Goal: Task Accomplishment & Management: Complete application form

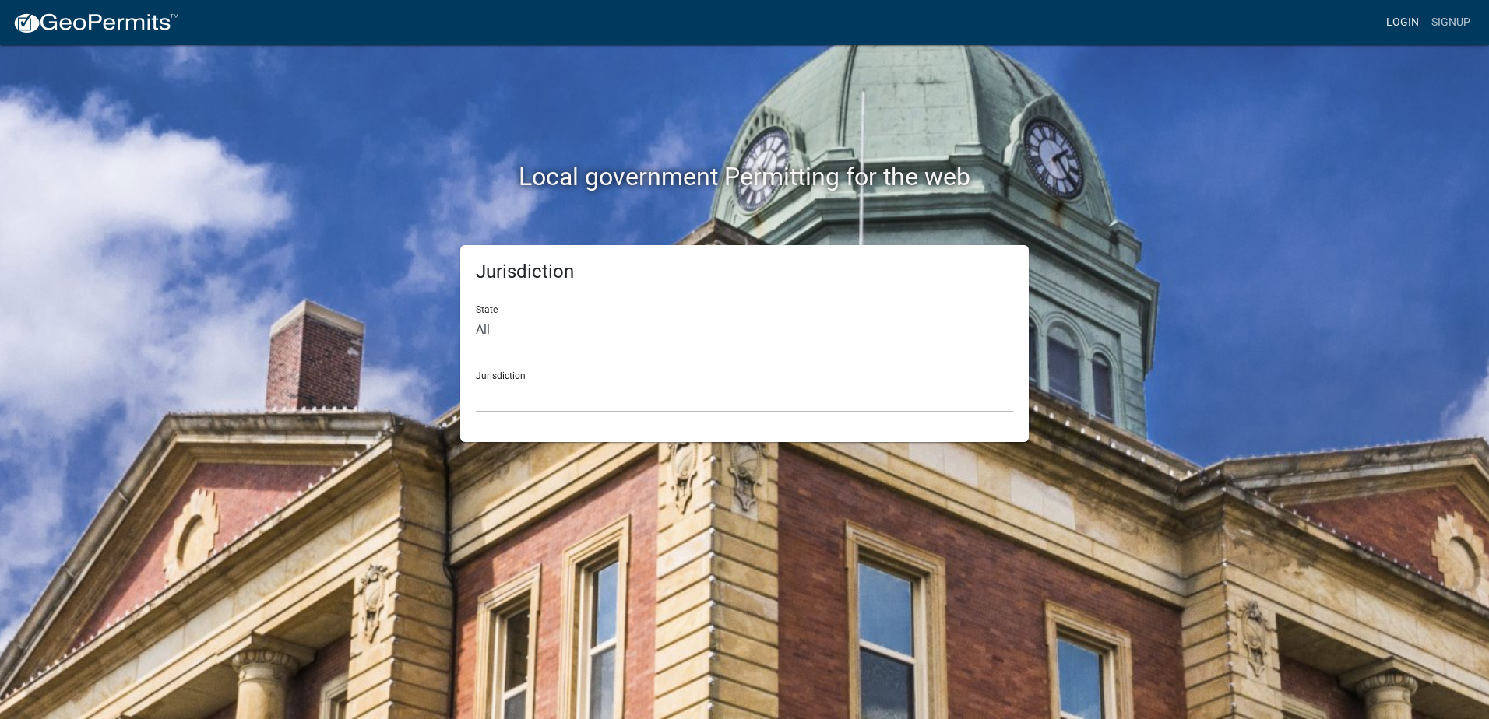
click at [1399, 20] on link "Login" at bounding box center [1402, 23] width 45 height 30
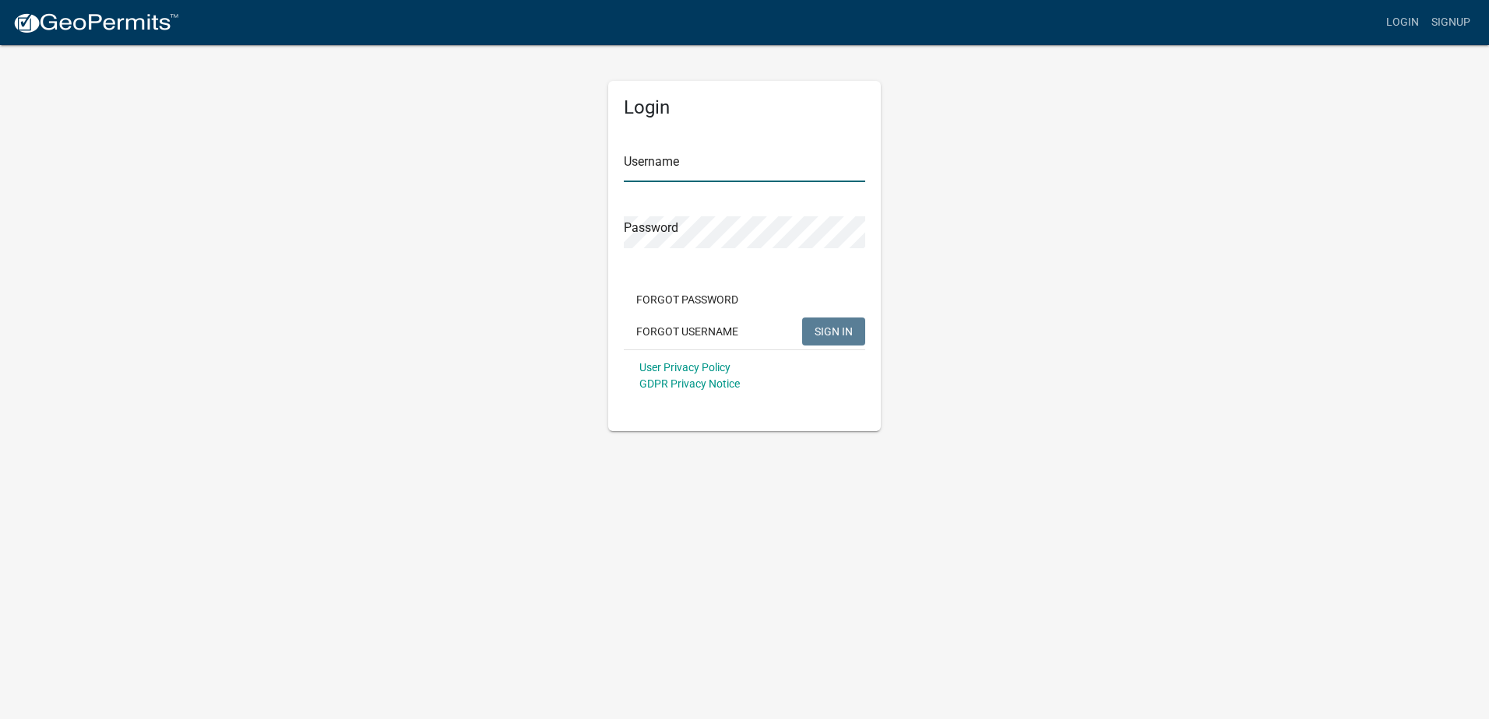
click at [698, 171] on input "Username" at bounding box center [744, 166] width 241 height 32
type input "[EMAIL_ADDRESS][DOMAIN_NAME]"
click at [802, 318] on button "SIGN IN" at bounding box center [833, 332] width 63 height 28
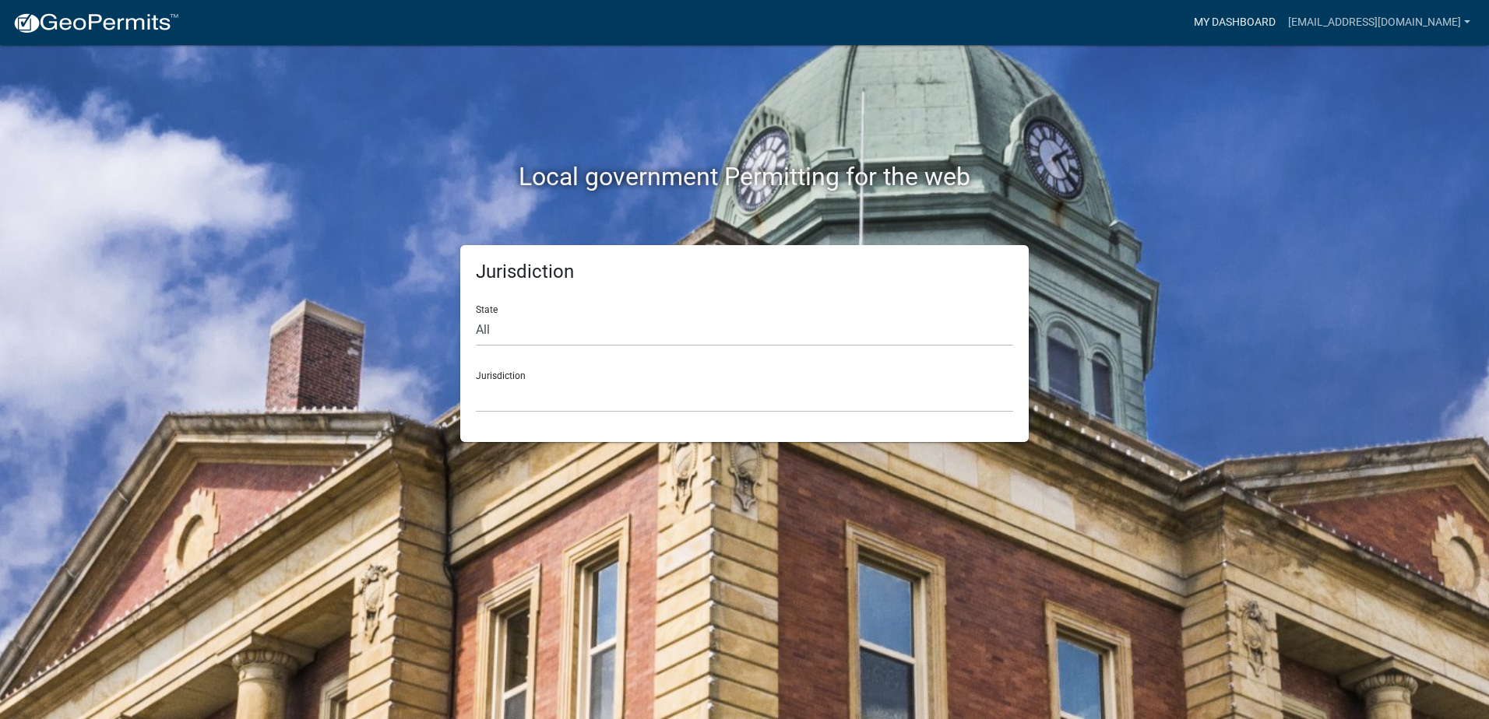
click at [1274, 20] on link "My Dashboard" at bounding box center [1234, 23] width 94 height 30
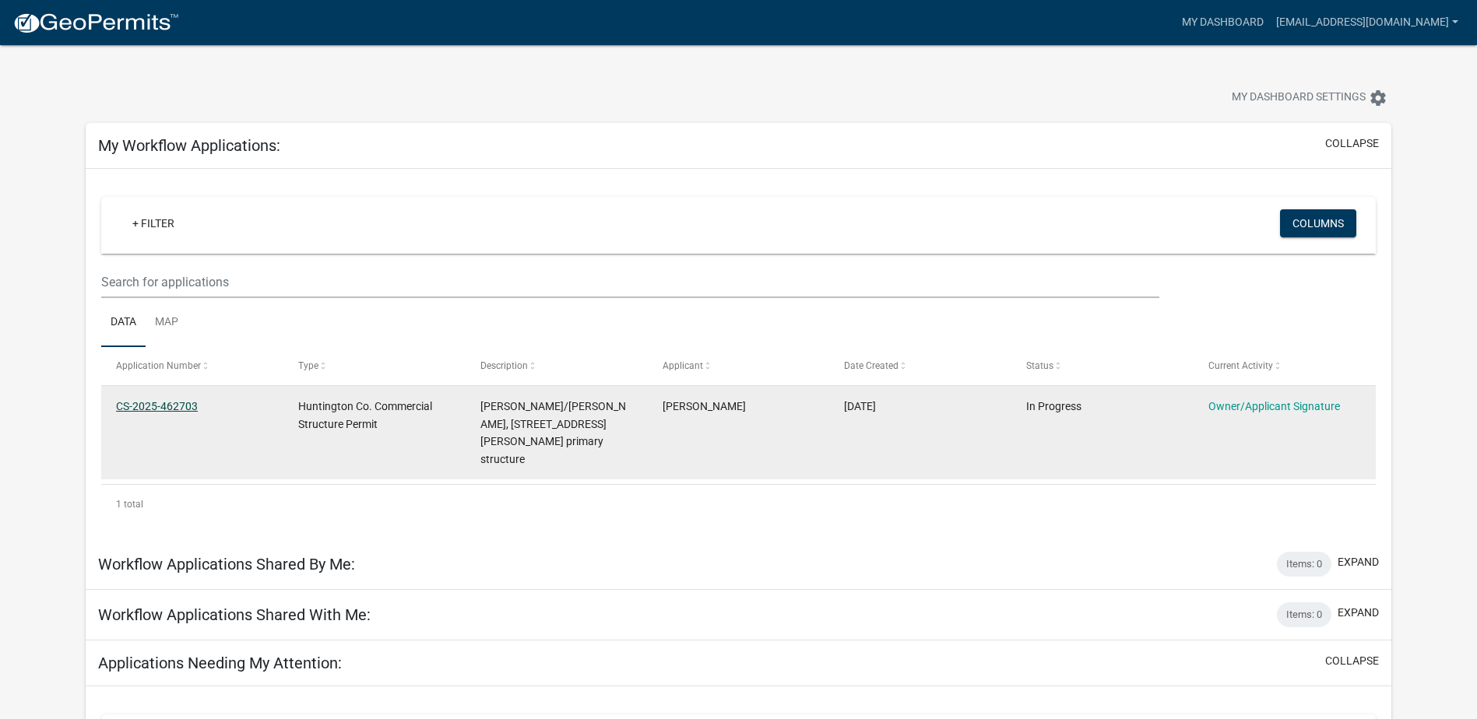
click at [153, 410] on link "CS-2025-462703" at bounding box center [157, 406] width 82 height 12
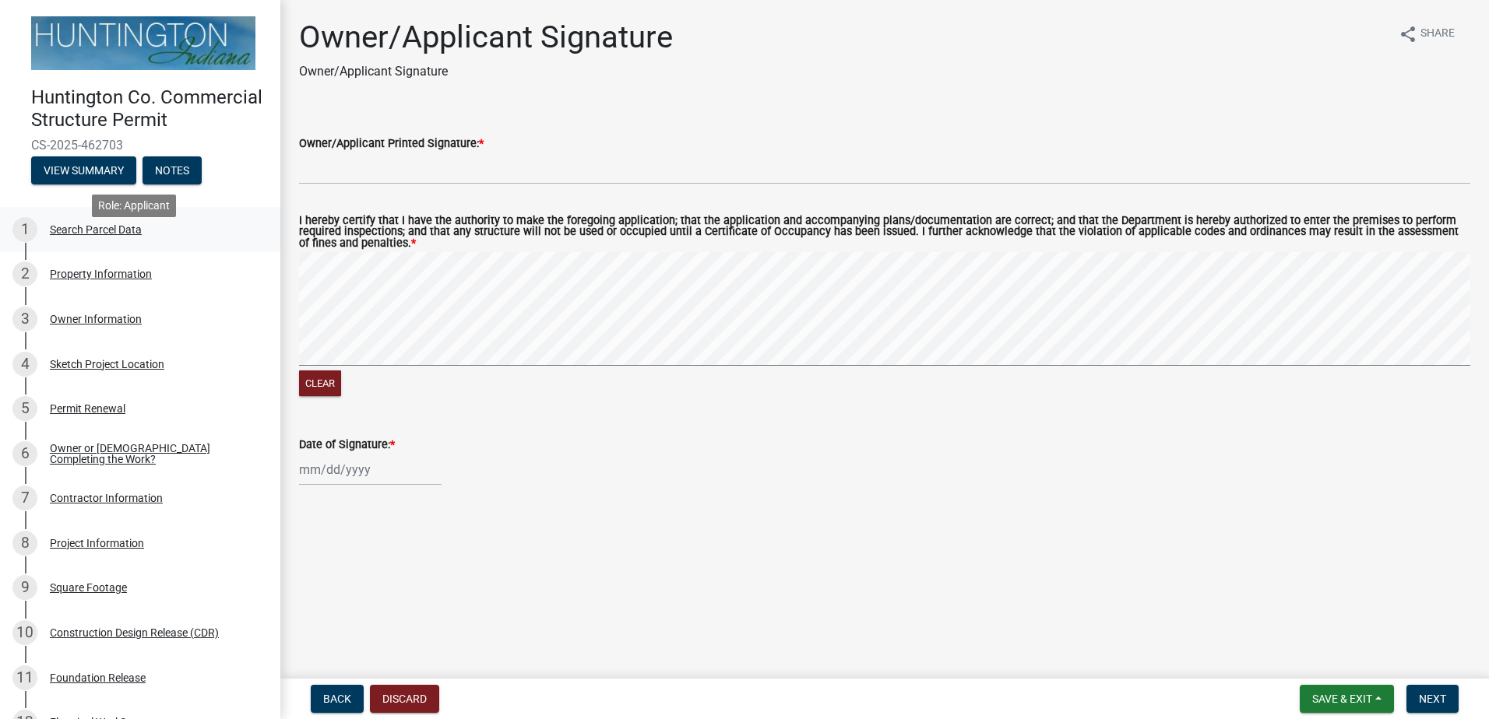
click at [82, 235] on div "Search Parcel Data" at bounding box center [96, 229] width 92 height 11
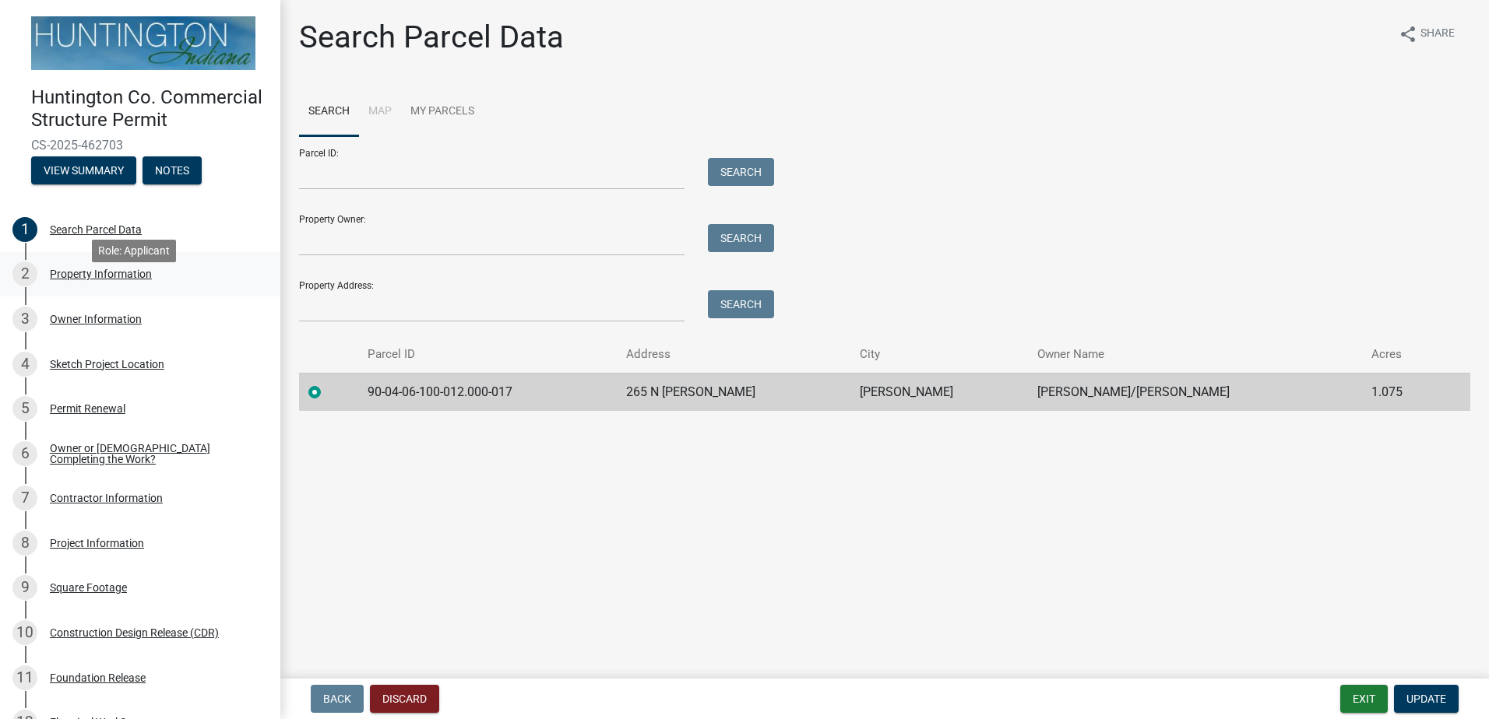
click at [90, 280] on div "Property Information" at bounding box center [101, 274] width 102 height 11
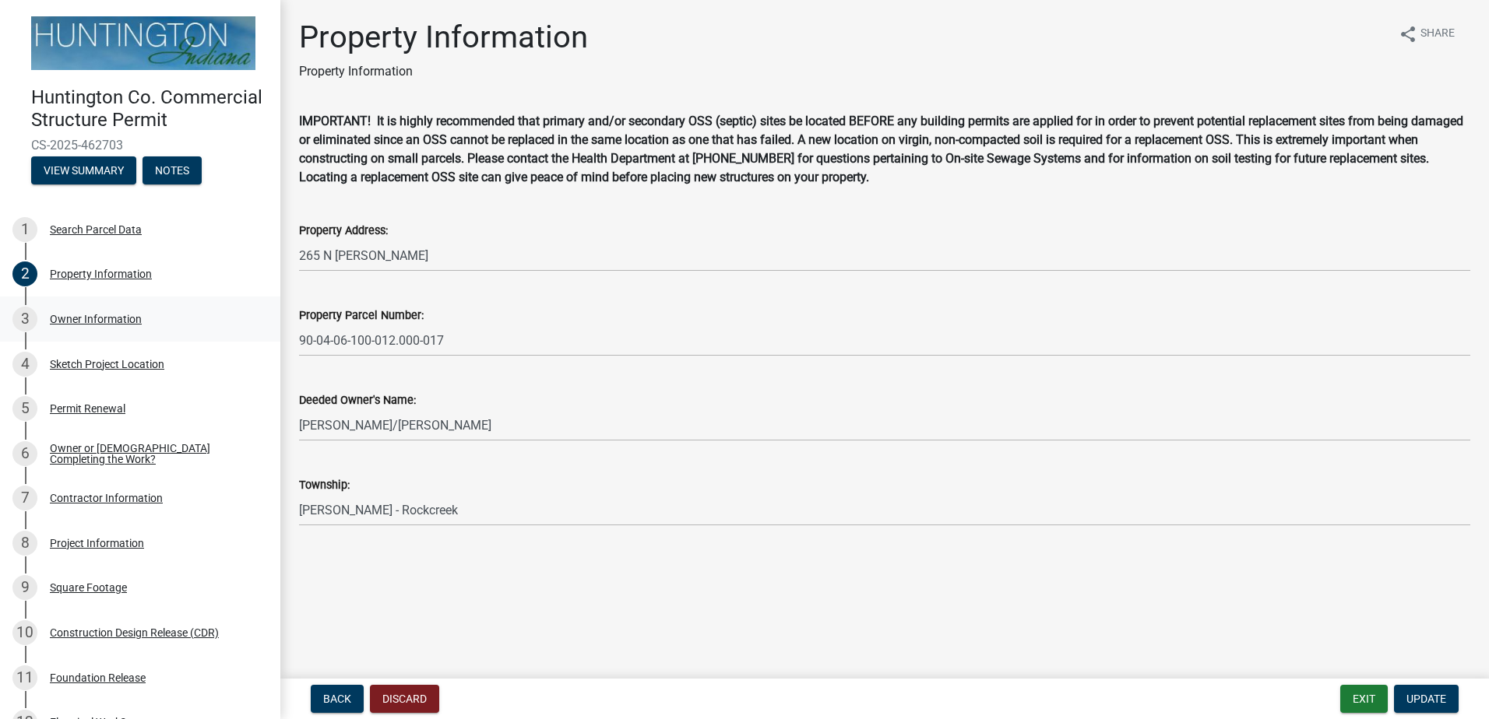
click at [132, 325] on div "Owner Information" at bounding box center [96, 319] width 92 height 11
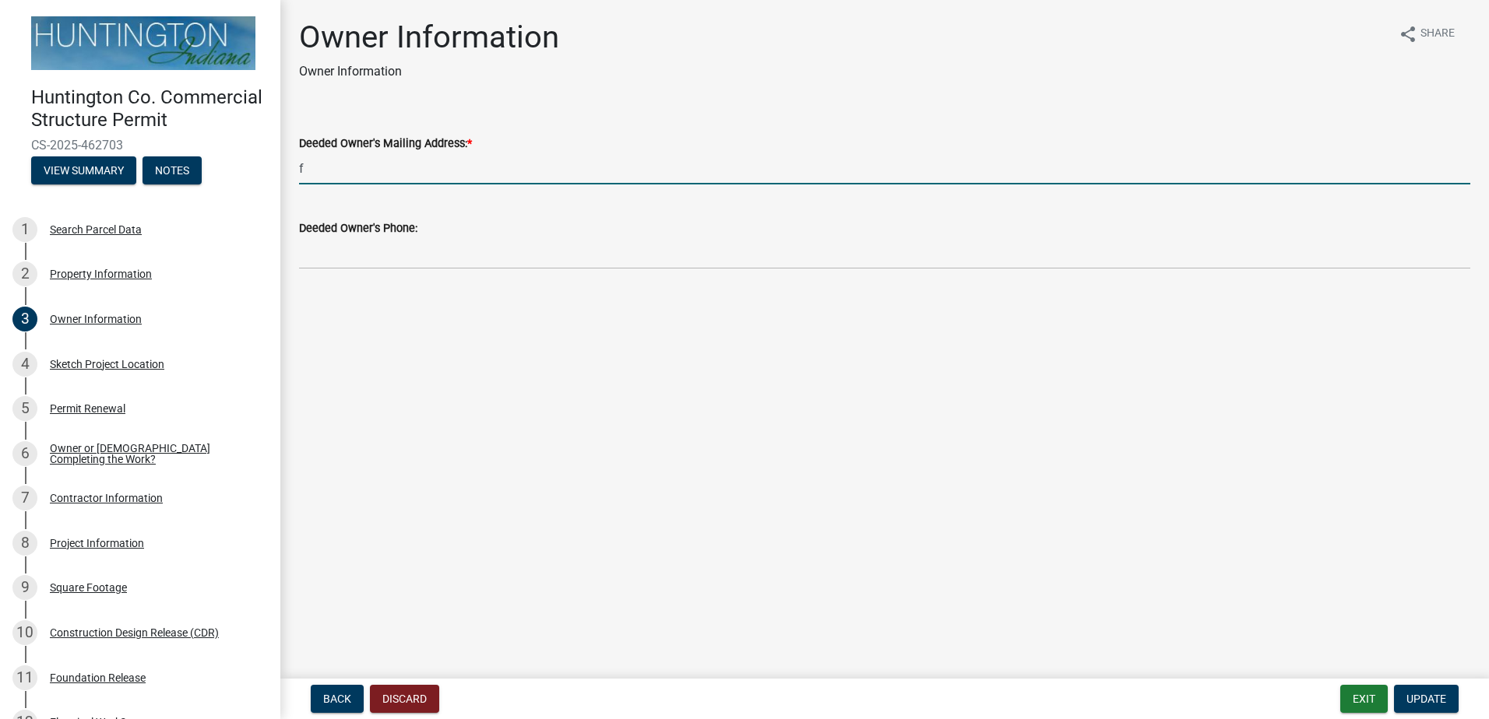
drag, startPoint x: 372, startPoint y: 174, endPoint x: 258, endPoint y: 168, distance: 113.8
click at [258, 168] on div "Huntington Co. Commercial Structure Permit CS-2025-462703 View Summary Notes 1 …" at bounding box center [744, 359] width 1489 height 719
type input "[STREET_ADDRESS][PERSON_NAME]"
click at [1433, 695] on span "Update" at bounding box center [1426, 699] width 40 height 12
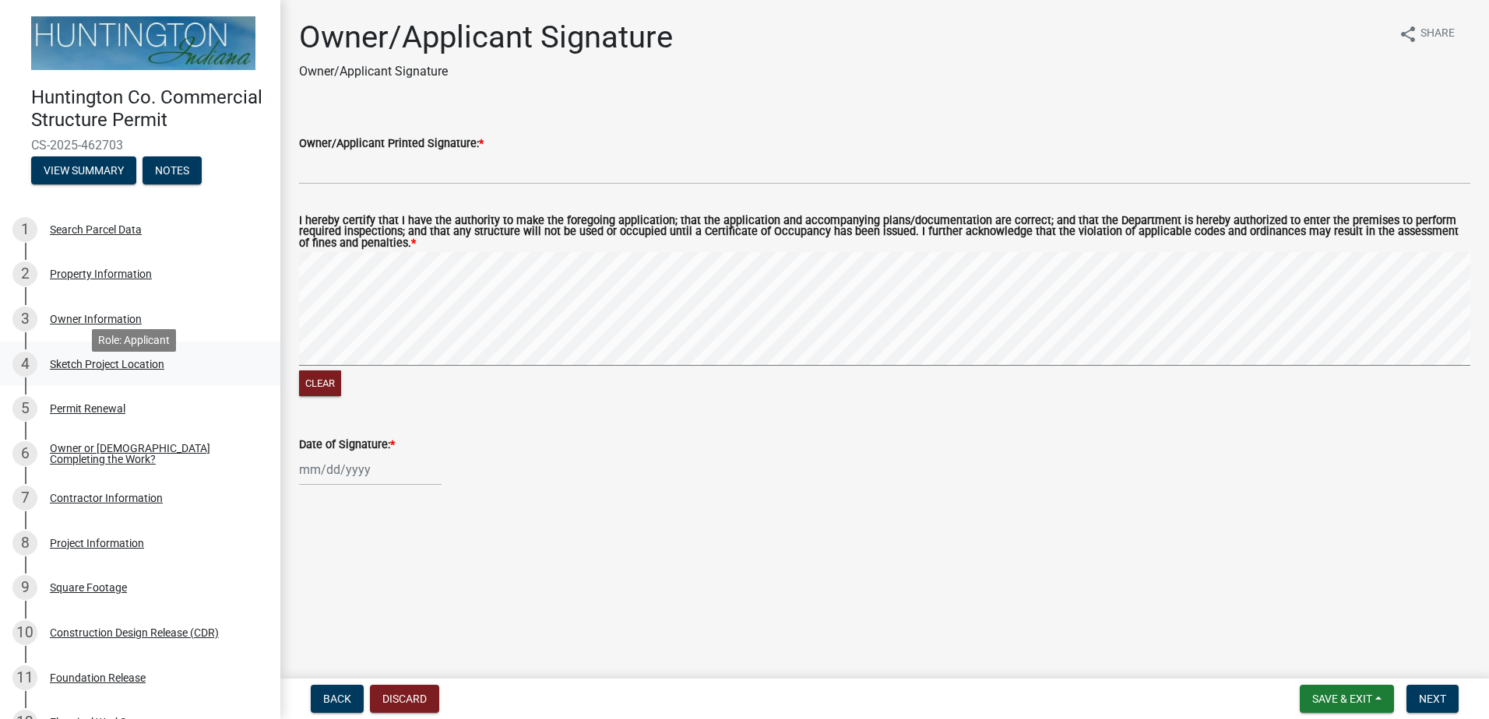
click at [107, 370] on div "Sketch Project Location" at bounding box center [107, 364] width 114 height 11
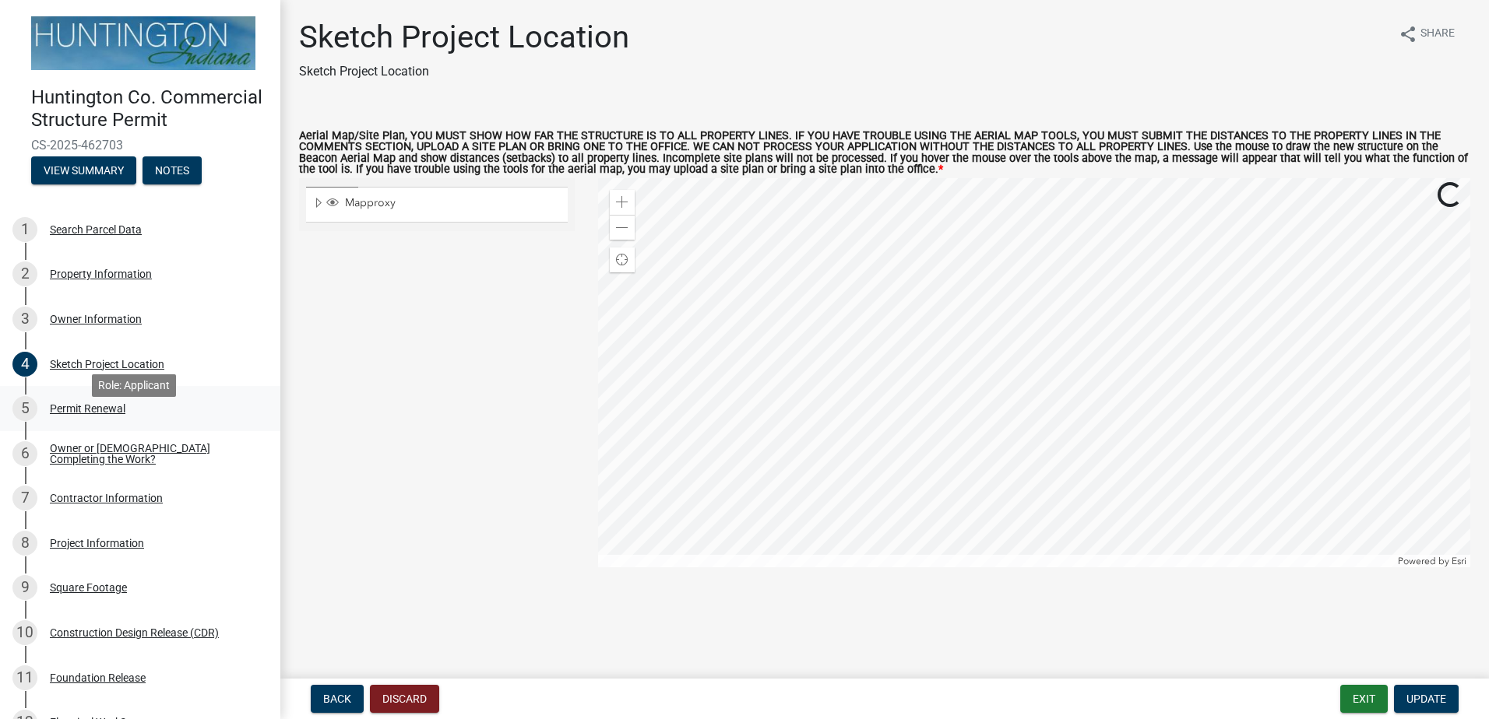
click at [86, 414] on div "Permit Renewal" at bounding box center [88, 408] width 76 height 11
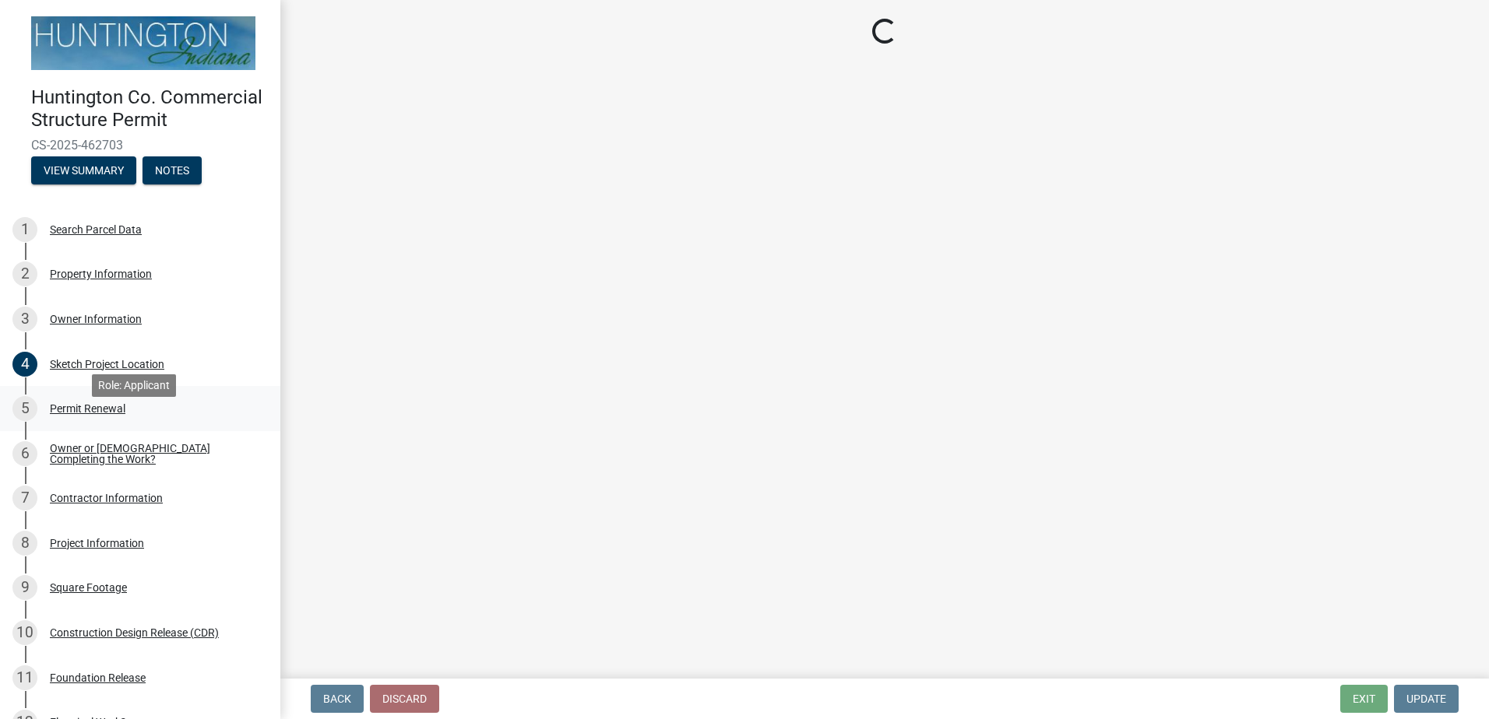
select select "97e125b5-97e1-4674-8df5-e9a4fca85b10"
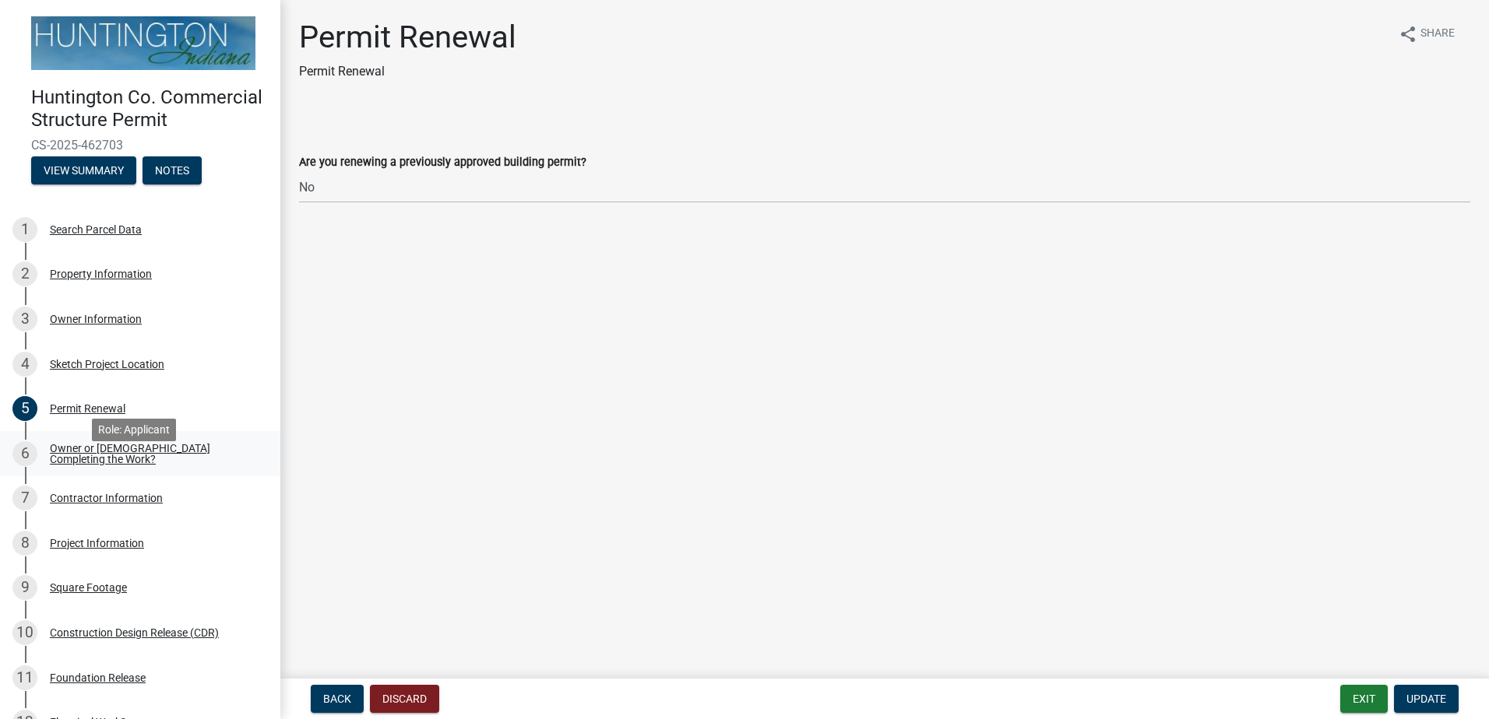
click at [79, 465] on div "Owner or [DEMOGRAPHIC_DATA] Completing the Work?" at bounding box center [153, 454] width 206 height 22
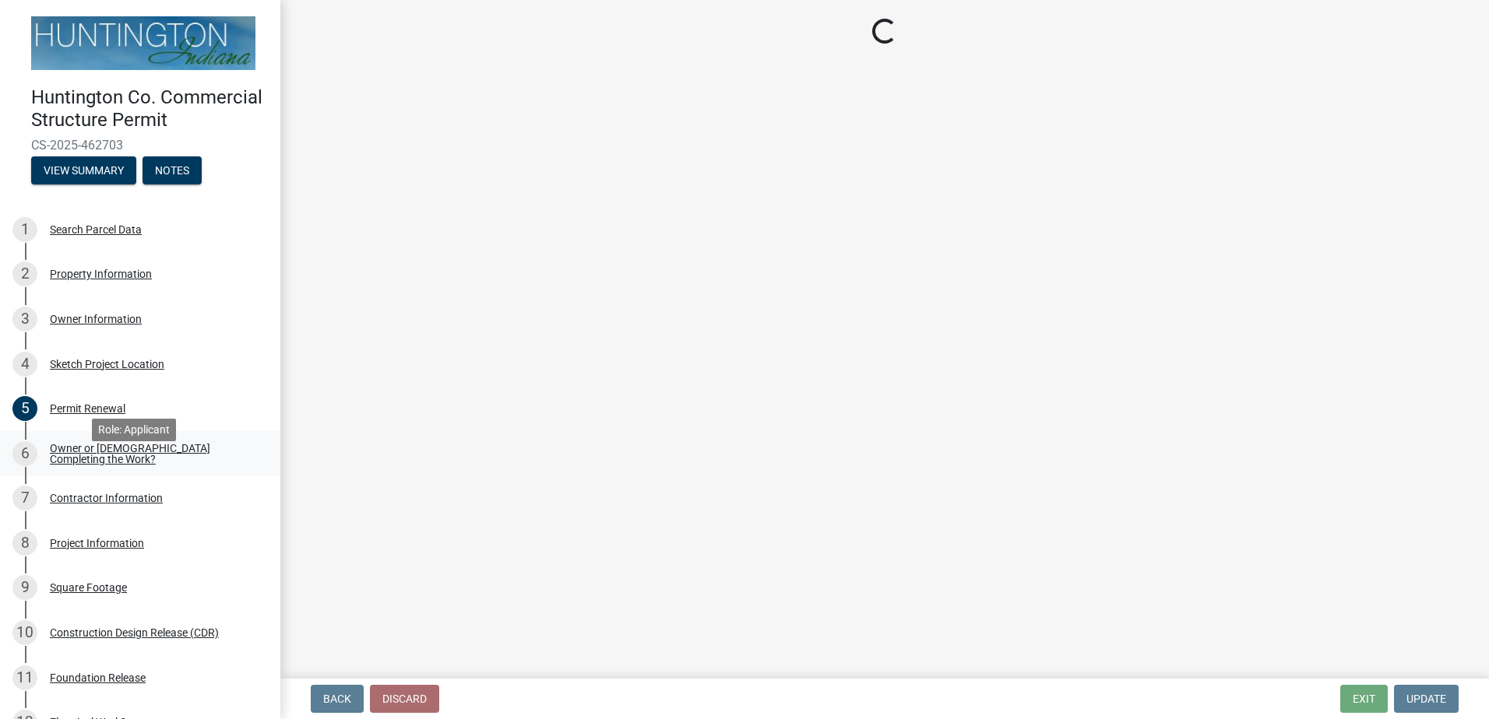
select select "f9de5679-cbe1-4884-8410-220f7e056f30"
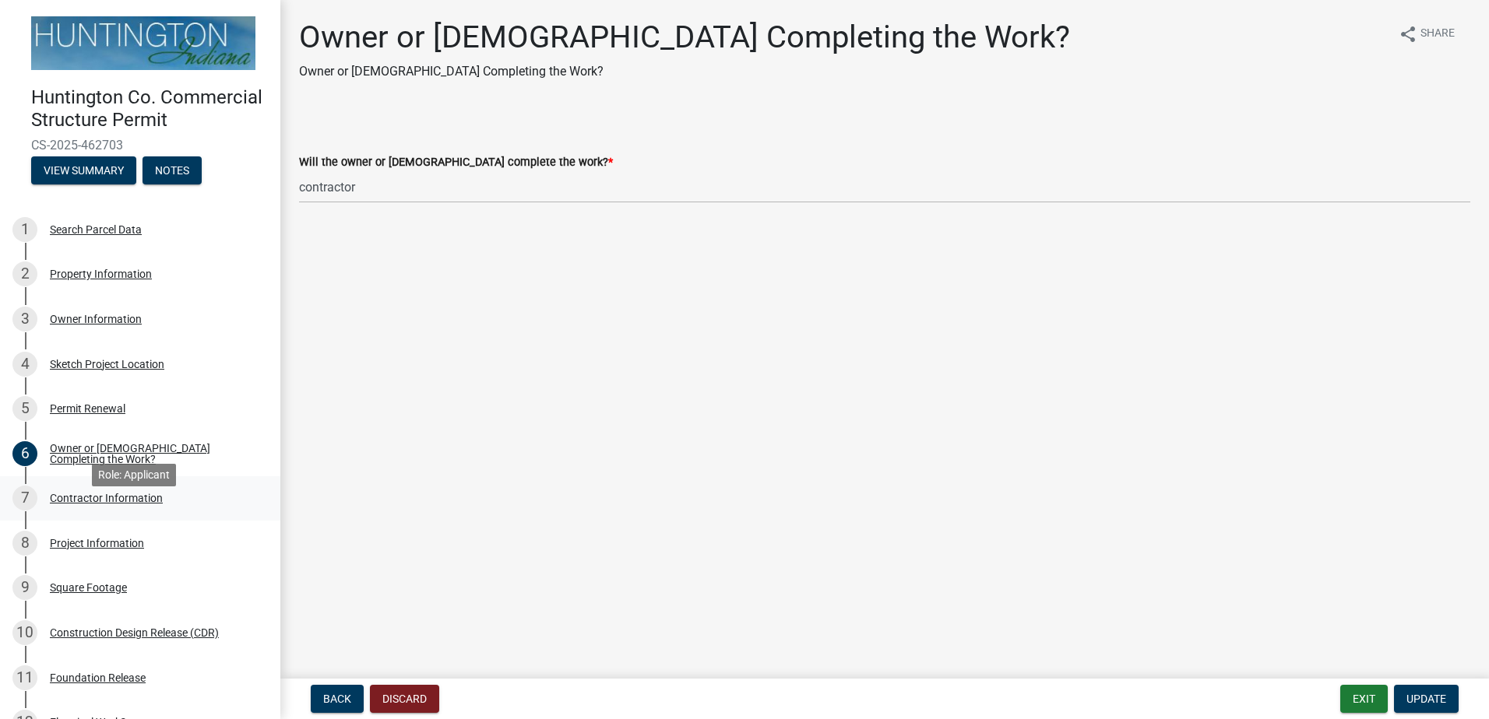
click at [77, 504] on div "Contractor Information" at bounding box center [106, 498] width 113 height 11
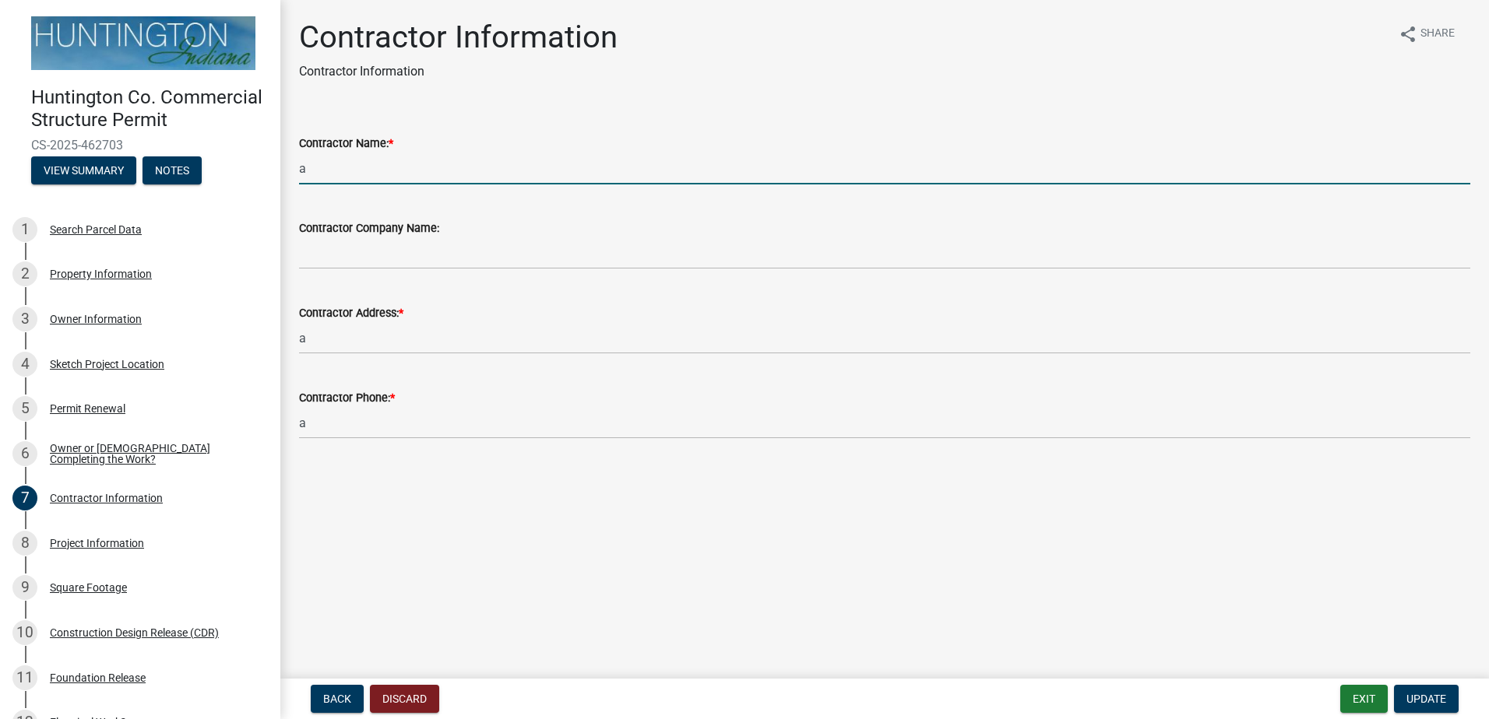
drag, startPoint x: 322, startPoint y: 175, endPoint x: 258, endPoint y: 158, distance: 66.1
click at [258, 158] on div "Huntington Co. Commercial Structure Permit CS-2025-462703 View Summary Notes 1 …" at bounding box center [744, 359] width 1489 height 719
type input "[PERSON_NAME]"
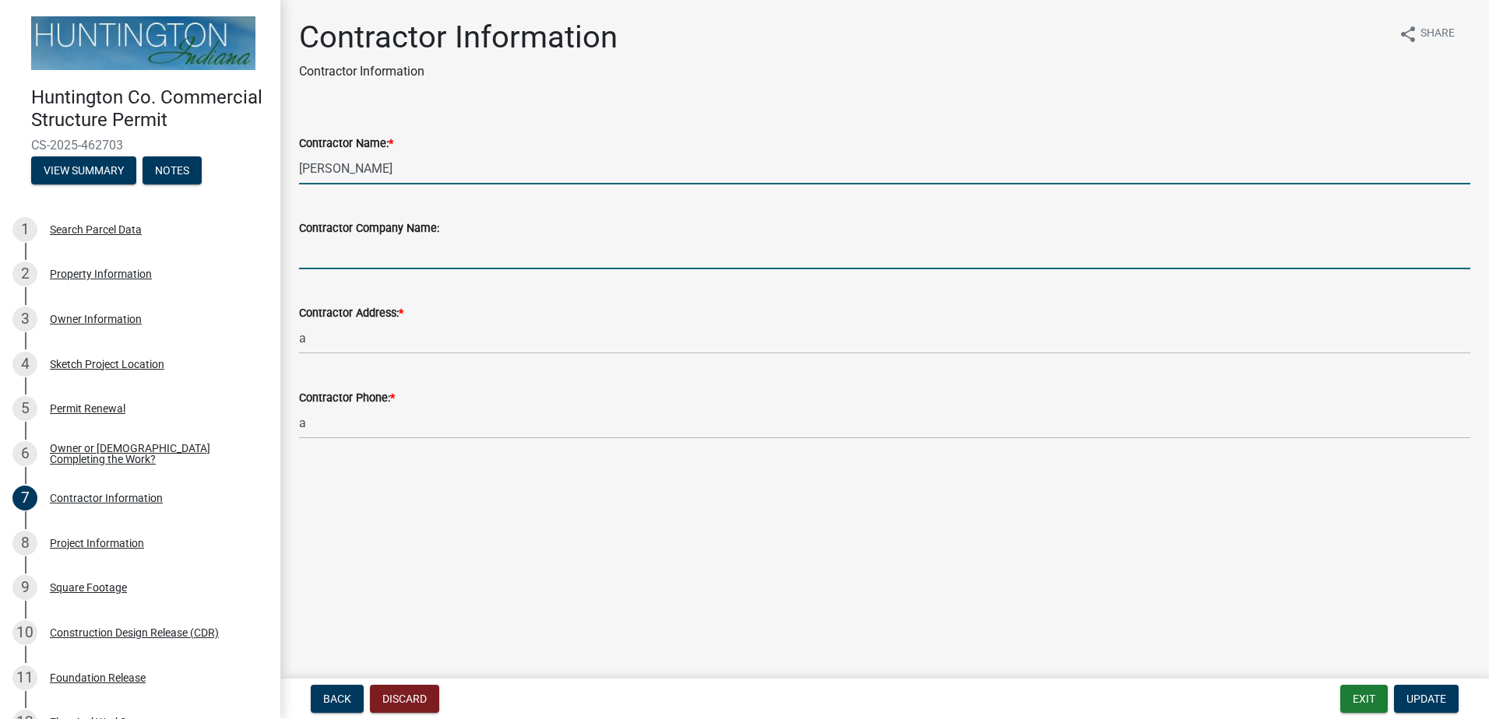
click at [350, 254] on input "Contractor Company Name:" at bounding box center [884, 253] width 1171 height 32
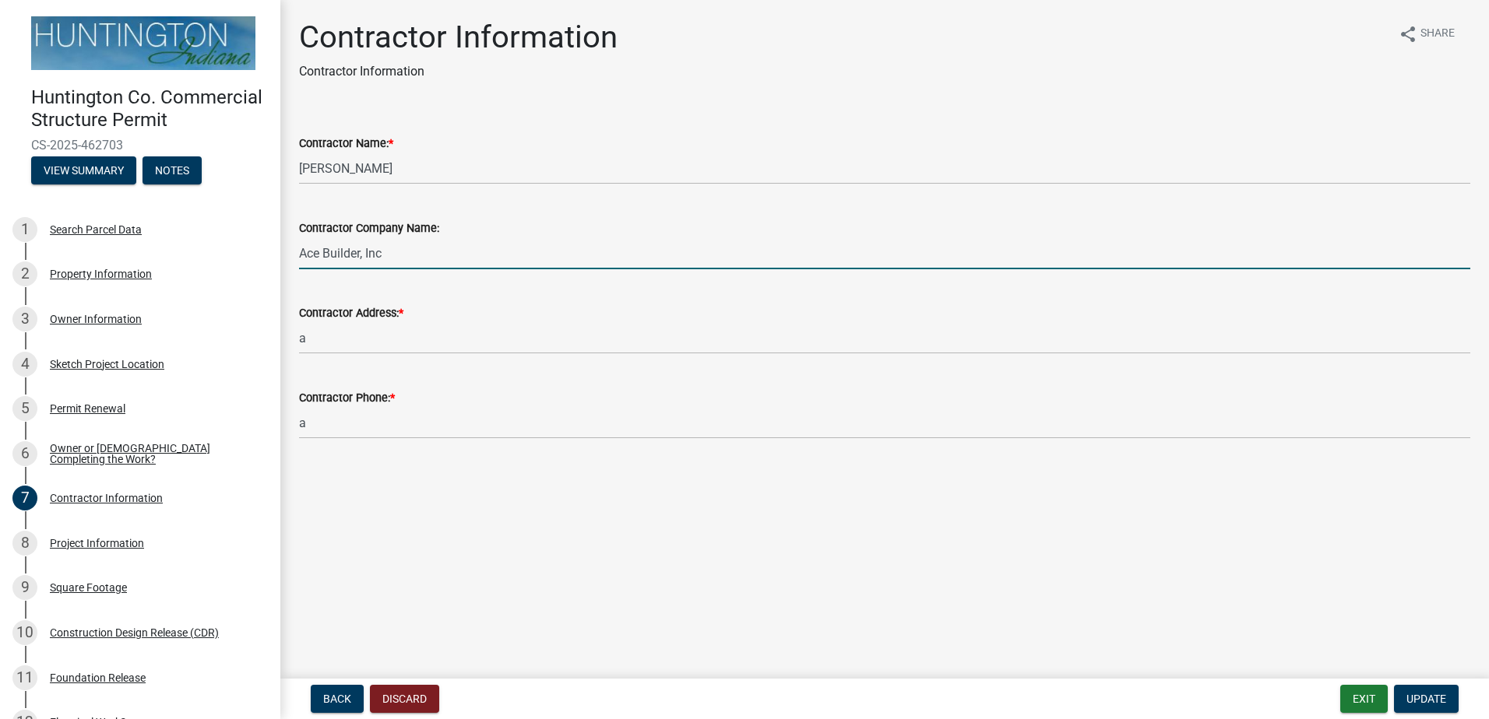
type input "Ace Builder, Inc"
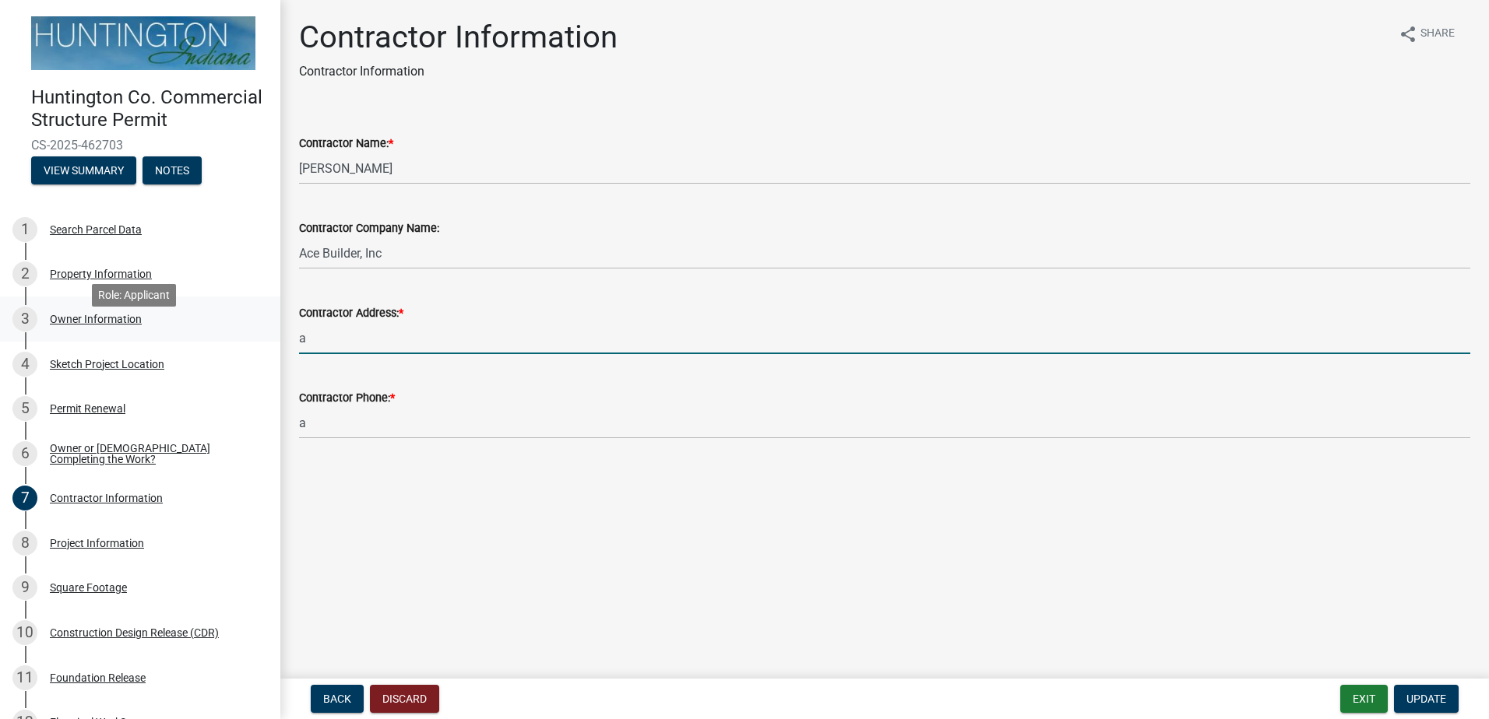
drag, startPoint x: 352, startPoint y: 333, endPoint x: 265, endPoint y: 327, distance: 86.6
click at [249, 327] on div "Huntington Co. Commercial Structure Permit CS-2025-462703 View Summary Notes 1 …" at bounding box center [744, 359] width 1489 height 719
type input "[STREET_ADDRESS]"
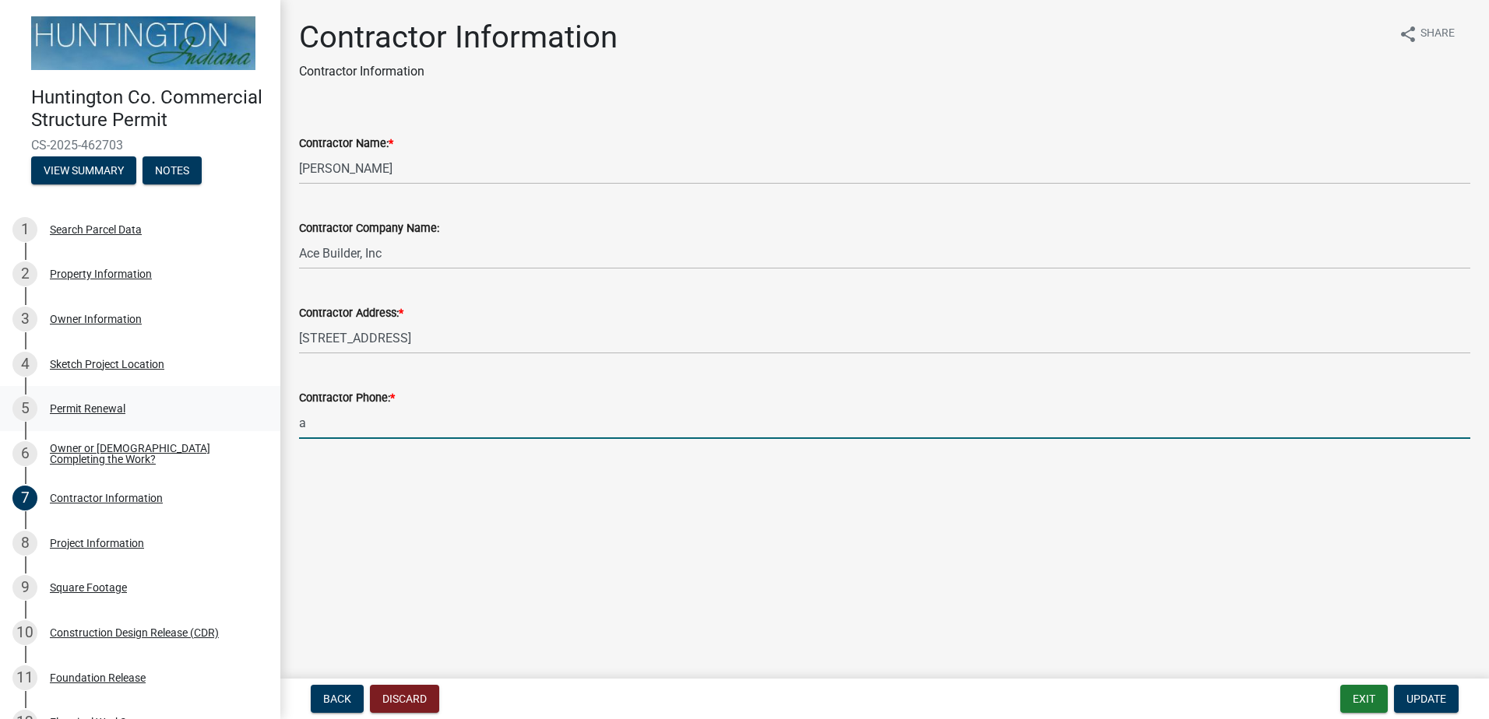
drag, startPoint x: 371, startPoint y: 425, endPoint x: 253, endPoint y: 420, distance: 117.7
click at [253, 420] on div "Huntington Co. Commercial Structure Permit CS-2025-462703 View Summary Notes 1 …" at bounding box center [744, 359] width 1489 height 719
type input "[PHONE_NUMBER]"
click at [1431, 699] on span "Update" at bounding box center [1426, 699] width 40 height 12
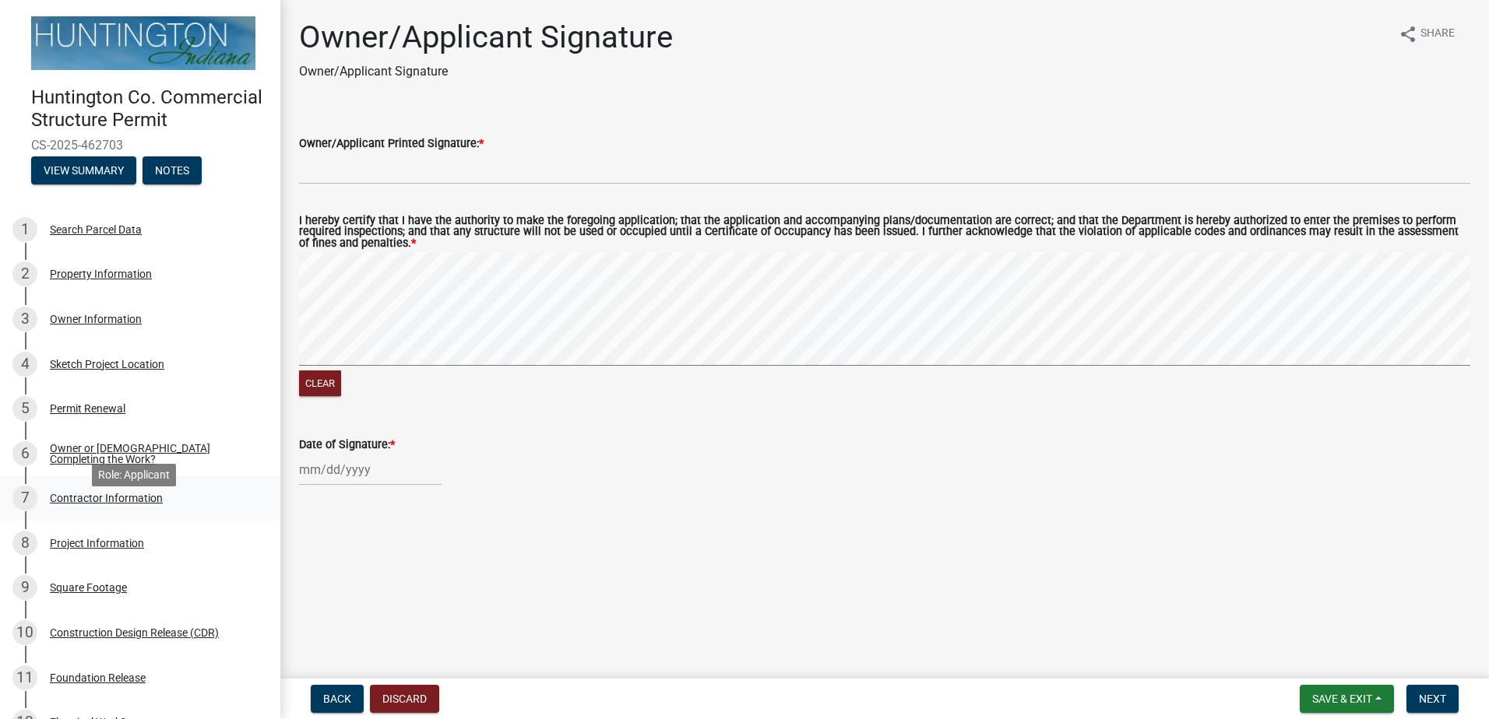
click at [105, 504] on div "Contractor Information" at bounding box center [106, 498] width 113 height 11
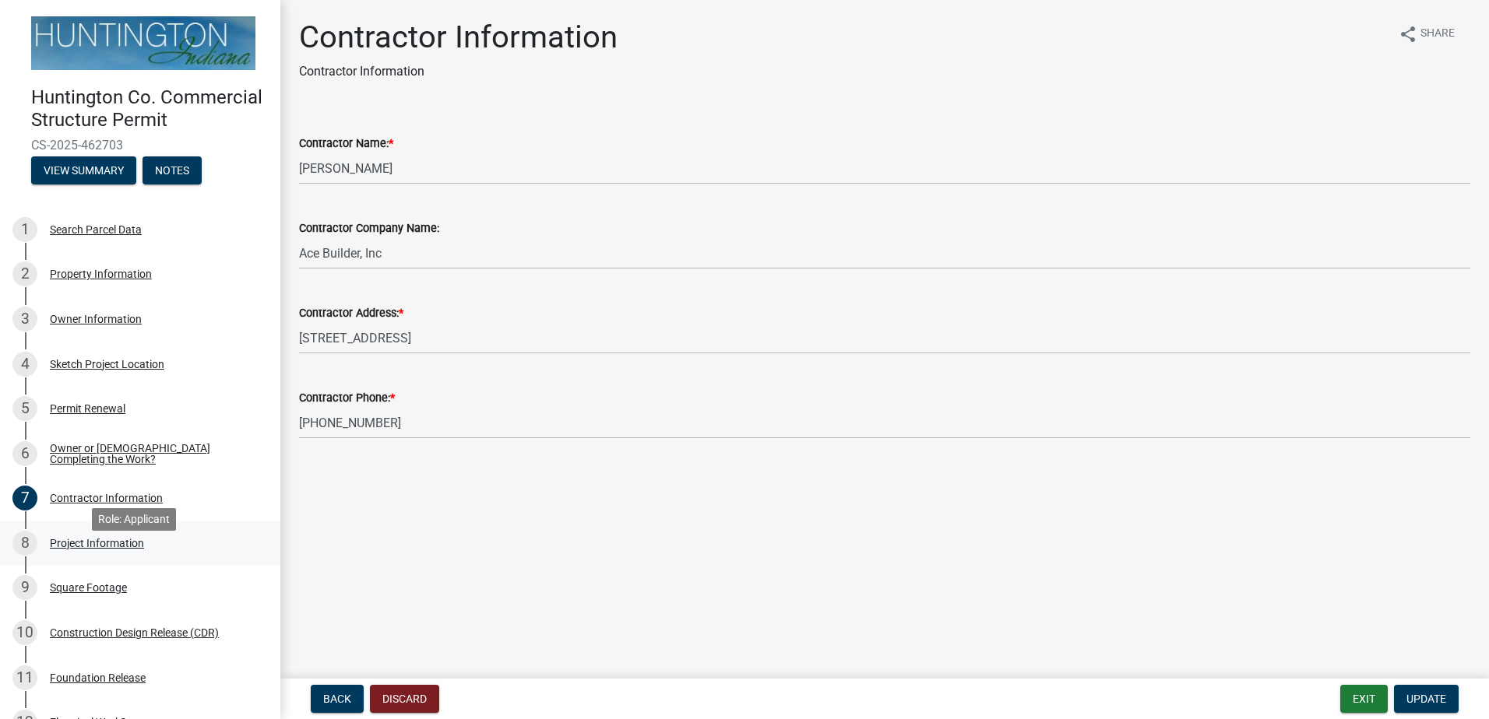
click at [102, 549] on div "Project Information" at bounding box center [97, 543] width 94 height 11
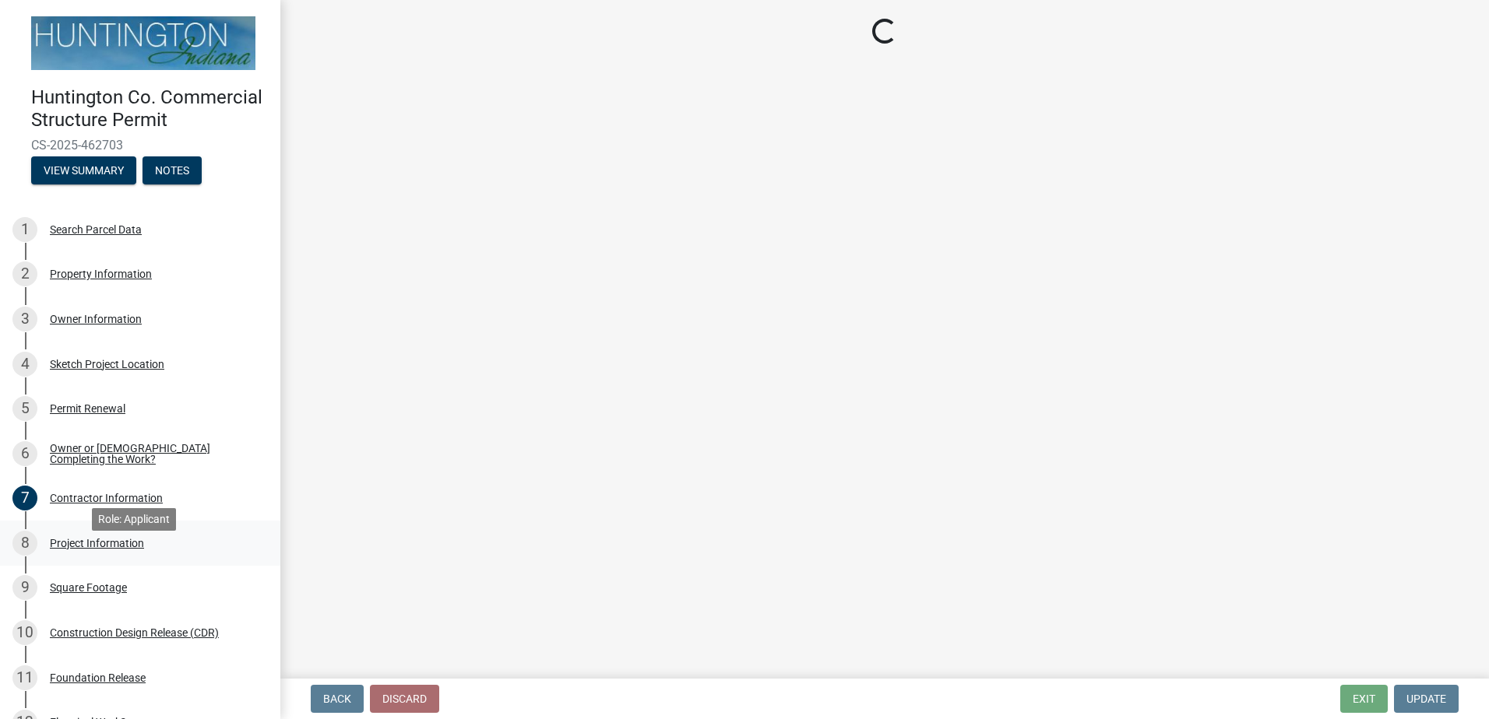
select select "6642949e-ec05-44f3-919e-539e51a8d7b5"
select select "2817d3a3-d629-48c9-96d6-3b67e9964fa7"
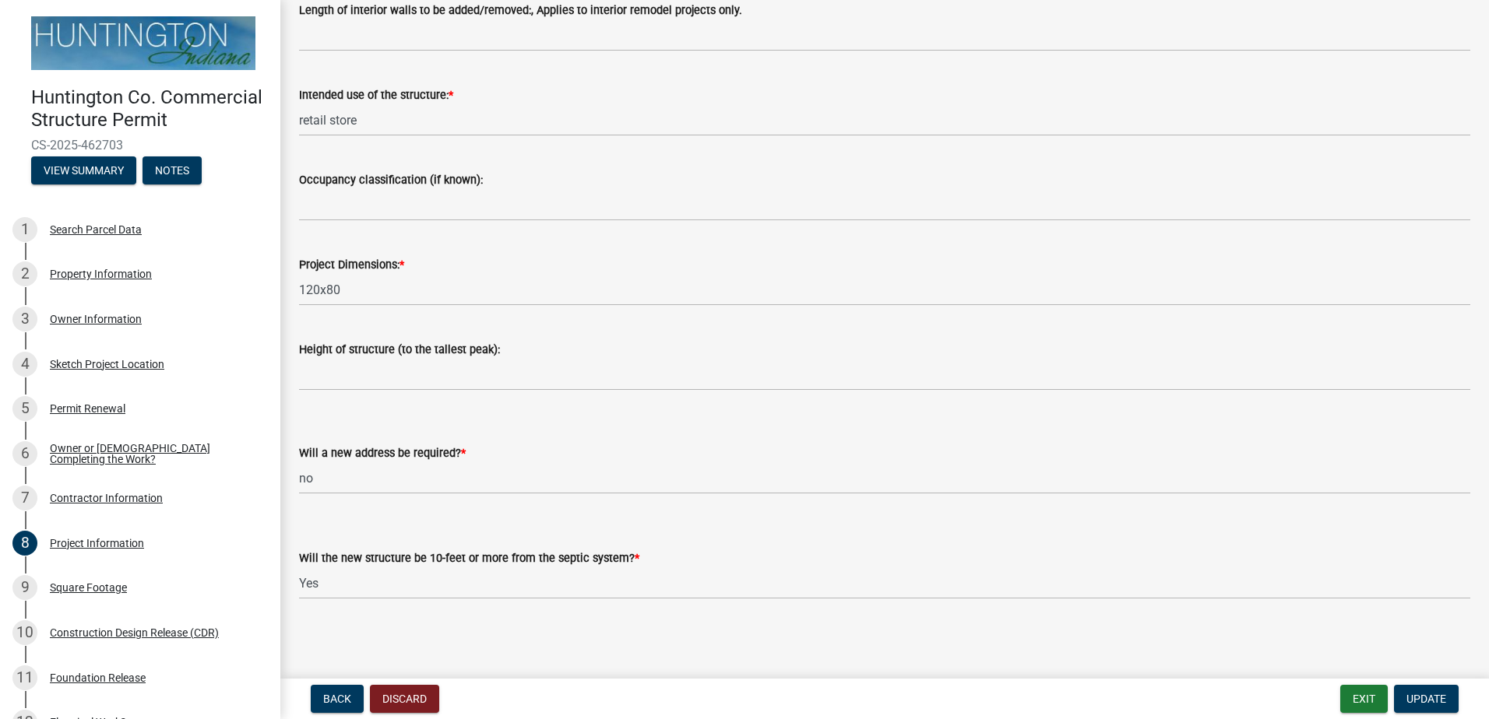
scroll to position [325, 0]
click at [342, 582] on select "Select Item... Yes No (Health Dept. approval needed) NA" at bounding box center [884, 582] width 1171 height 32
click at [341, 582] on select "Select Item... Yes No (Health Dept. approval needed) NA" at bounding box center [884, 582] width 1171 height 32
click at [299, 566] on select "Select Item... Yes No (Health Dept. approval needed) NA" at bounding box center [884, 582] width 1171 height 32
select select "f1f7dfe8-c2c7-4ad3-b004-570cfea87f6a"
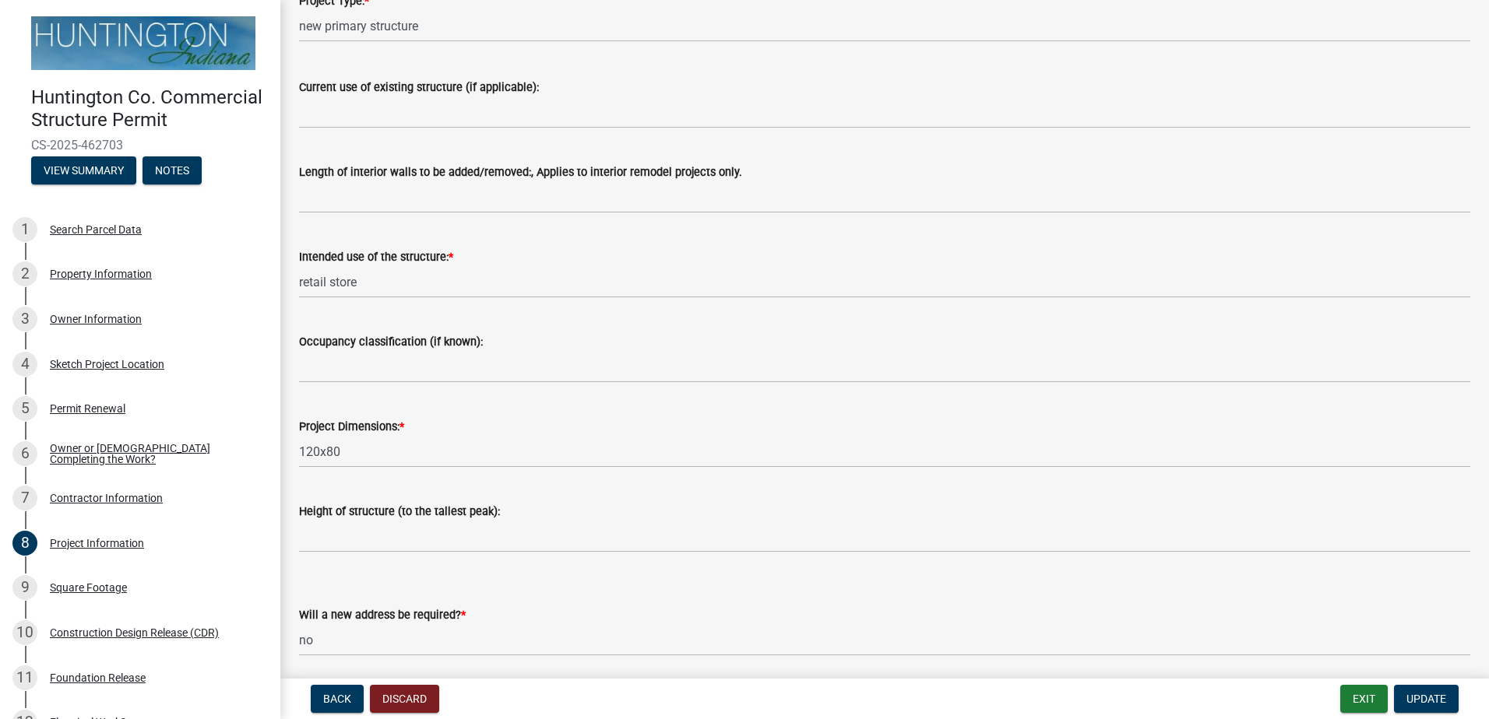
scroll to position [162, 0]
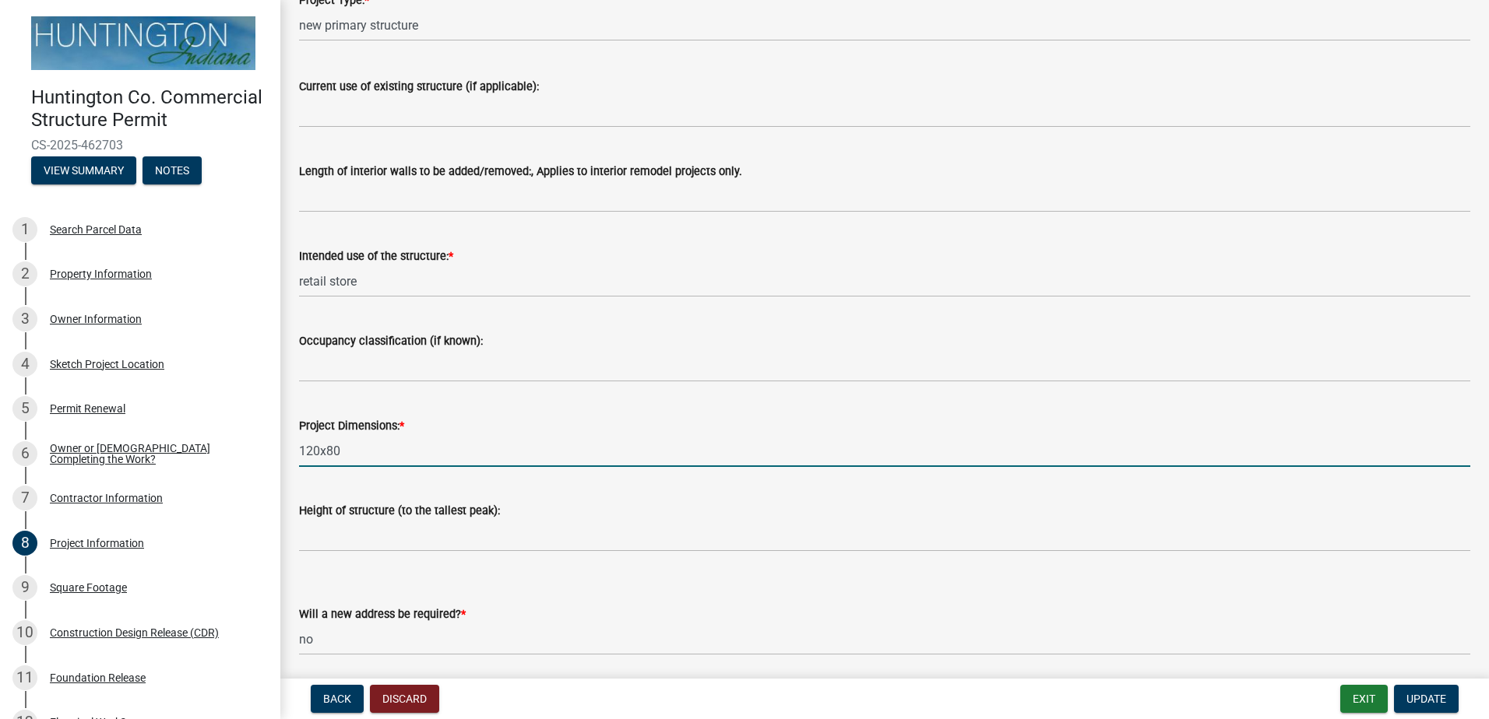
drag, startPoint x: 343, startPoint y: 452, endPoint x: 295, endPoint y: 455, distance: 47.6
click at [260, 451] on div "Huntington Co. Commercial Structure Permit CS-2025-462703 View Summary Notes 1 …" at bounding box center [744, 359] width 1489 height 719
type input "76'x140'"
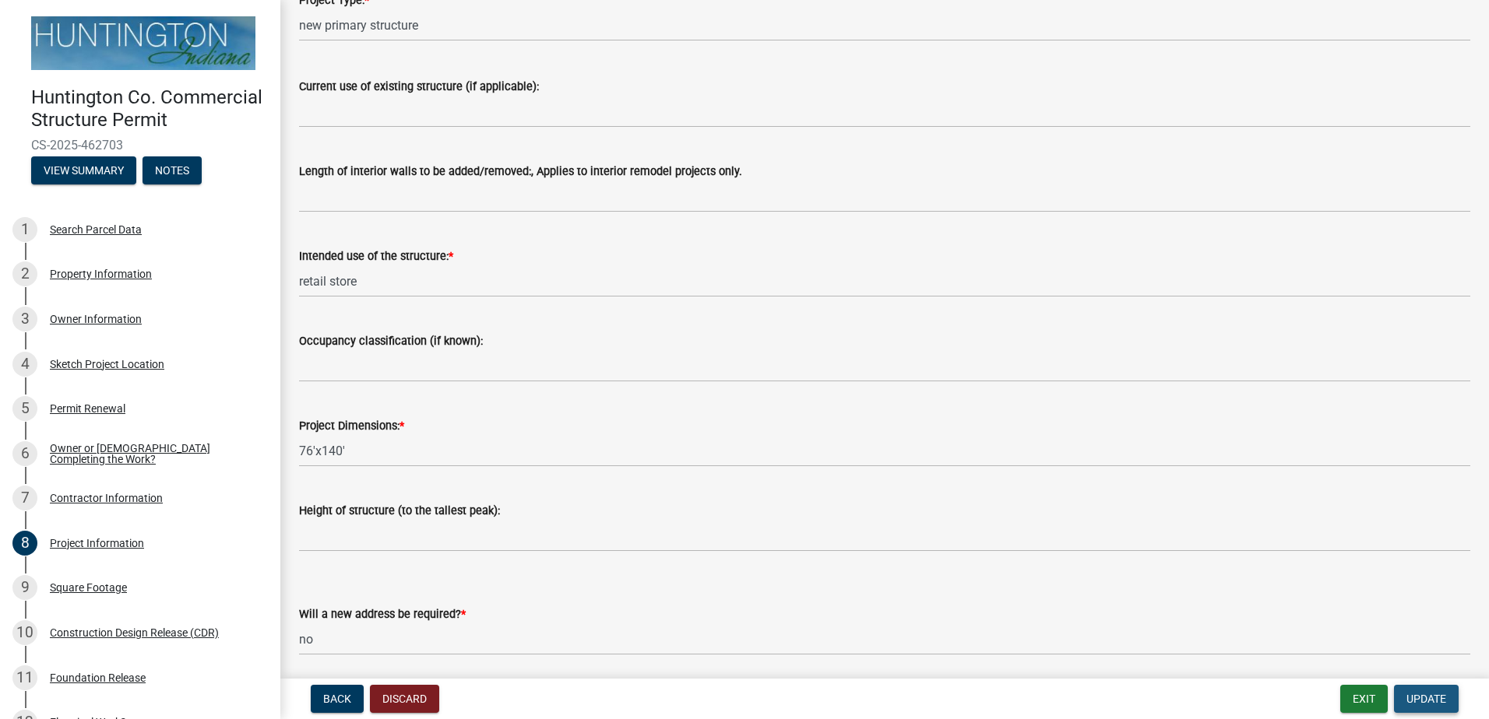
click at [1418, 698] on span "Update" at bounding box center [1426, 699] width 40 height 12
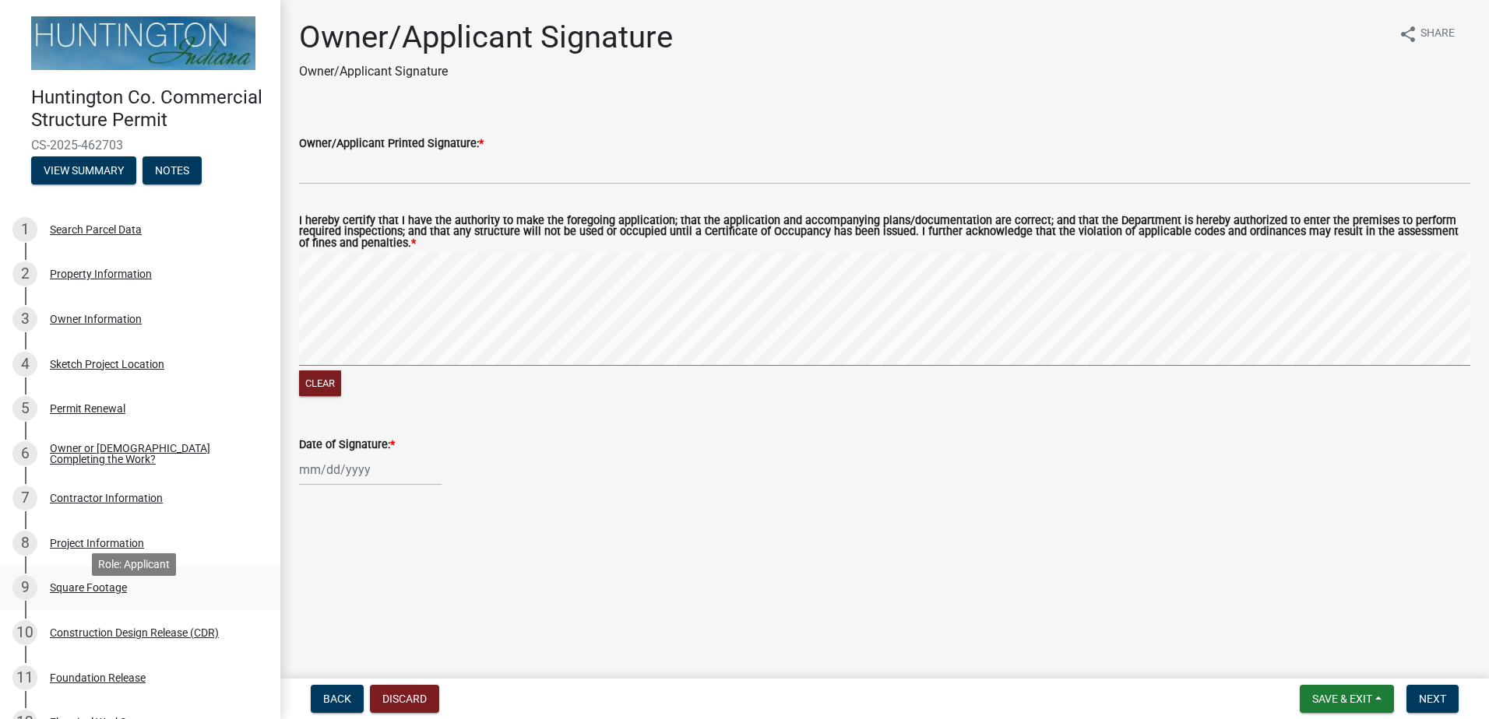
click at [83, 600] on div "9 Square Footage" at bounding box center [133, 587] width 243 height 25
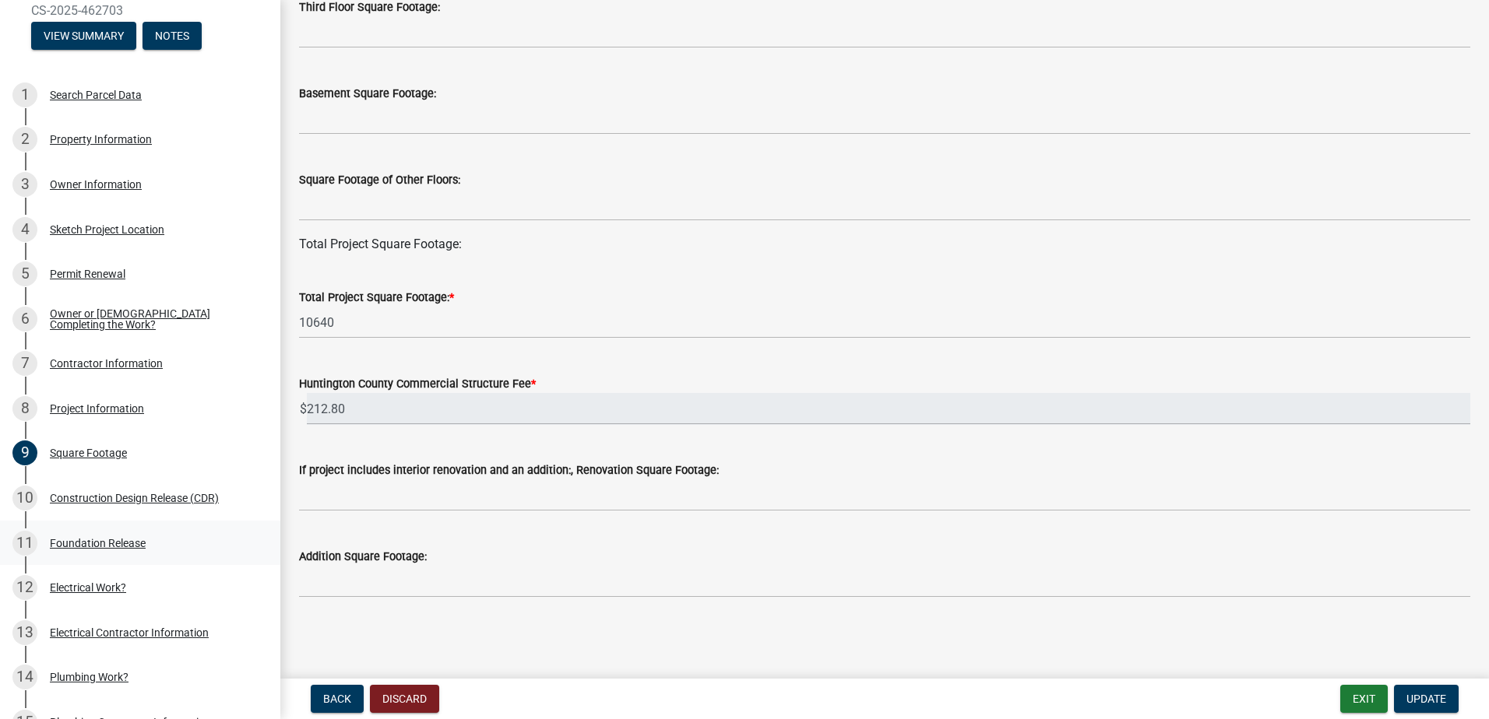
scroll to position [135, 0]
click at [106, 503] on div "Construction Design Release (CDR)" at bounding box center [134, 497] width 169 height 11
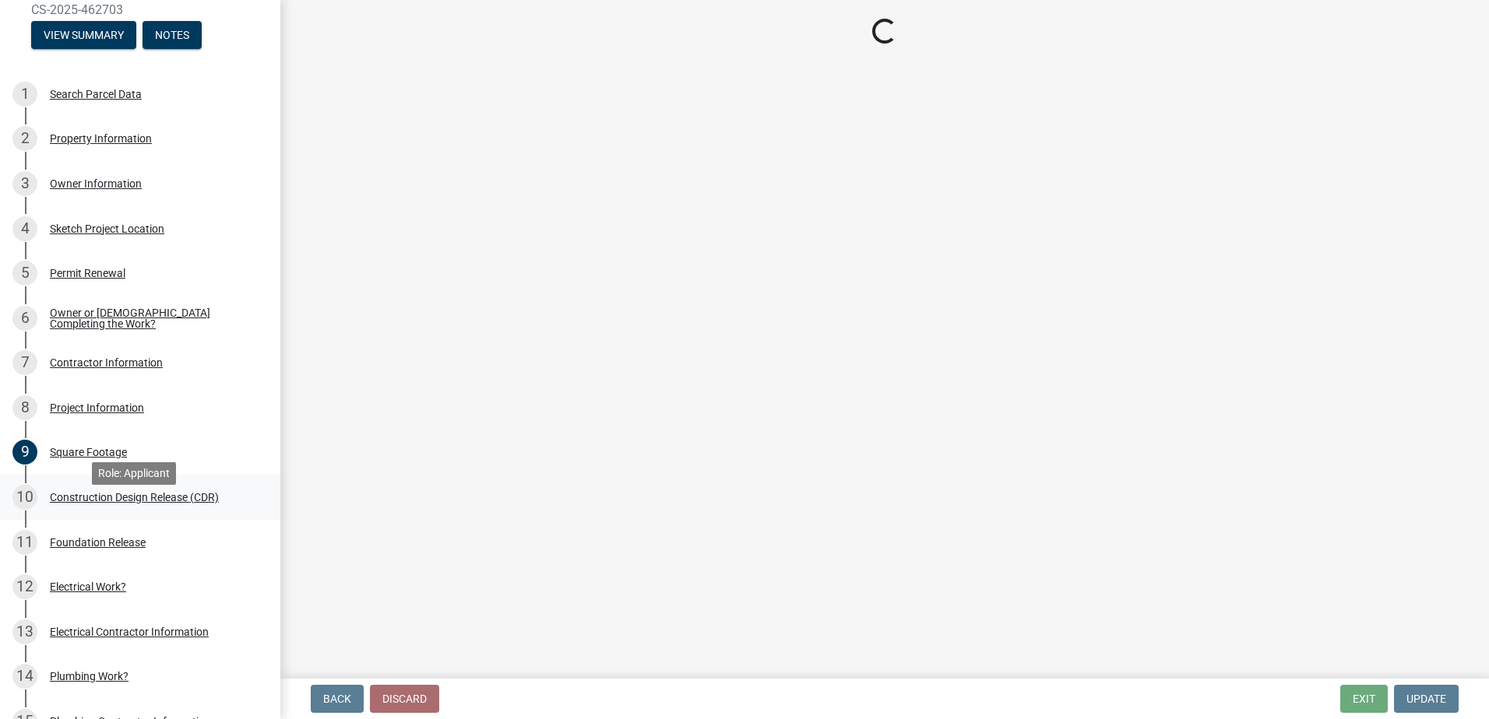
scroll to position [0, 0]
select select "40089162-52b0-49bb-8ad6-788e4dbe77bf"
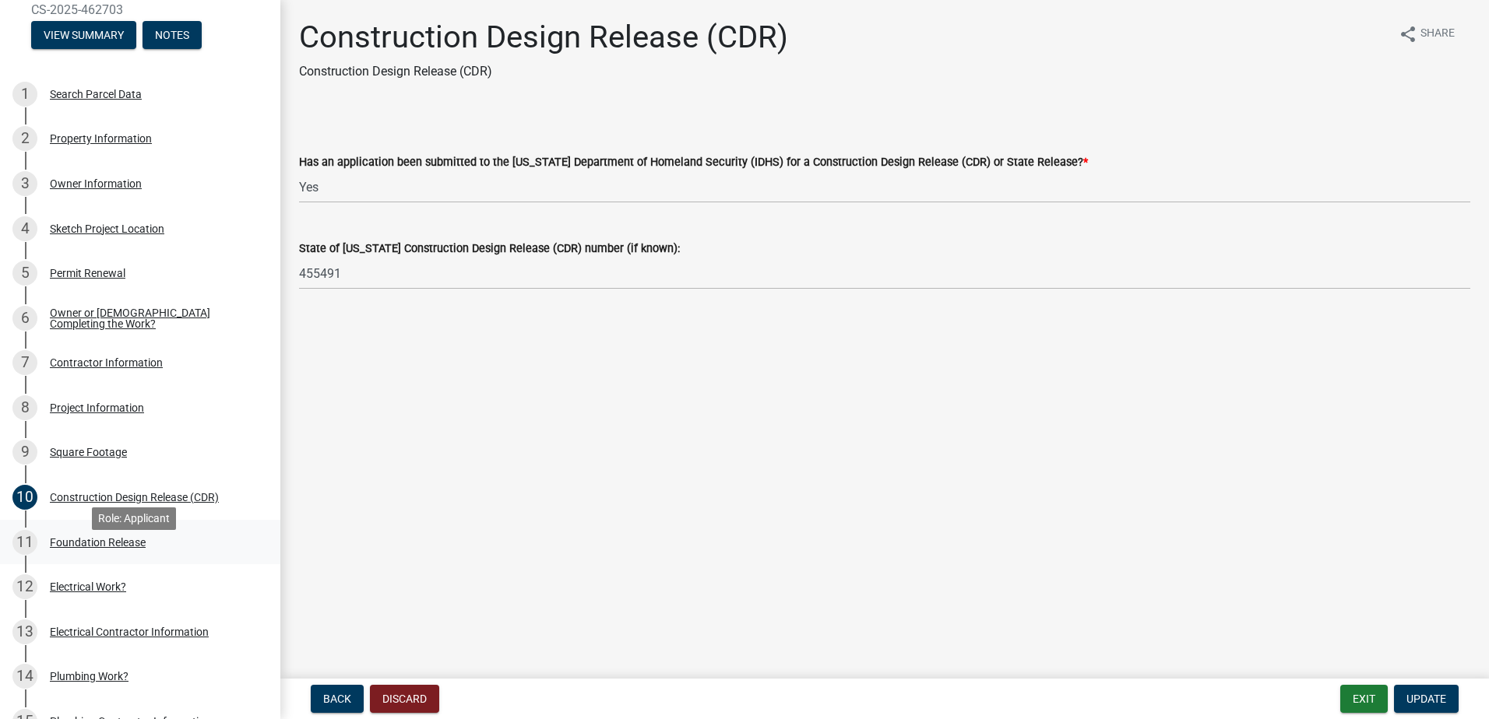
click at [100, 548] on div "Foundation Release" at bounding box center [98, 542] width 96 height 11
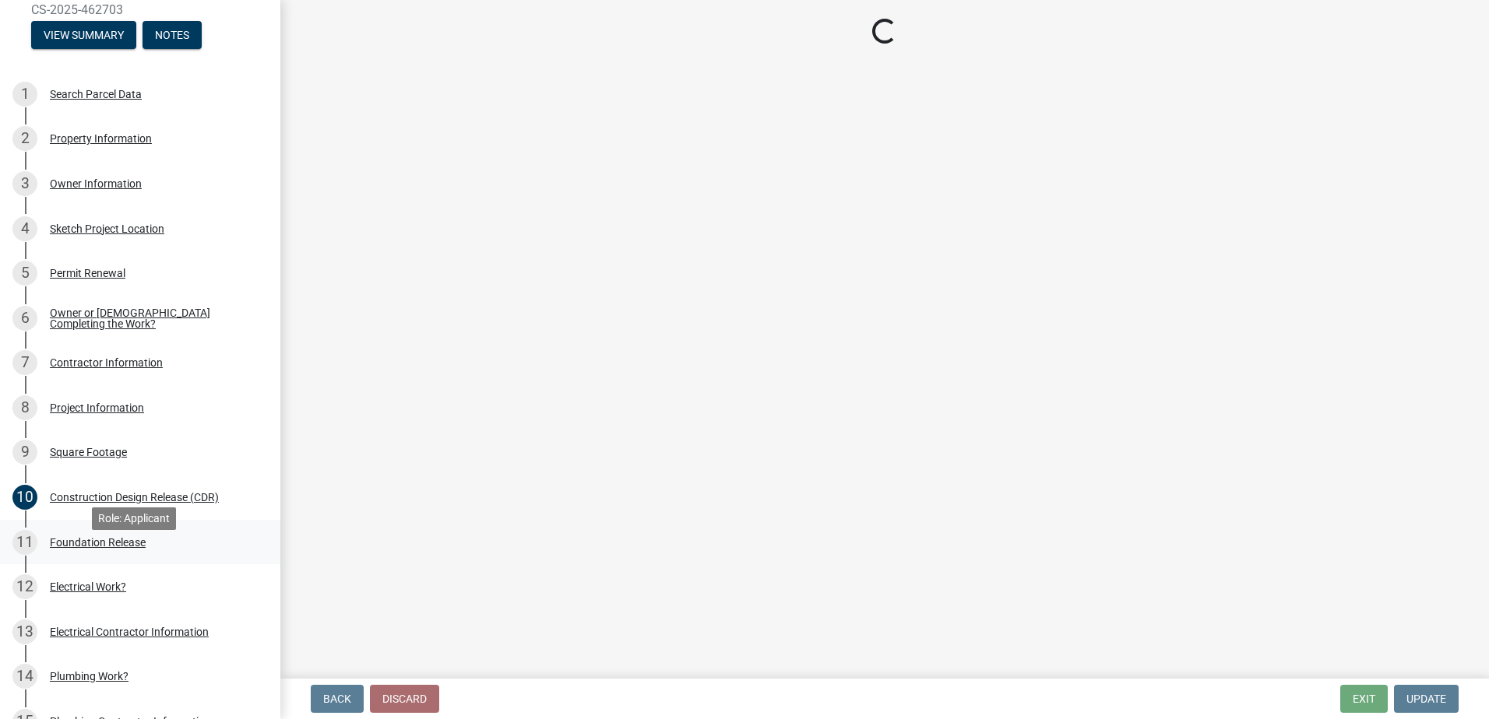
select select "0d21488d-720c-47f2-b9dd-91ede28171a6"
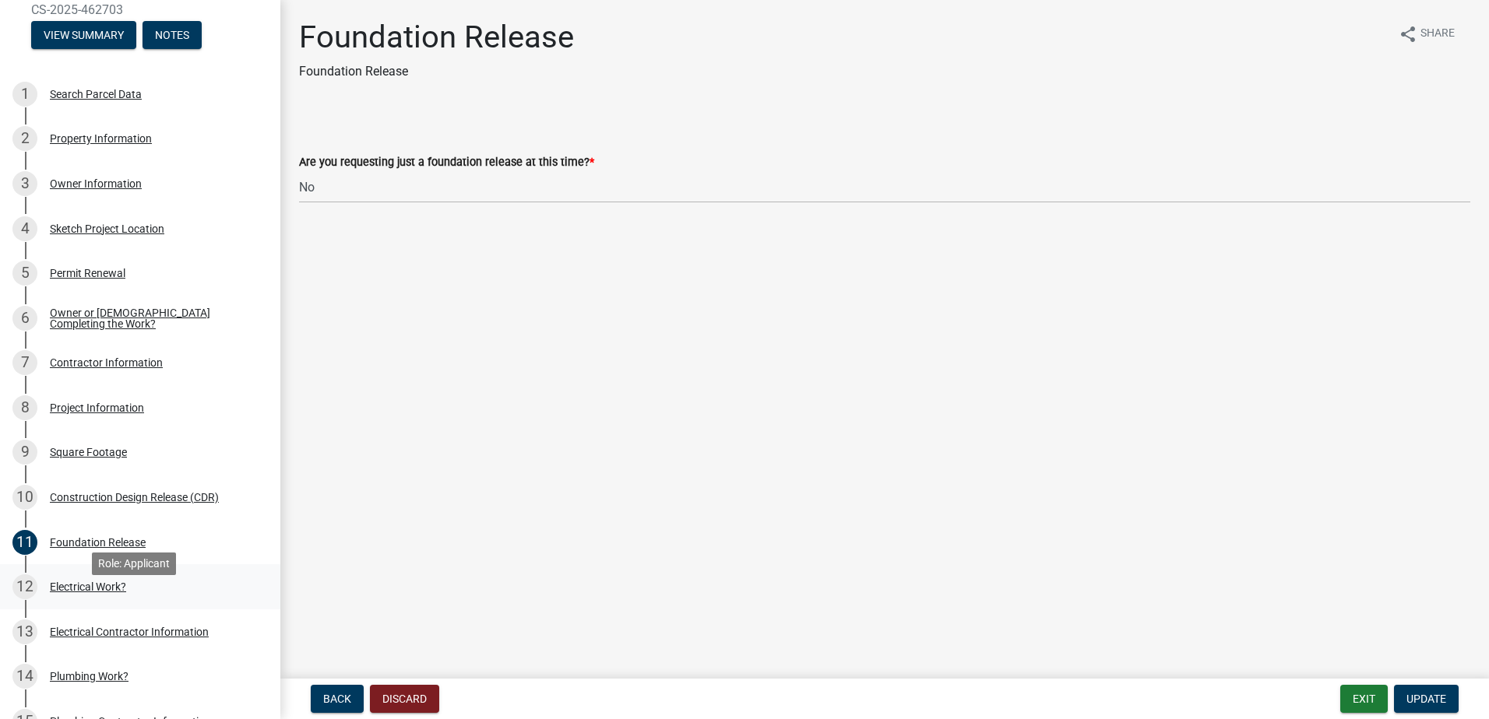
click at [100, 592] on div "Electrical Work?" at bounding box center [88, 587] width 76 height 11
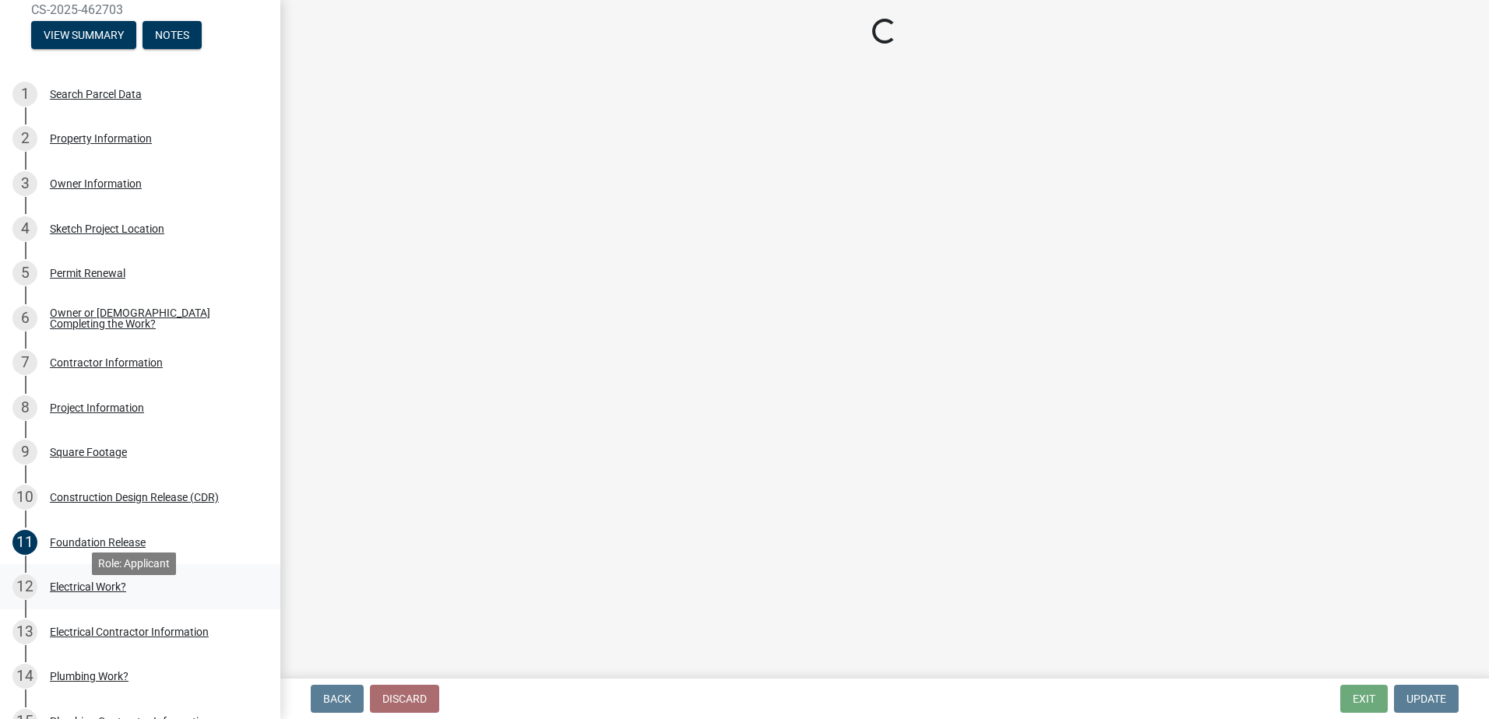
select select "f23186e2-7283-4719-9d2a-3b41e8ce62e6"
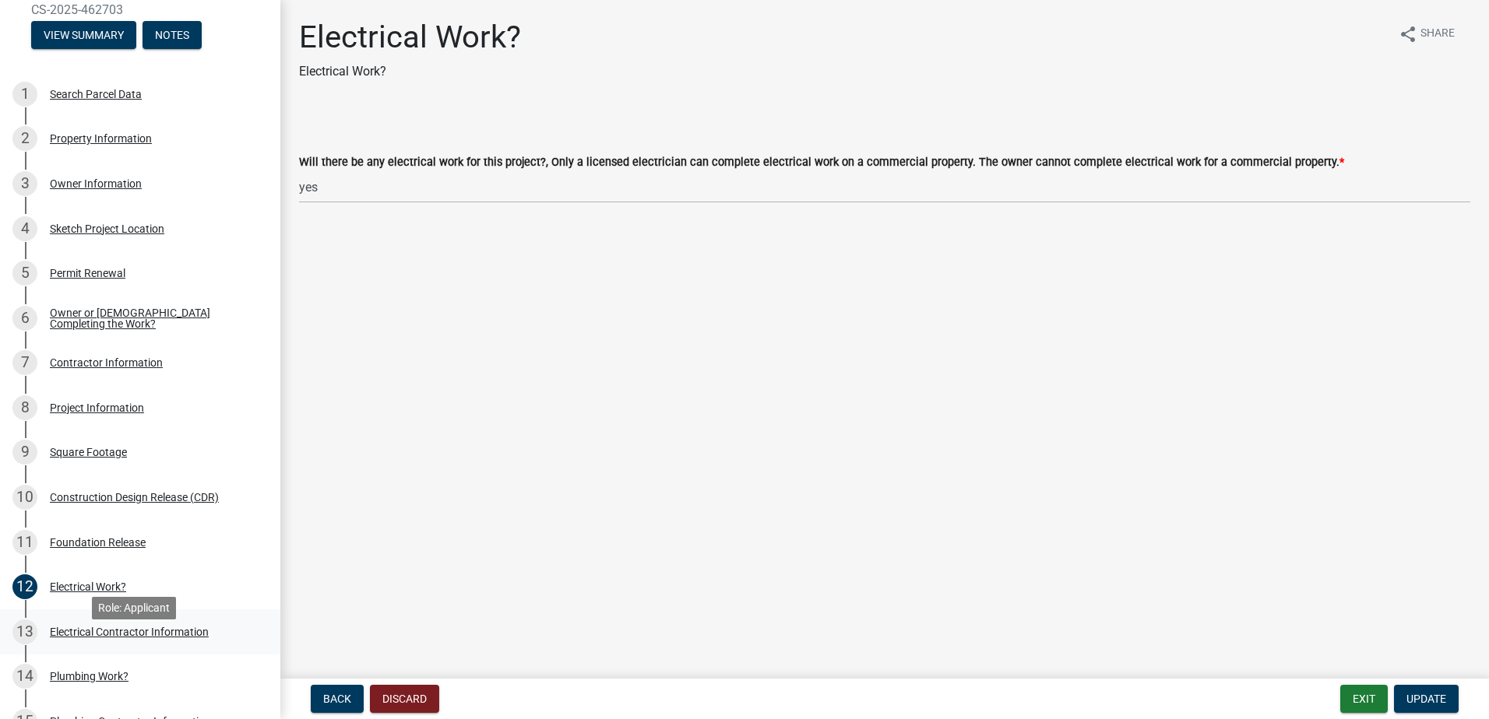
click at [101, 645] on div "13 Electrical Contractor Information" at bounding box center [133, 632] width 243 height 25
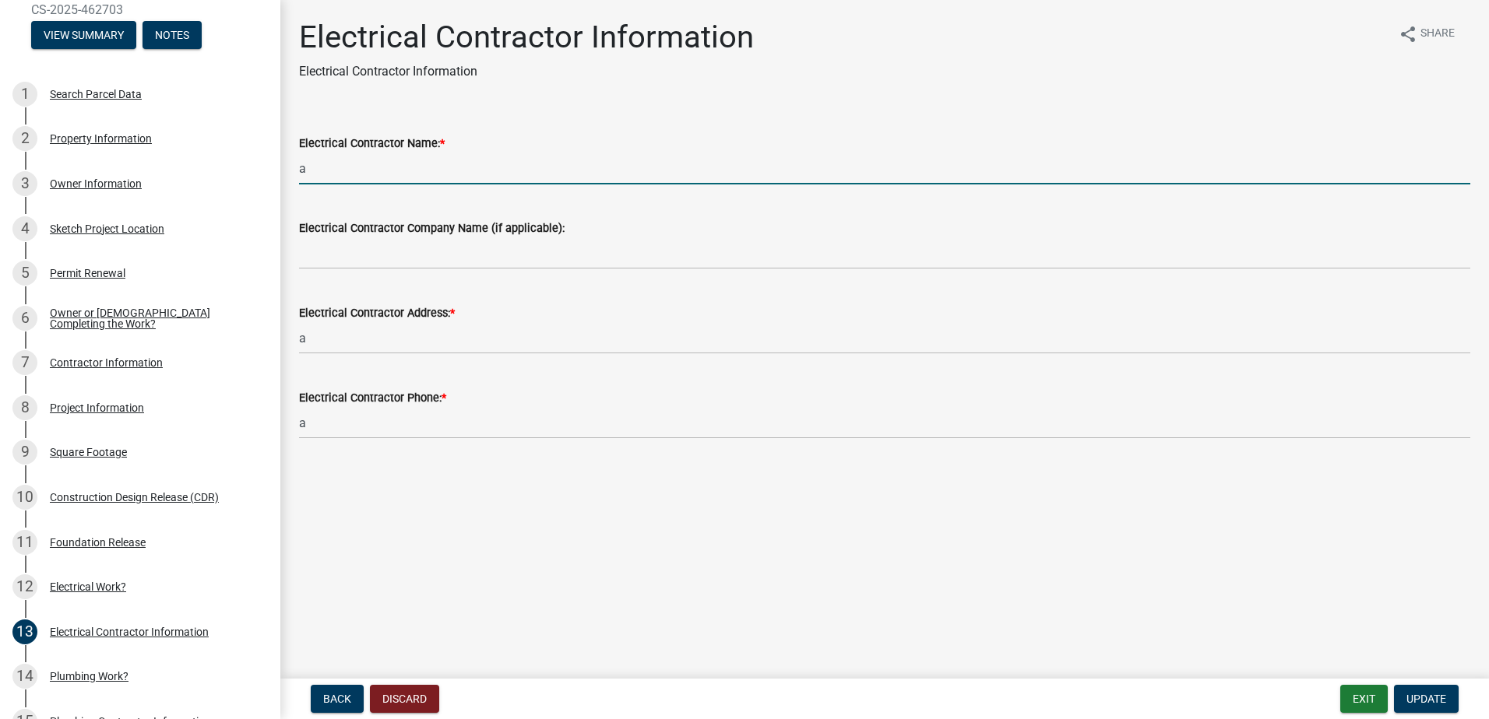
click at [287, 152] on div "Electrical Contractor Name: * a" at bounding box center [884, 148] width 1194 height 72
type input "[PERSON_NAME]"
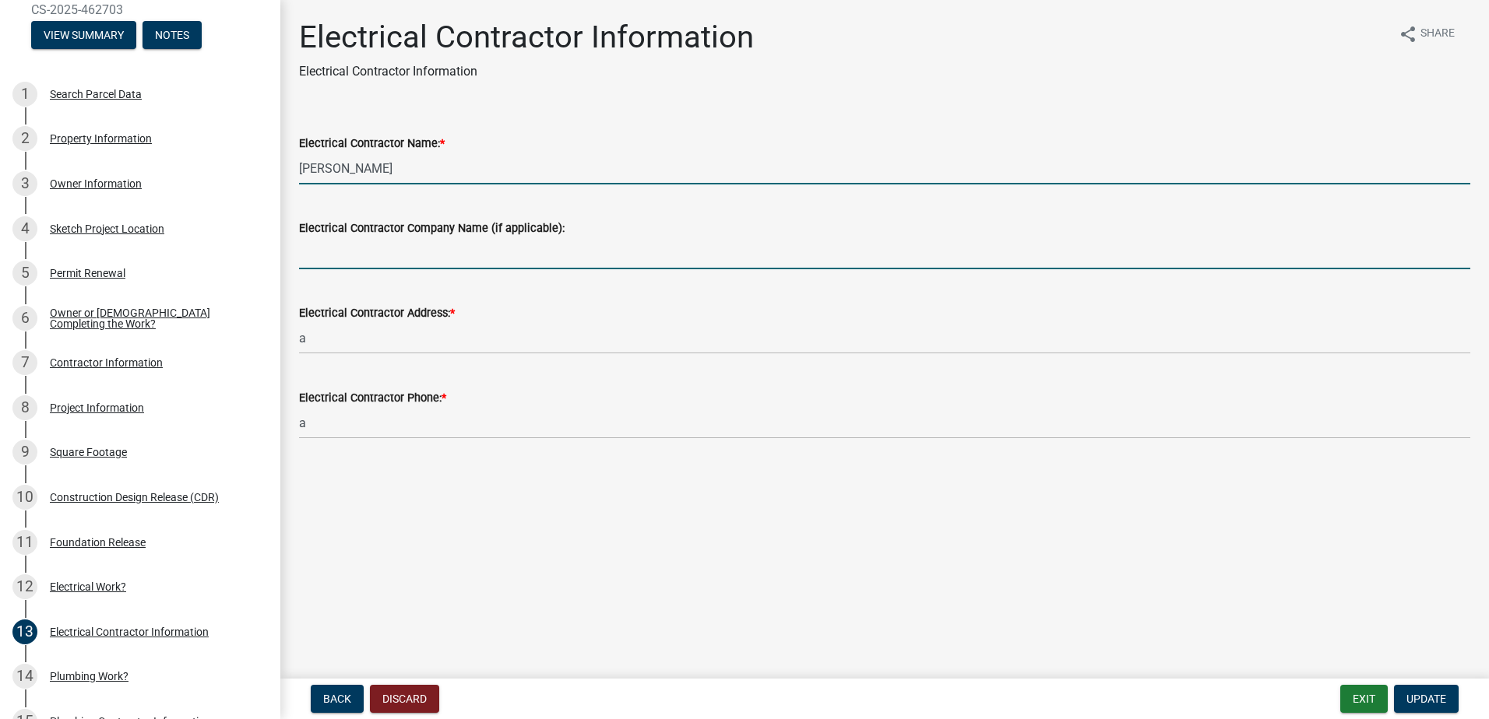
click at [349, 257] on input "Electrical Contractor Company Name (if applicable):" at bounding box center [884, 253] width 1171 height 32
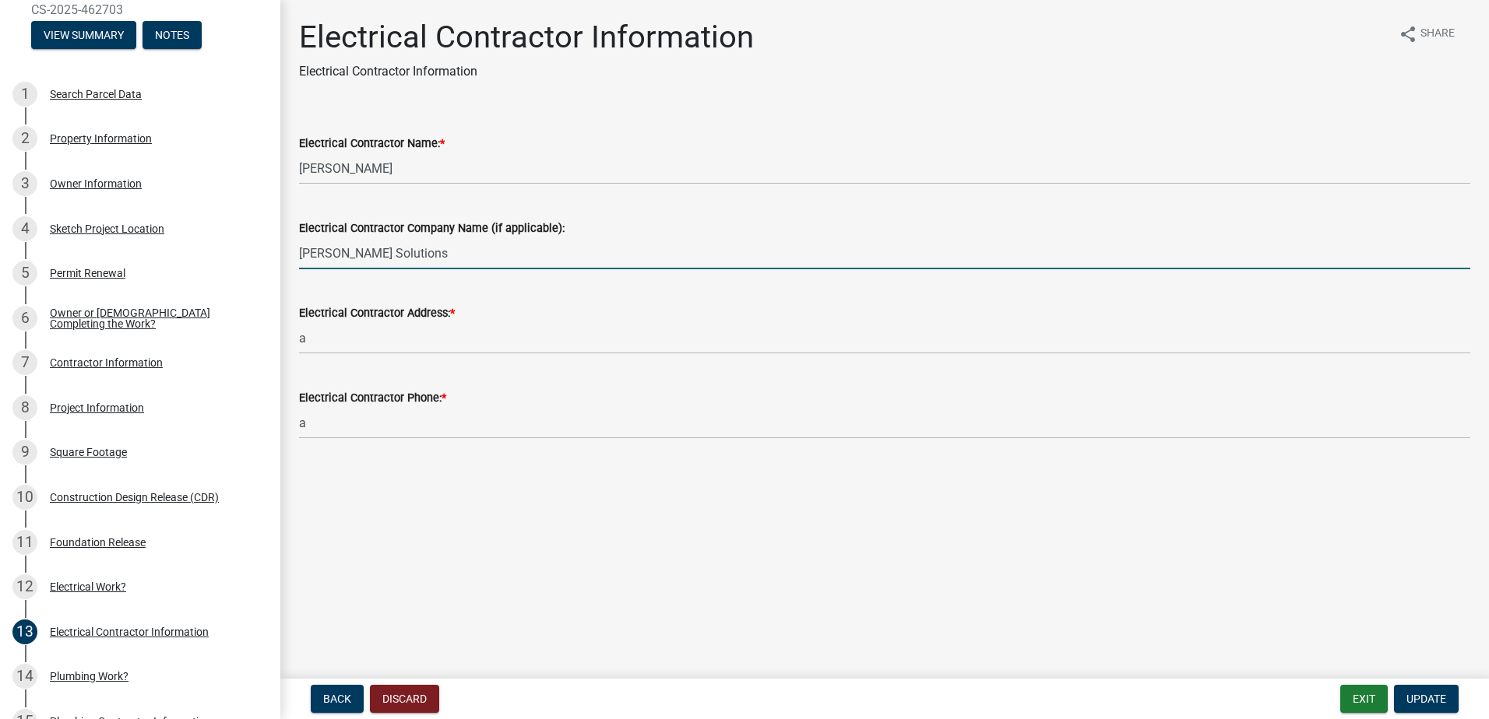
type input "[PERSON_NAME] Solutions"
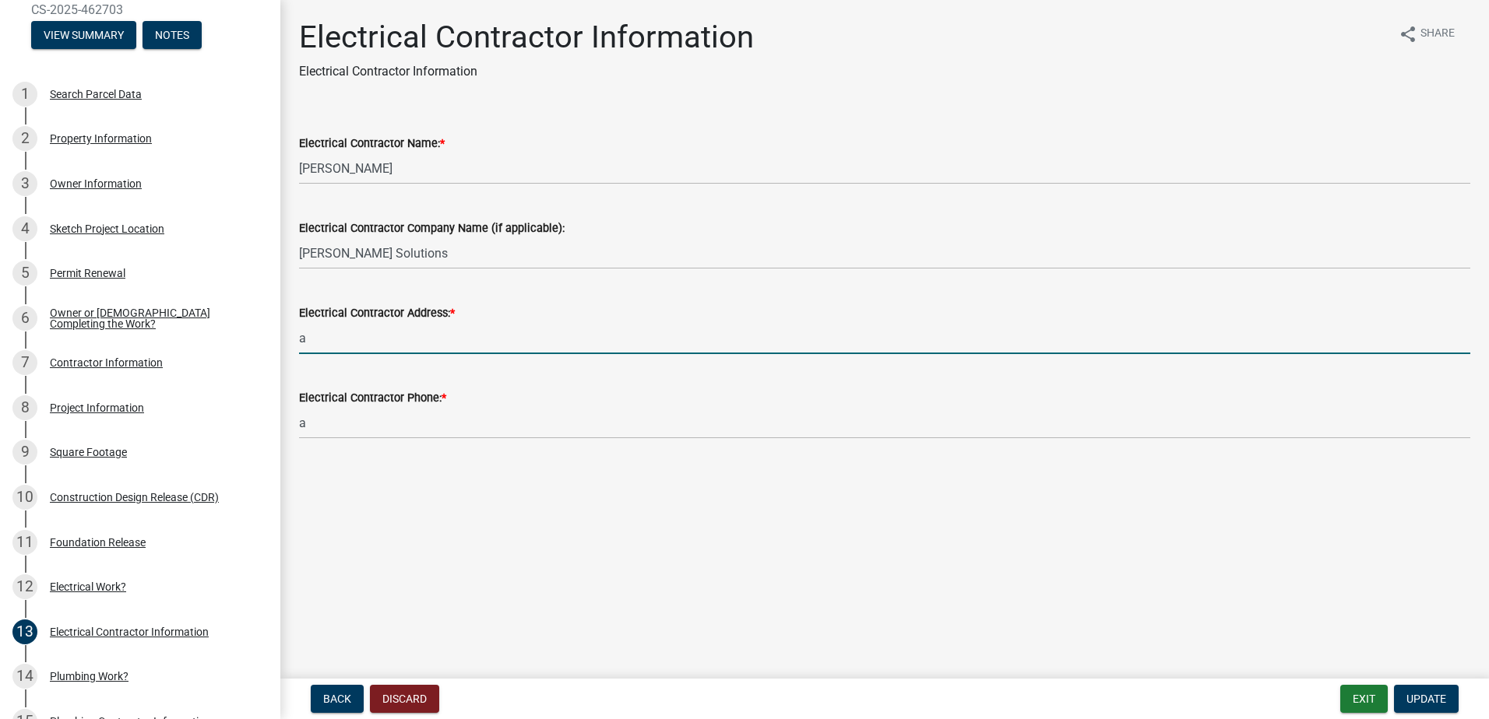
drag, startPoint x: 325, startPoint y: 335, endPoint x: 304, endPoint y: 336, distance: 21.8
click at [271, 329] on div "Huntington Co. Commercial Structure Permit CS-2025-462703 View Summary Notes 1 …" at bounding box center [744, 359] width 1489 height 719
type input "[STREET_ADDRESS]"
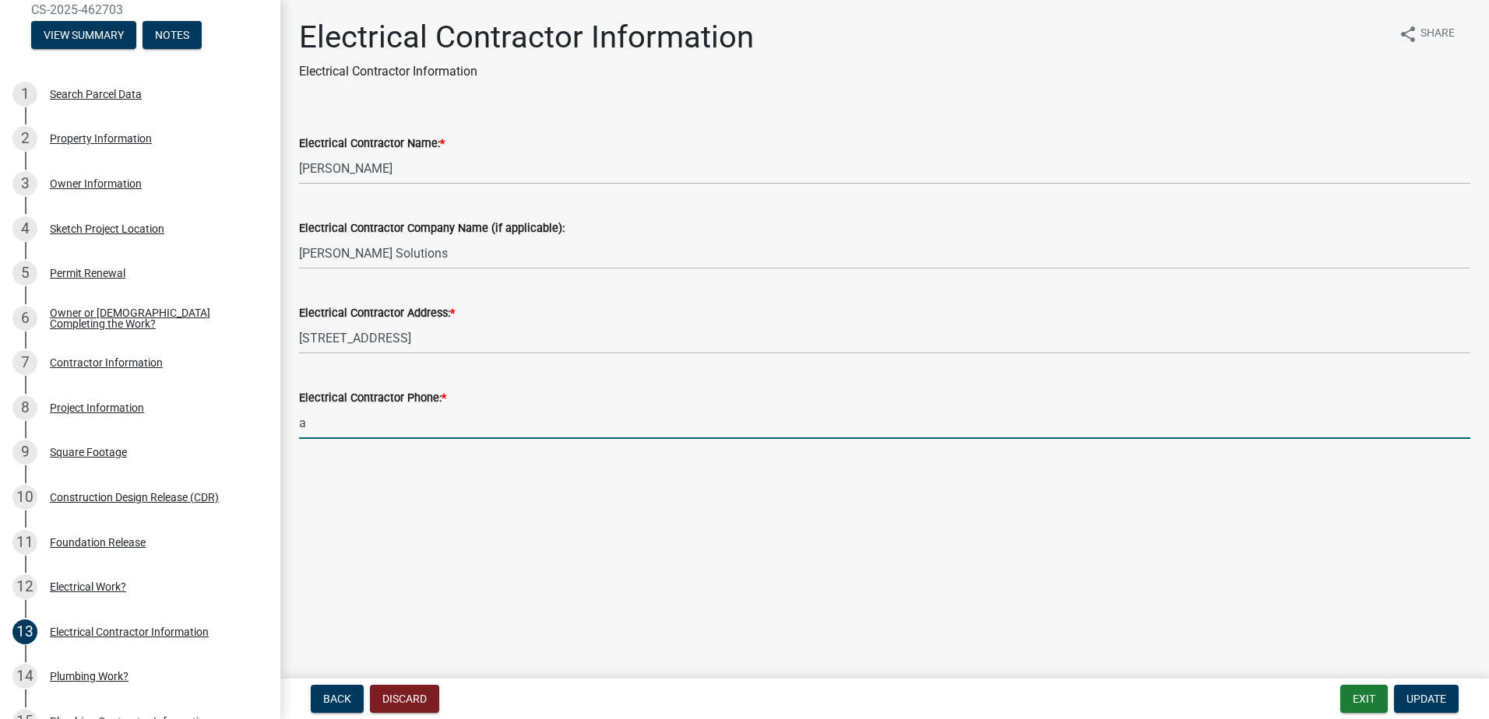
drag, startPoint x: 329, startPoint y: 417, endPoint x: 294, endPoint y: 417, distance: 35.0
click at [294, 417] on div "Electrical Contractor Phone: * a" at bounding box center [884, 403] width 1194 height 72
type input "[PHONE_NUMBER]"
click at [1425, 705] on span "Update" at bounding box center [1426, 699] width 40 height 12
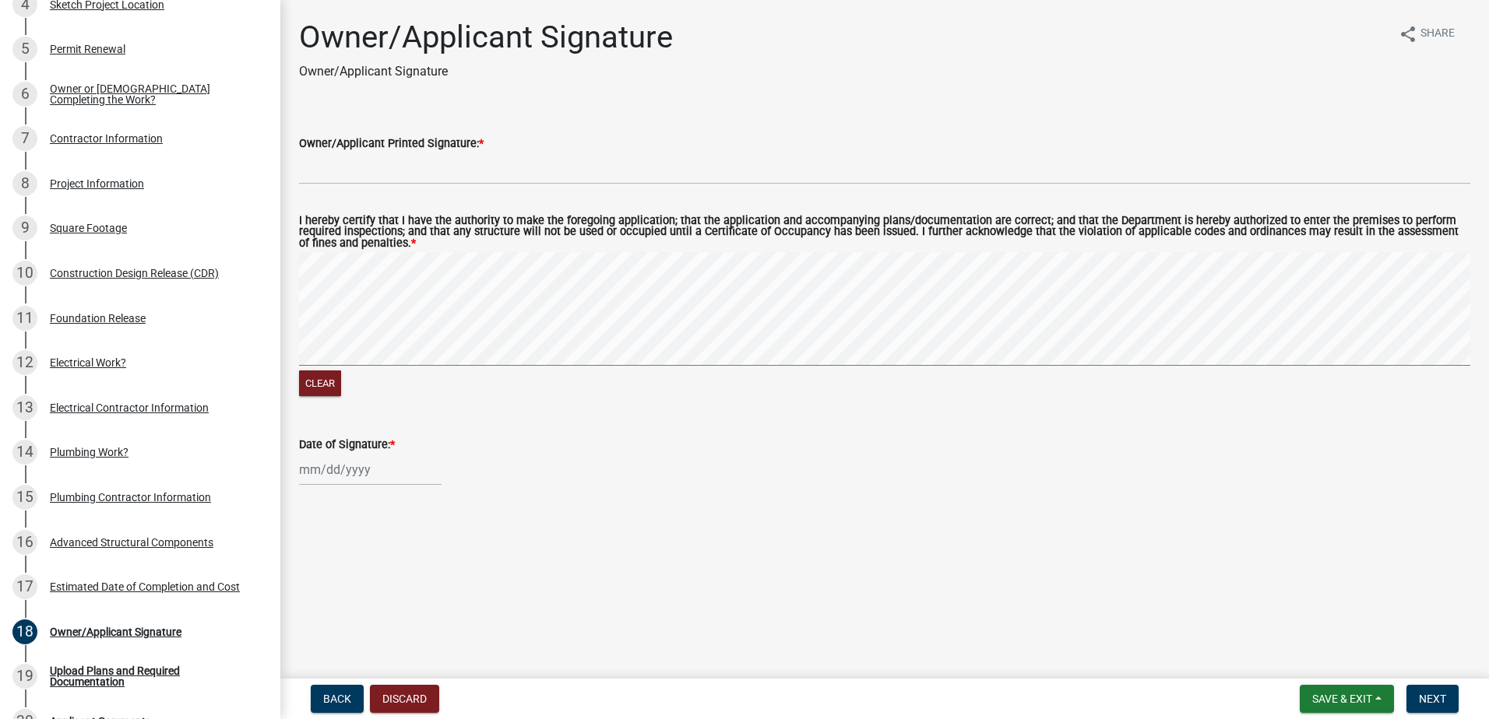
scroll to position [360, 0]
click at [137, 502] on div "Plumbing Contractor Information" at bounding box center [130, 496] width 161 height 11
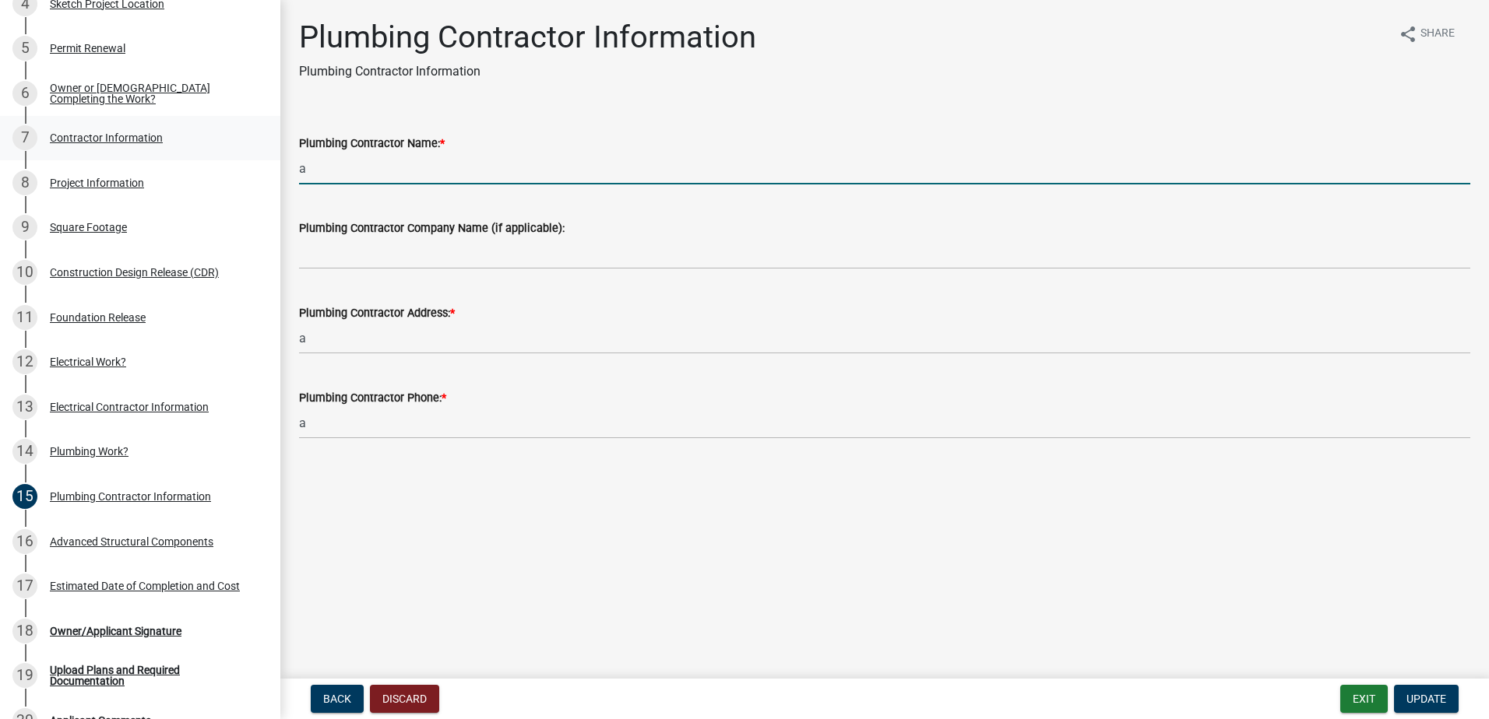
drag, startPoint x: 340, startPoint y: 161, endPoint x: 244, endPoint y: 159, distance: 95.8
click at [244, 159] on div "Huntington Co. Commercial Structure Permit CS-2025-462703 View Summary Notes 1 …" at bounding box center [744, 359] width 1489 height 719
type input "[PERSON_NAME]"
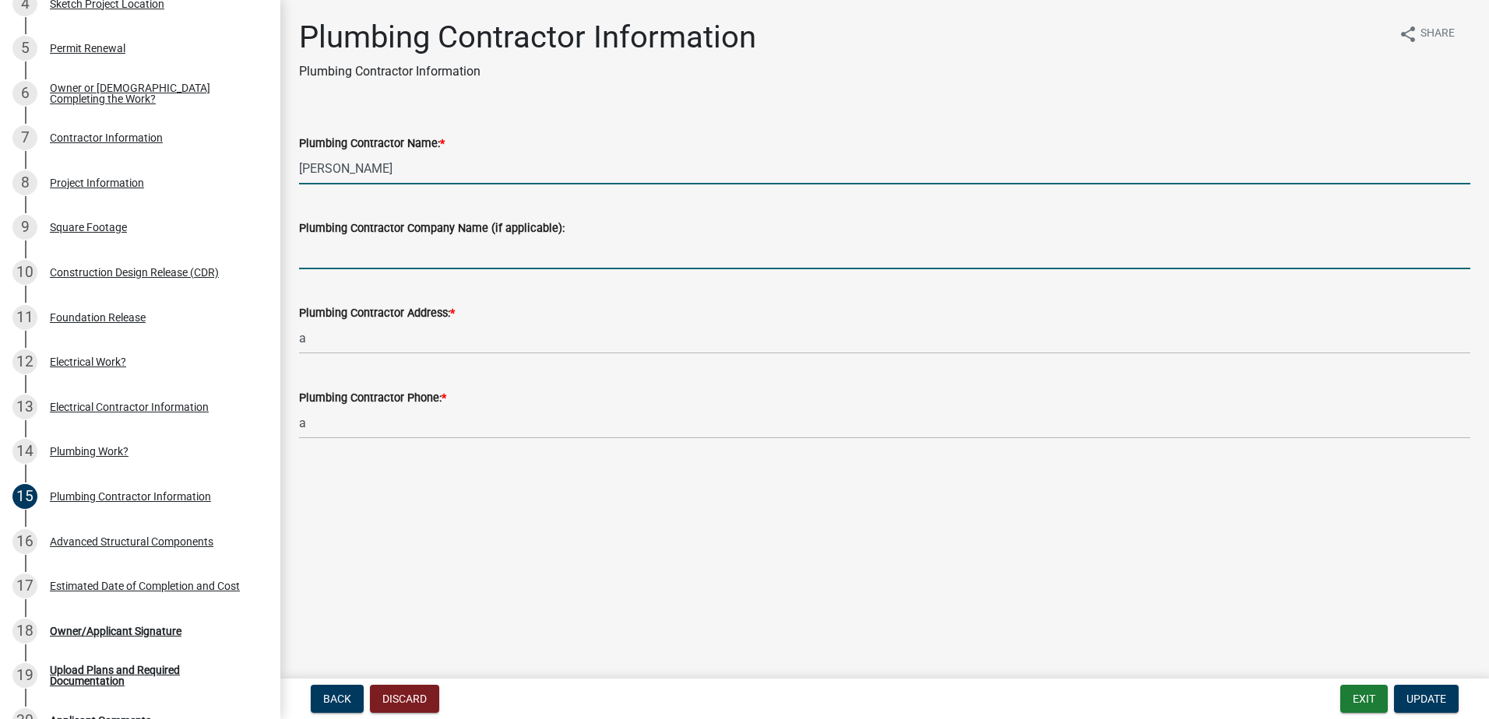
click at [345, 248] on input "Plumbing Contractor Company Name (if applicable):" at bounding box center [884, 253] width 1171 height 32
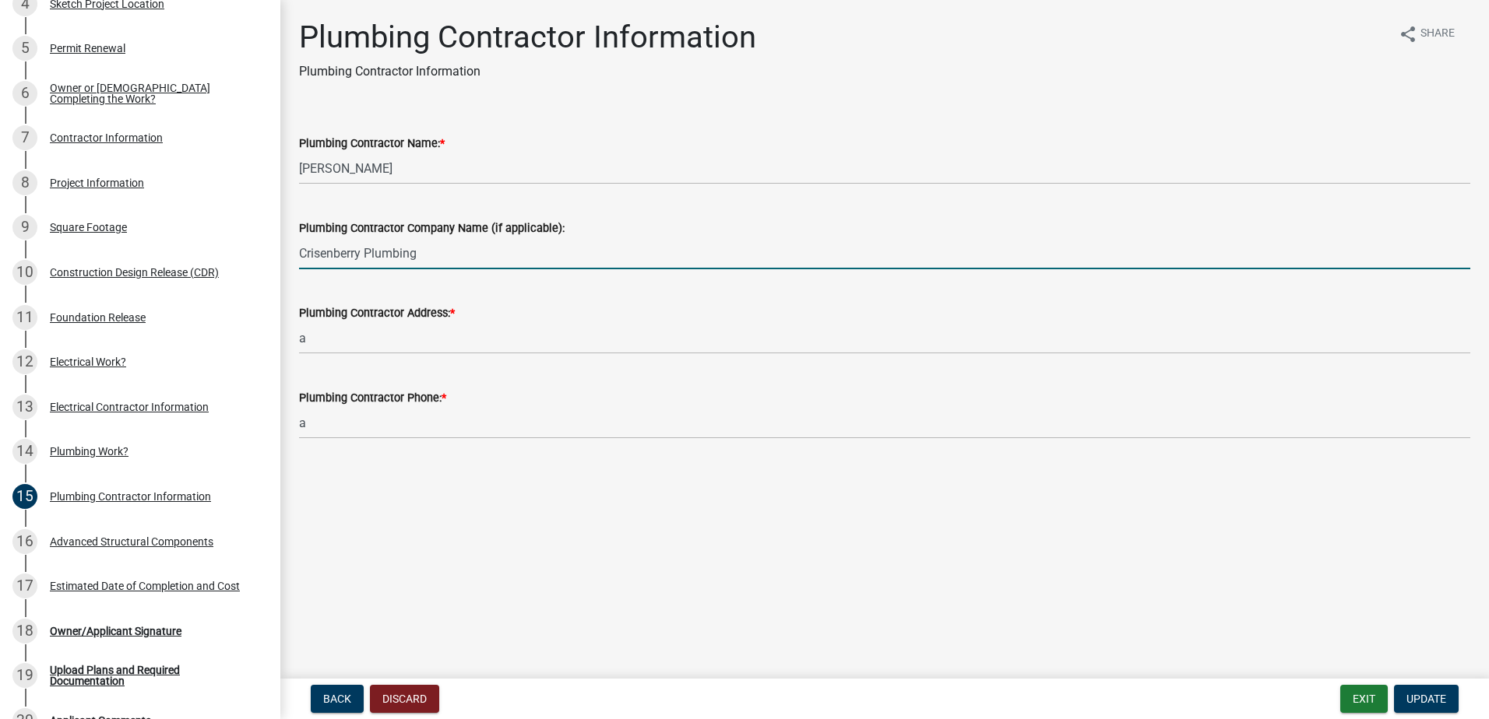
type input "Crisenberry Plumbing"
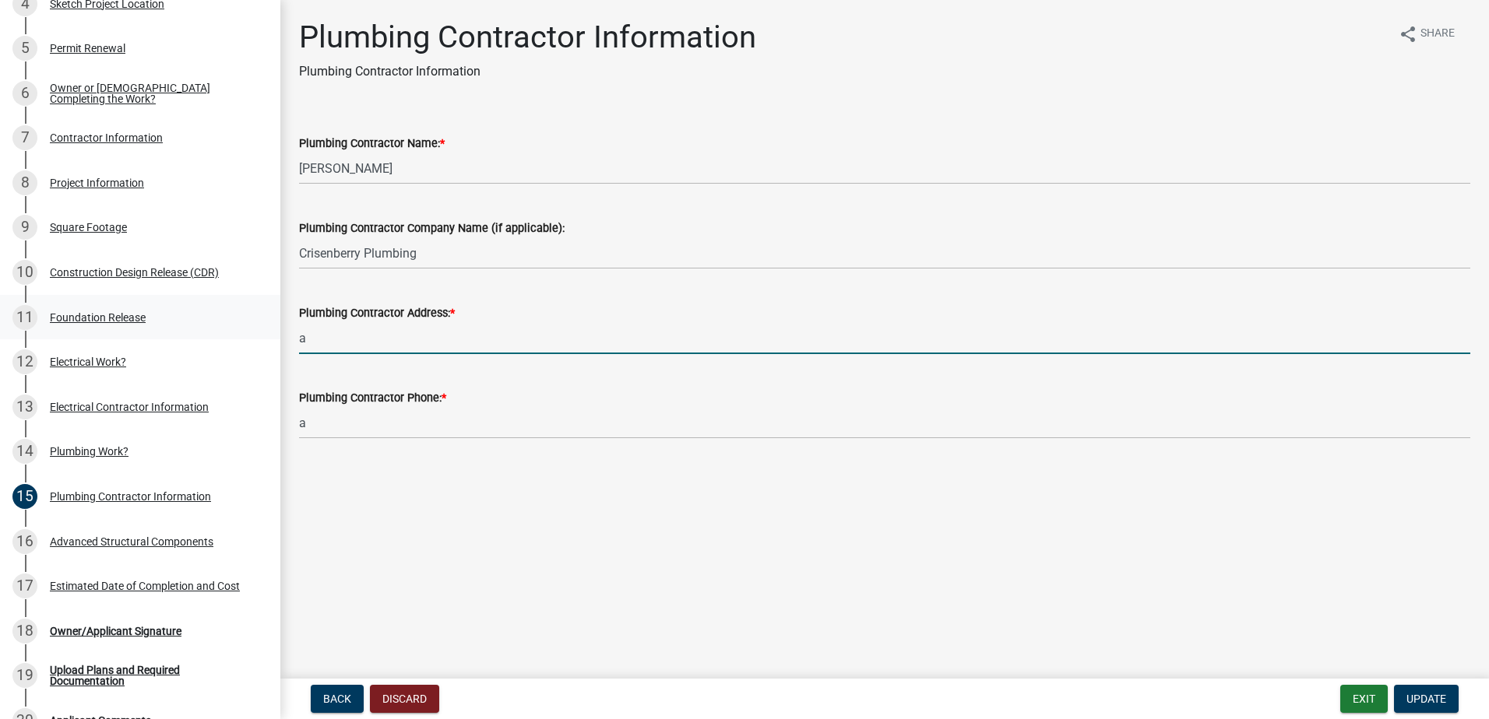
drag, startPoint x: 322, startPoint y: 334, endPoint x: 261, endPoint y: 325, distance: 61.3
click at [257, 324] on div "Huntington Co. Commercial Structure Permit CS-2025-462703 View Summary Notes 1 …" at bounding box center [744, 359] width 1489 height 719
type input "[STREET_ADDRESS]"
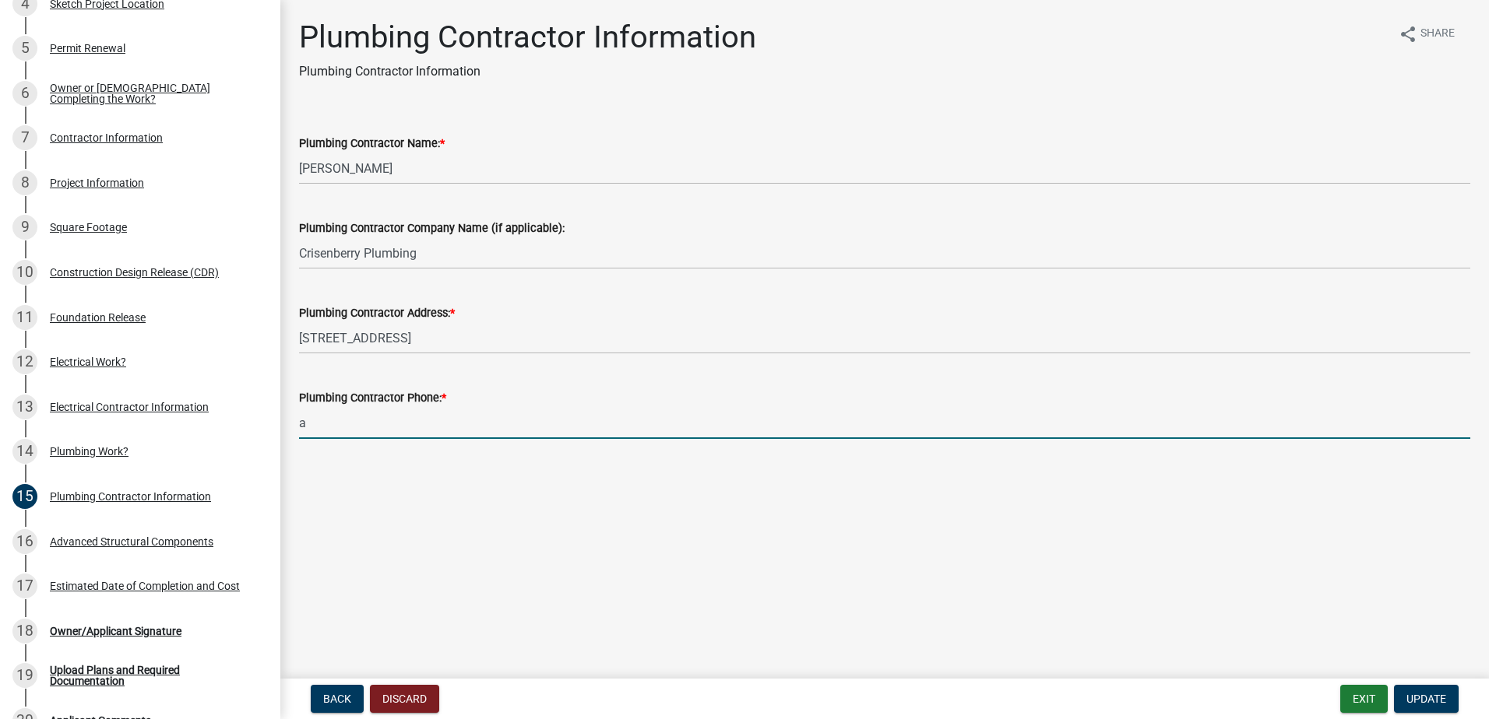
drag, startPoint x: 325, startPoint y: 430, endPoint x: 297, endPoint y: 428, distance: 28.1
click at [283, 427] on div "Plumbing Contractor Information Plumbing Contractor Information share Share Plu…" at bounding box center [884, 242] width 1208 height 447
type input "[PHONE_NUMBER]"
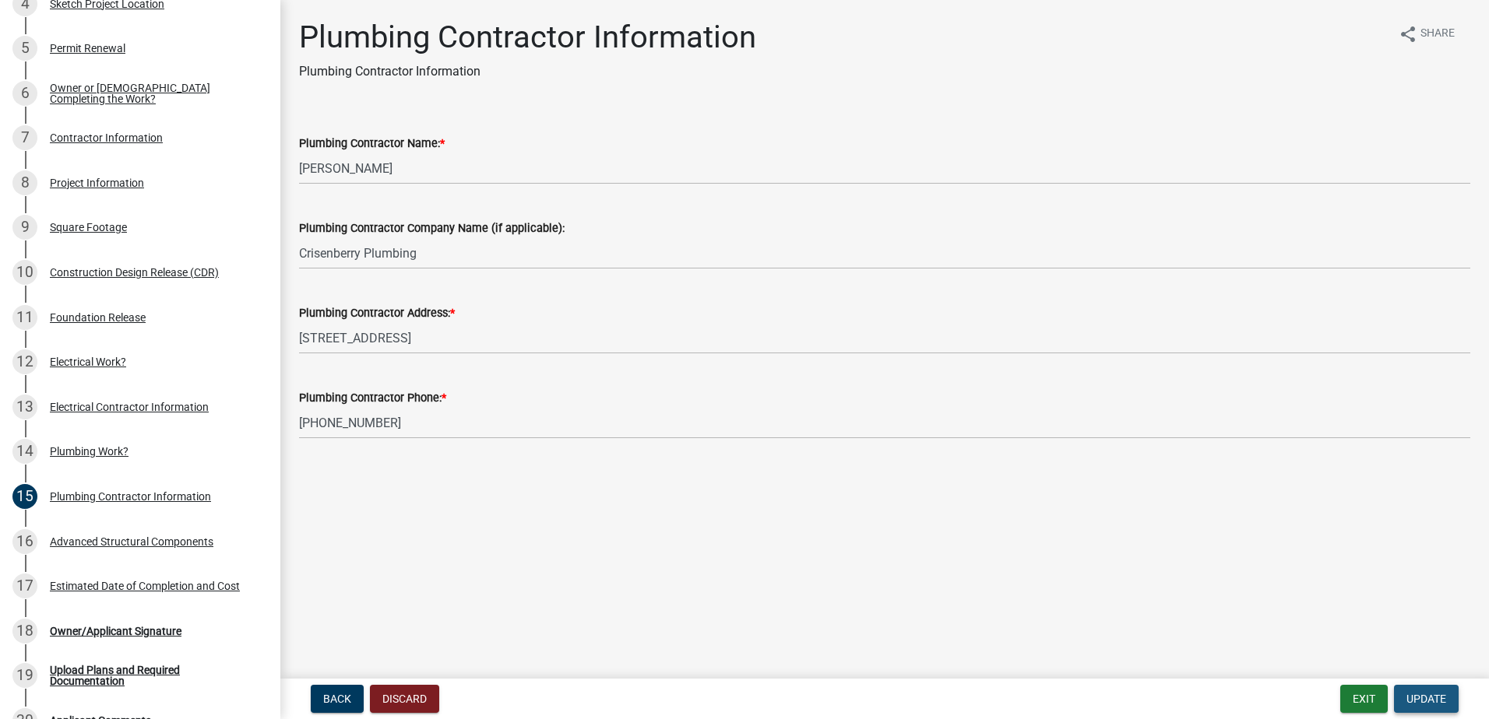
click at [1433, 696] on span "Update" at bounding box center [1426, 699] width 40 height 12
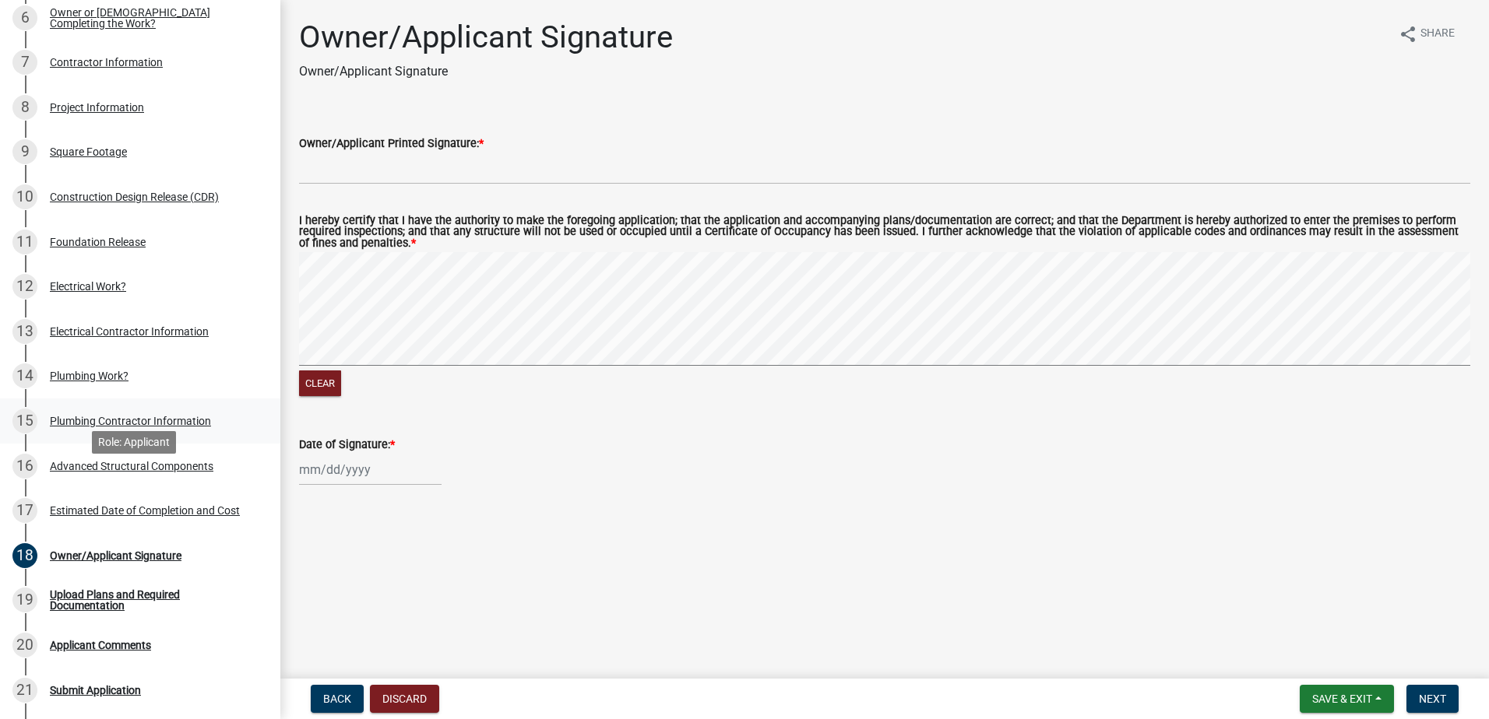
scroll to position [437, 0]
click at [122, 515] on div "Estimated Date of Completion and Cost" at bounding box center [145, 510] width 190 height 11
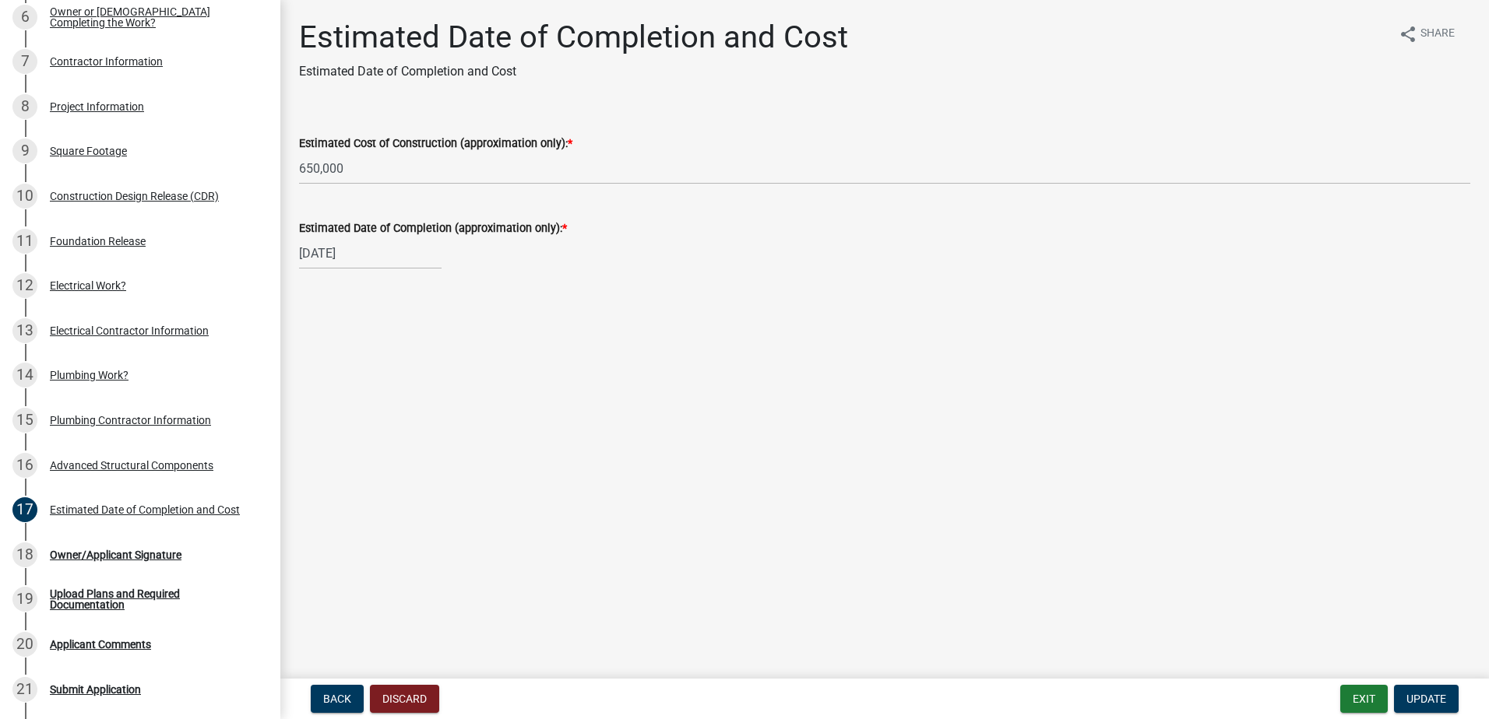
select select "12"
select select "2025"
click at [376, 254] on input "[DATE]" at bounding box center [370, 253] width 142 height 32
click at [368, 289] on select "Jan Feb Mar Apr May Jun [DATE] Aug Sep Oct Nov Dec" at bounding box center [361, 286] width 63 height 23
select select "2"
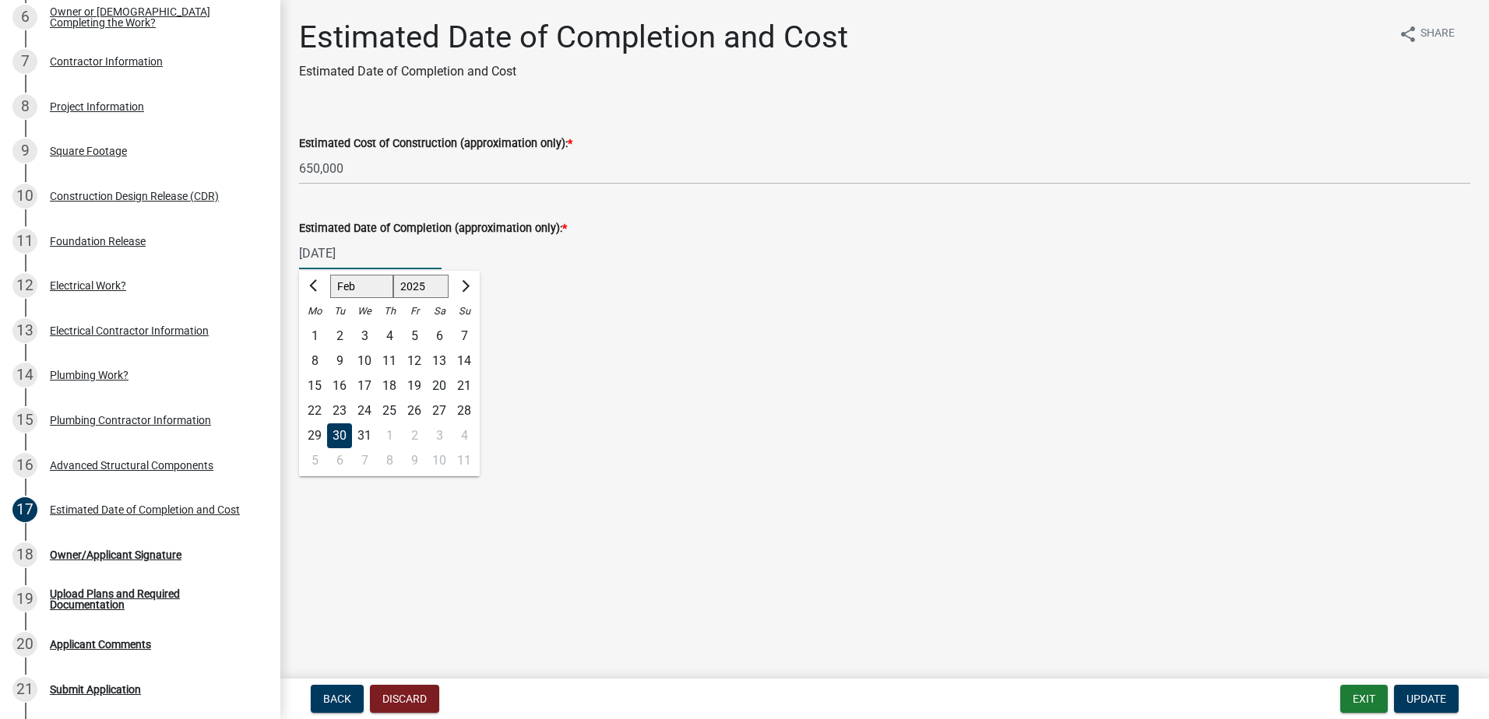
click at [330, 275] on select "Jan Feb Mar Apr May Jun [DATE] Aug Sep Oct Nov Dec" at bounding box center [361, 286] width 63 height 23
click at [424, 290] on select "1525 1526 1527 1528 1529 1530 1531 1532 1533 1534 1535 1536 1537 1538 1539 1540…" at bounding box center [421, 286] width 56 height 23
select select "2026"
click at [393, 275] on select "1525 1526 1527 1528 1529 1530 1531 1532 1533 1534 1535 1536 1537 1538 1539 1540…" at bounding box center [421, 286] width 56 height 23
click at [466, 337] on div "1" at bounding box center [464, 336] width 25 height 25
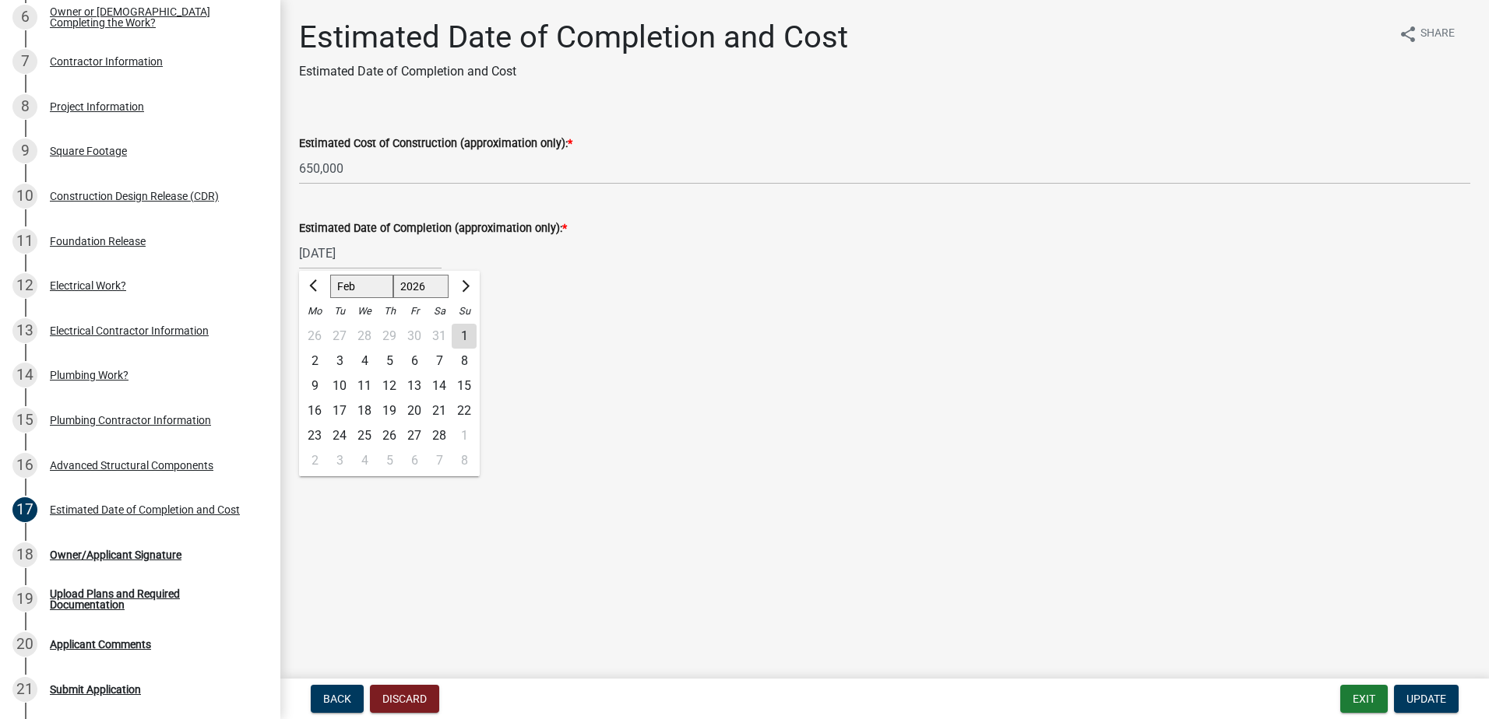
type input "[DATE]"
click at [1419, 693] on span "Update" at bounding box center [1426, 699] width 40 height 12
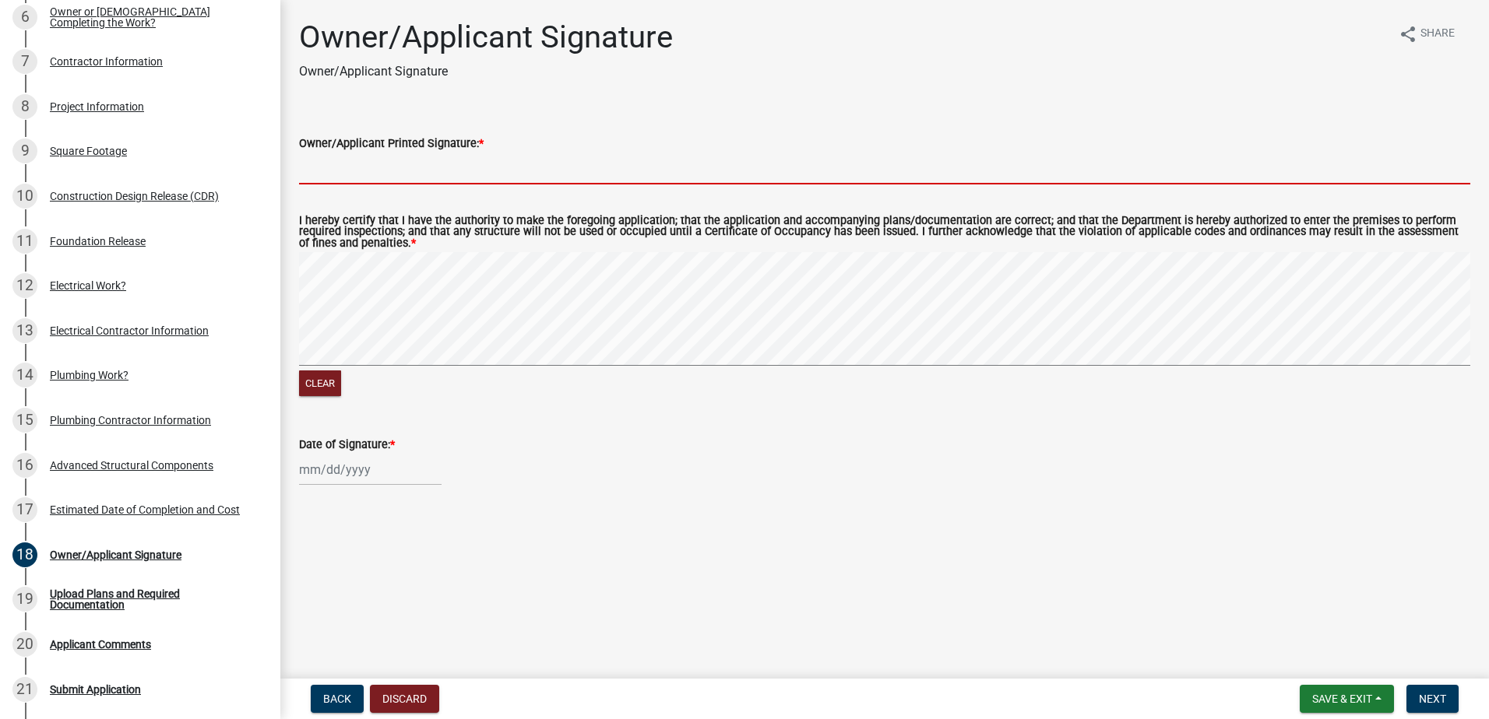
click at [363, 172] on input "Owner/Applicant Printed Signature: *" at bounding box center [884, 169] width 1171 height 32
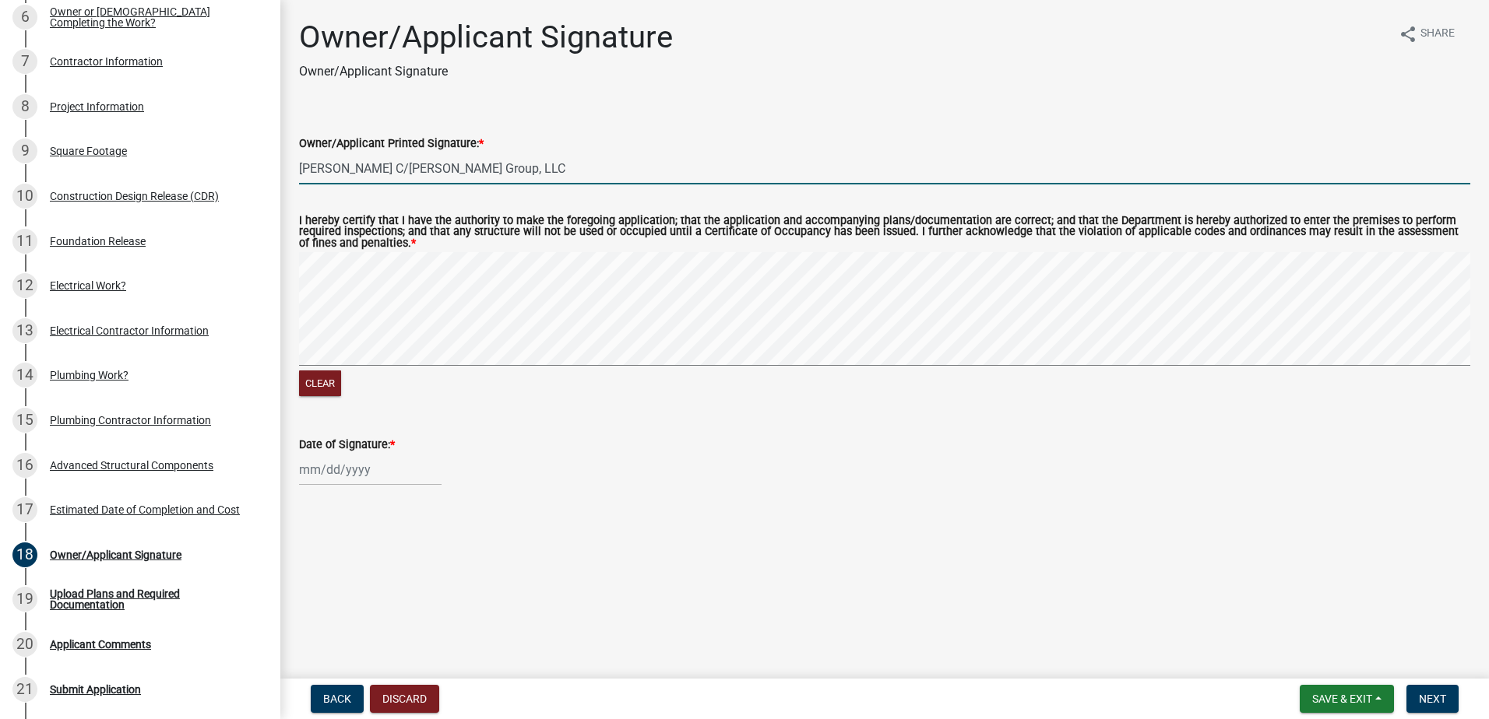
click at [1482, 142] on div "Owner/Applicant Signature Owner/Applicant Signature share Share Owner/Applicant…" at bounding box center [884, 266] width 1208 height 495
type input "[PERSON_NAME] C/[PERSON_NAME] Group, LLC"
click at [322, 463] on div at bounding box center [370, 470] width 142 height 32
select select "8"
select select "2025"
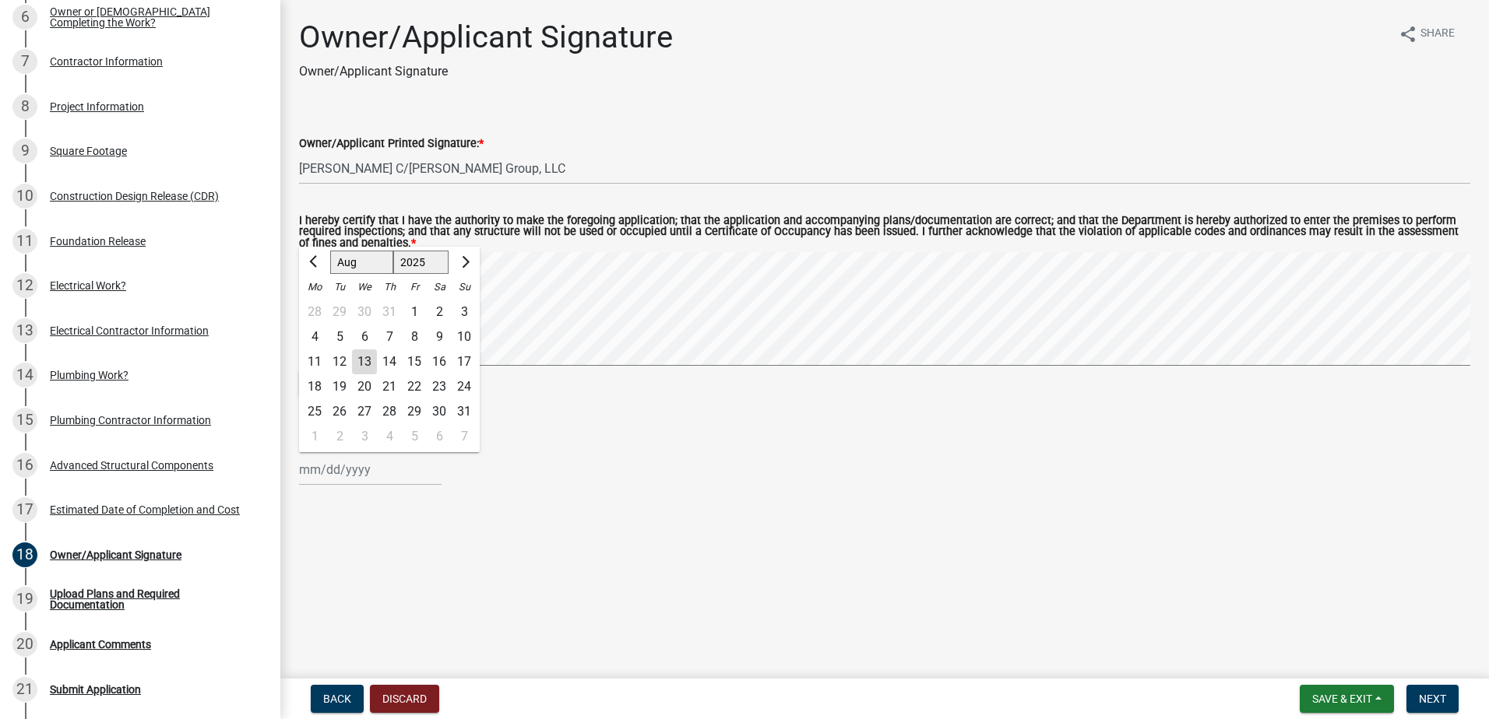
click at [367, 367] on div "13" at bounding box center [364, 362] width 25 height 25
type input "[DATE]"
click at [1436, 701] on span "Next" at bounding box center [1432, 699] width 27 height 12
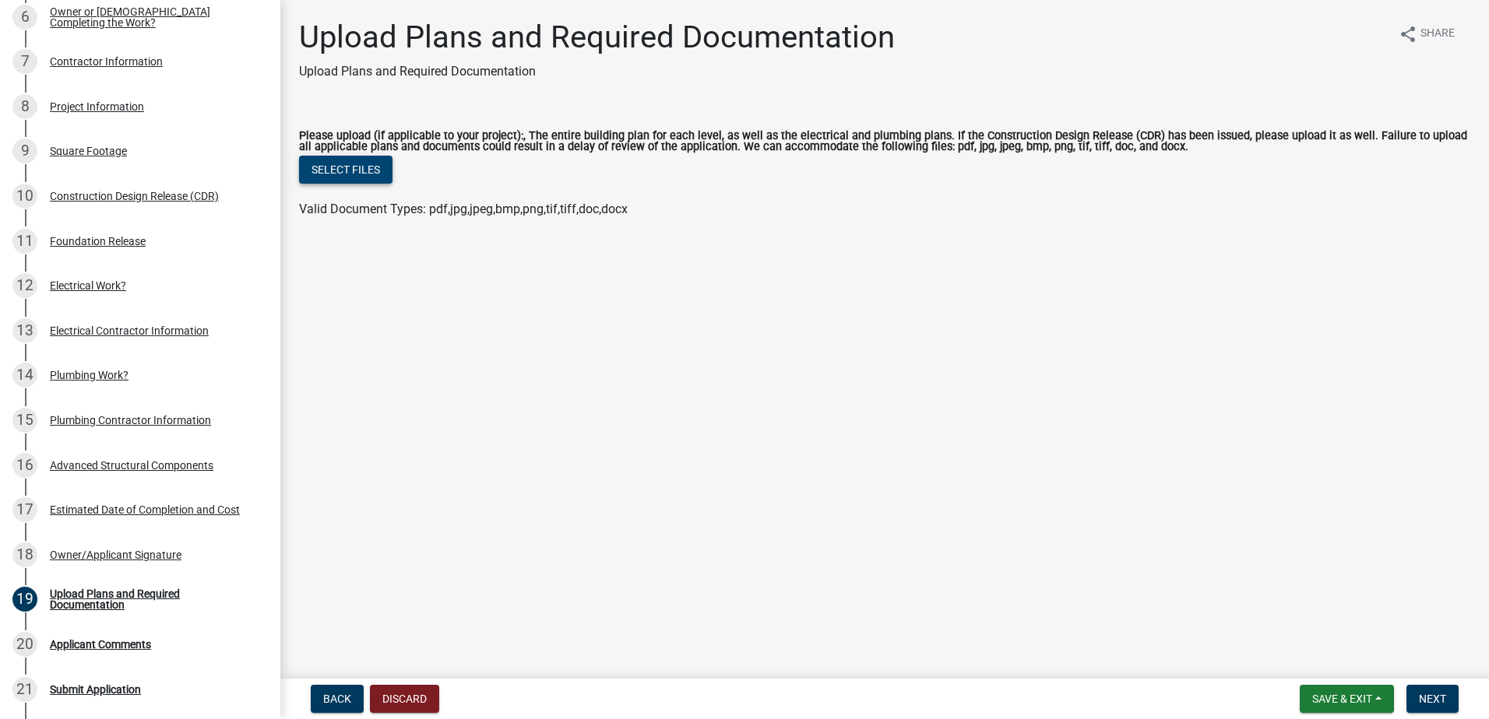
click at [341, 170] on button "Select files" at bounding box center [345, 170] width 93 height 28
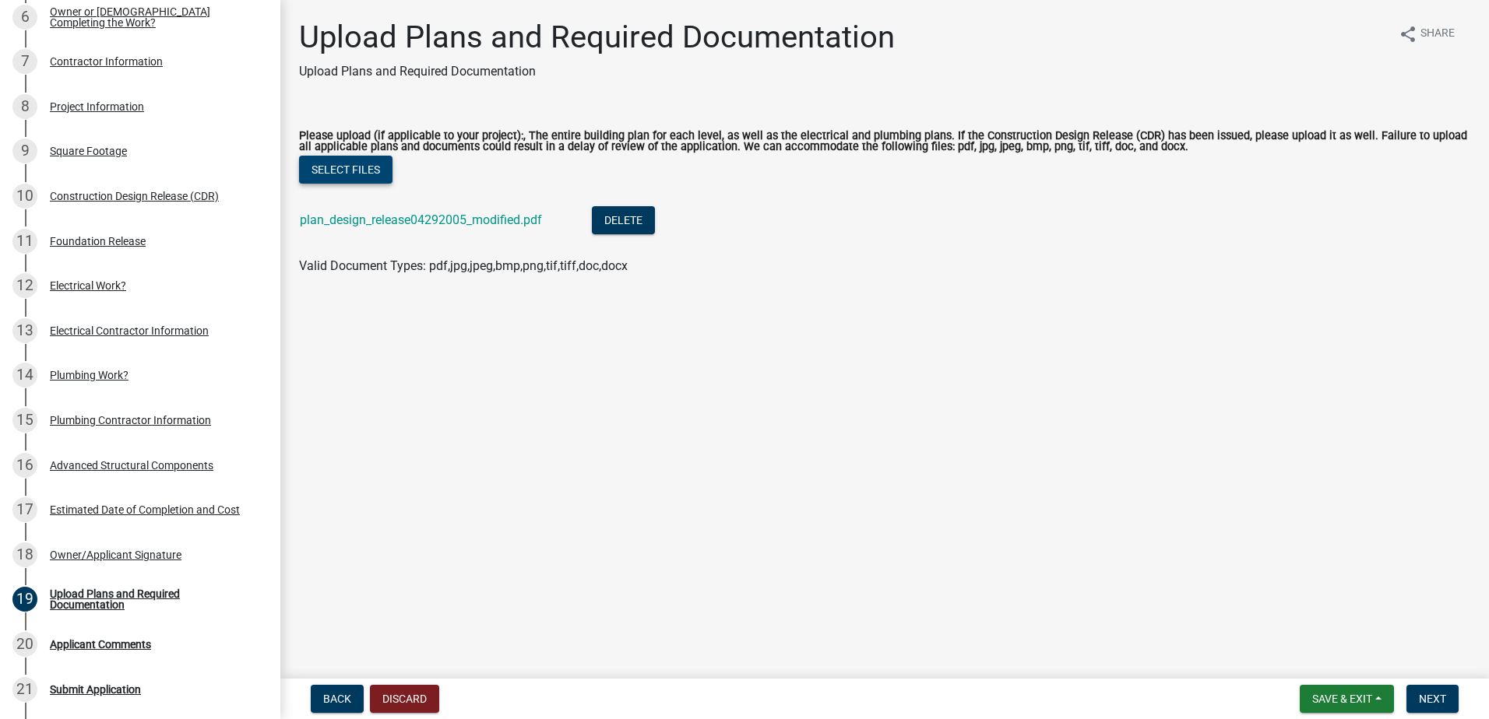
click at [339, 174] on button "Select files" at bounding box center [345, 170] width 93 height 28
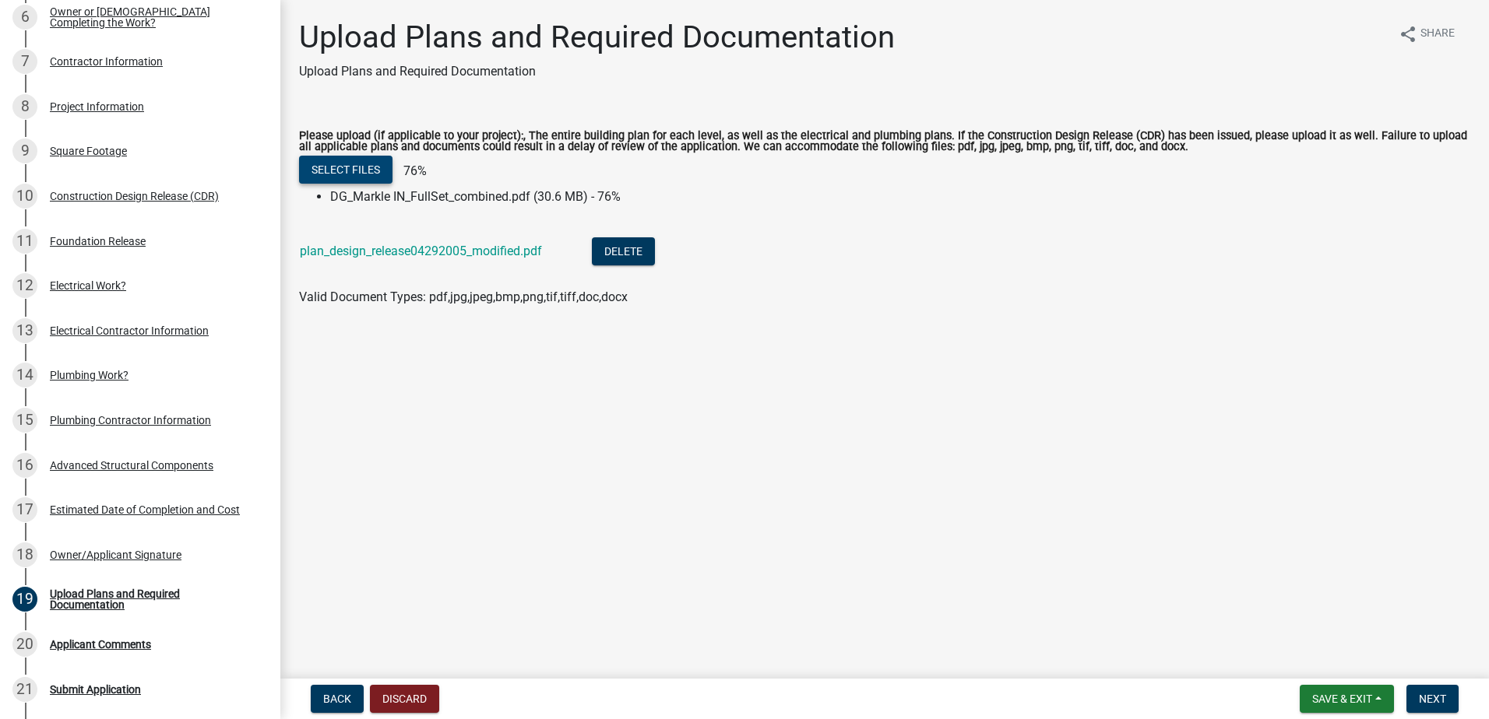
click at [353, 167] on button "Select files" at bounding box center [345, 170] width 93 height 28
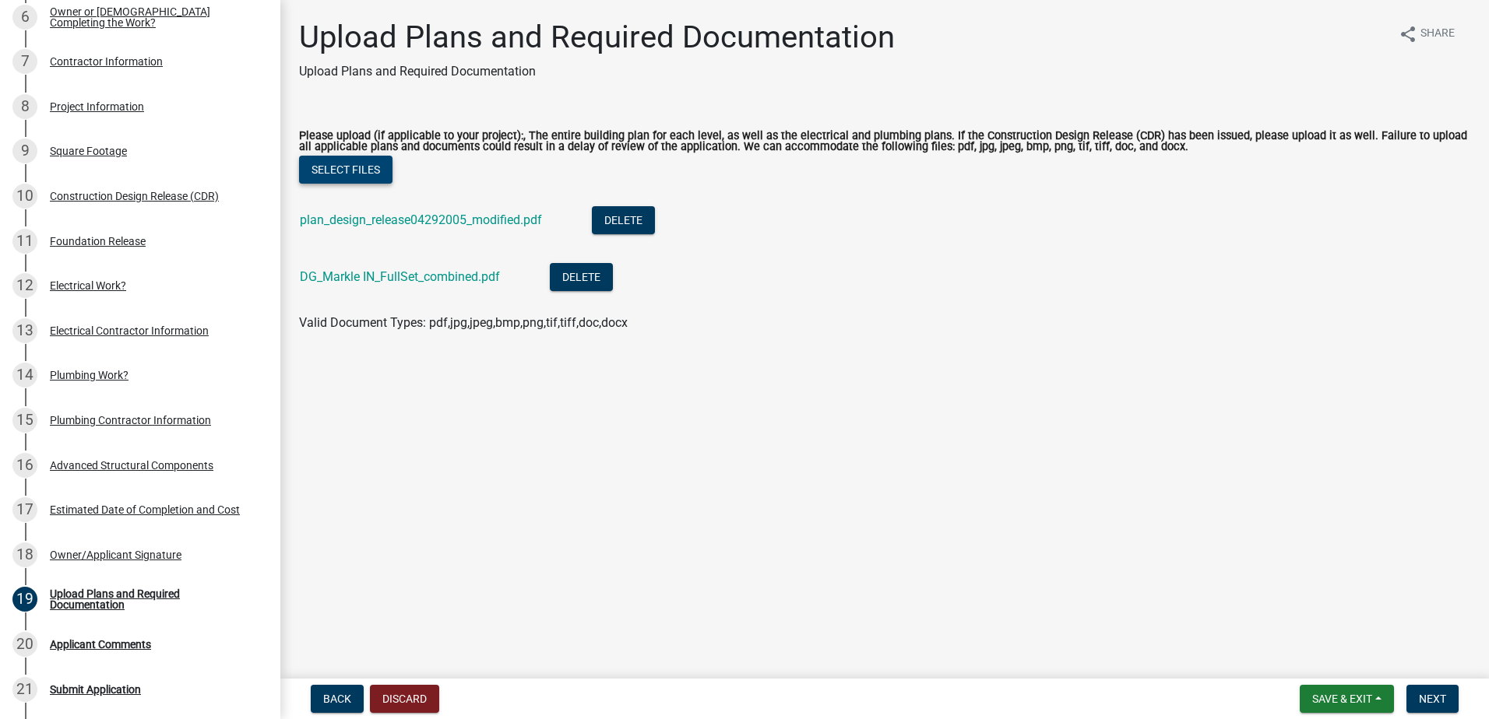
click at [324, 169] on button "Select files" at bounding box center [345, 170] width 93 height 28
click at [363, 176] on button "Select files" at bounding box center [345, 170] width 93 height 28
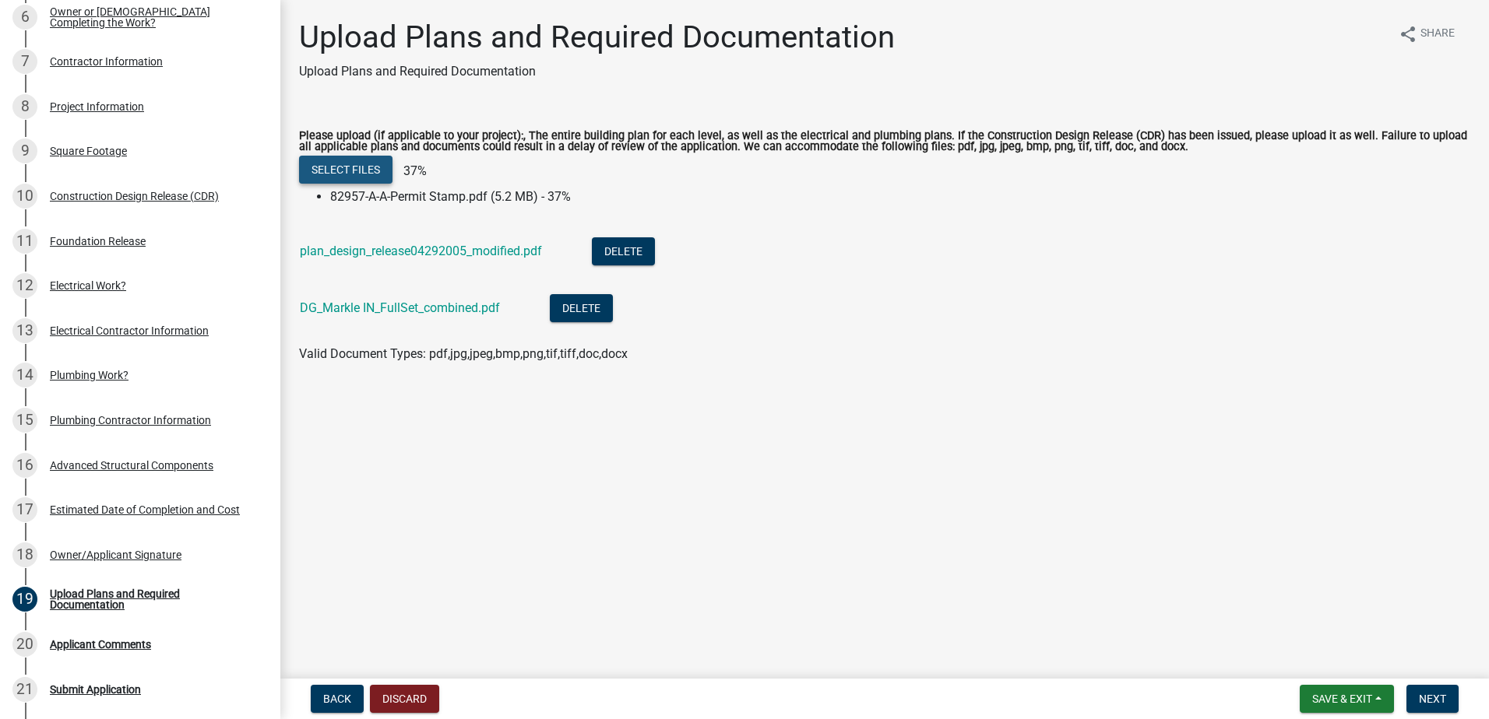
click at [318, 177] on button "Select files" at bounding box center [345, 170] width 93 height 28
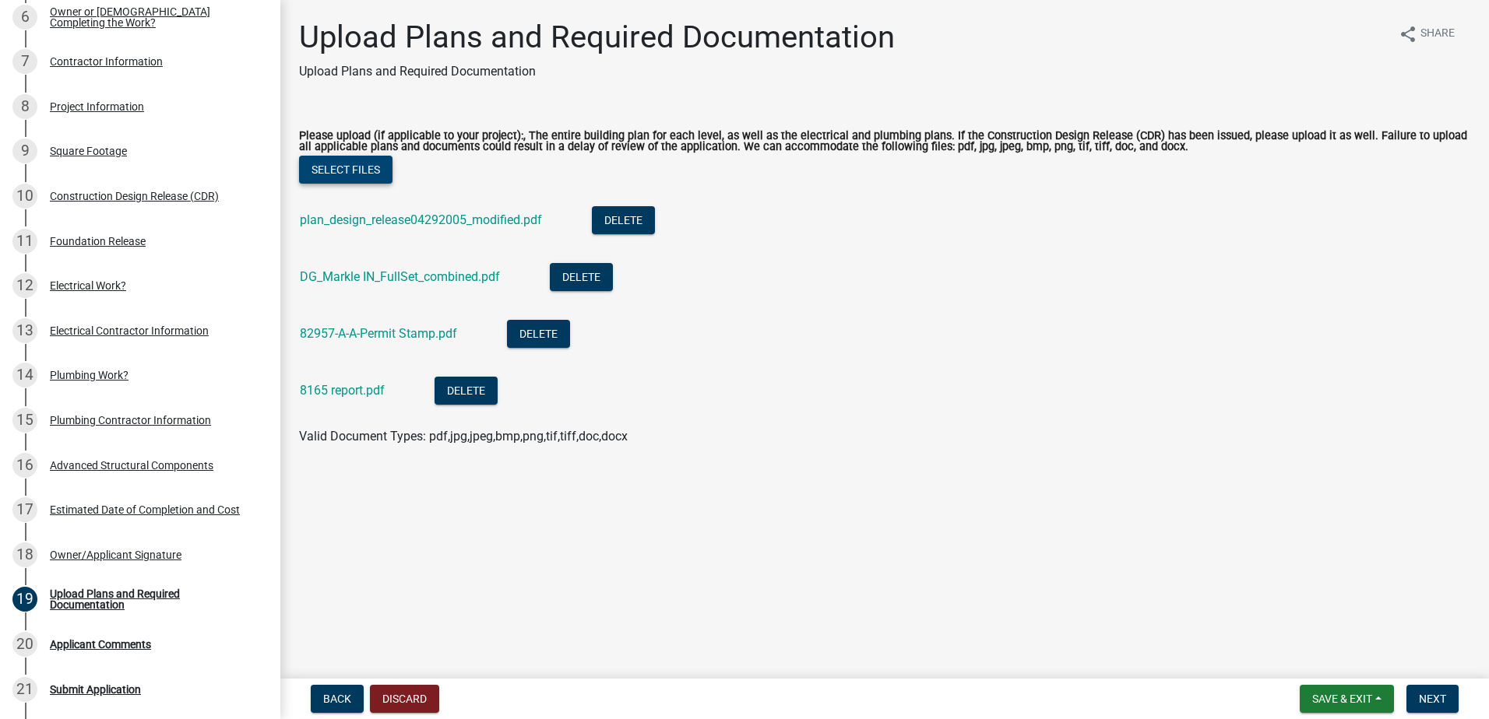
click at [358, 164] on button "Select files" at bounding box center [345, 170] width 93 height 28
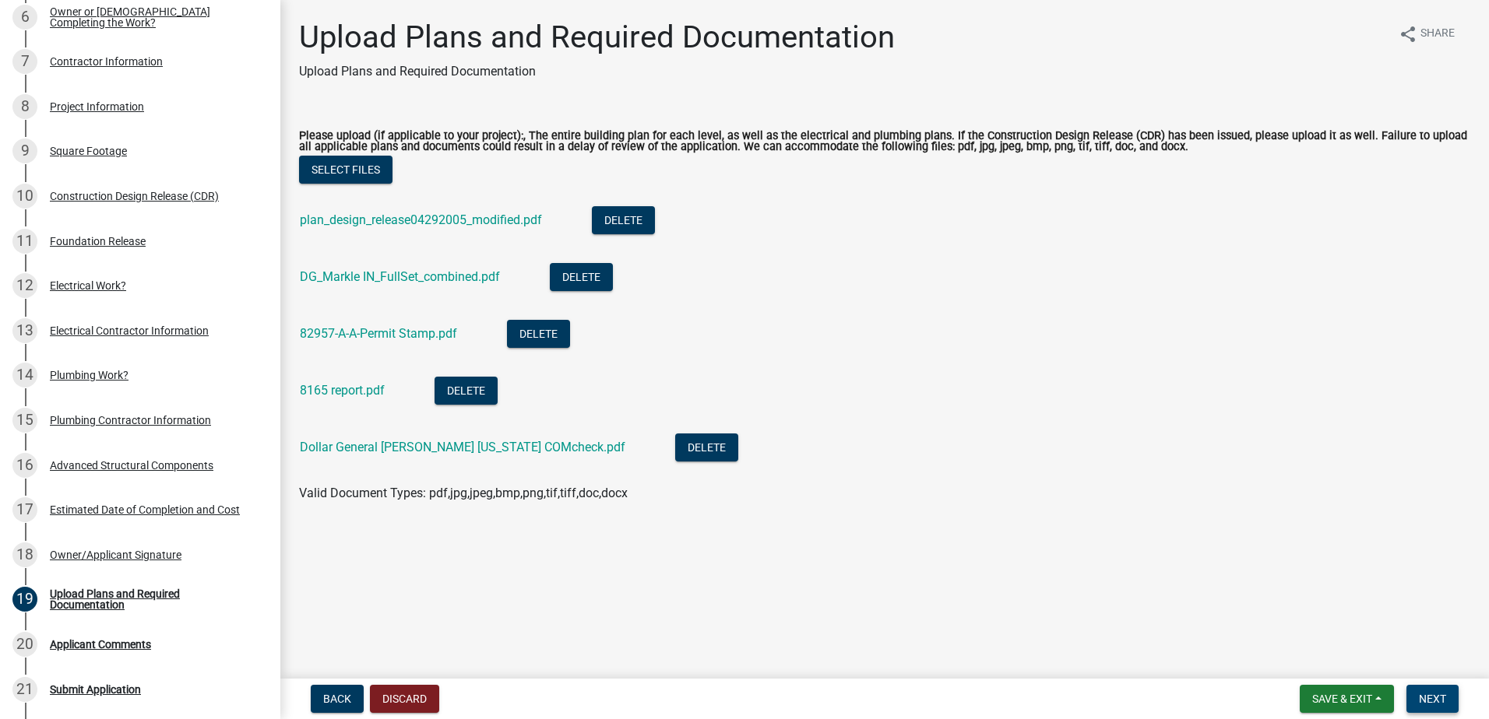
click at [1446, 694] on span "Next" at bounding box center [1432, 699] width 27 height 12
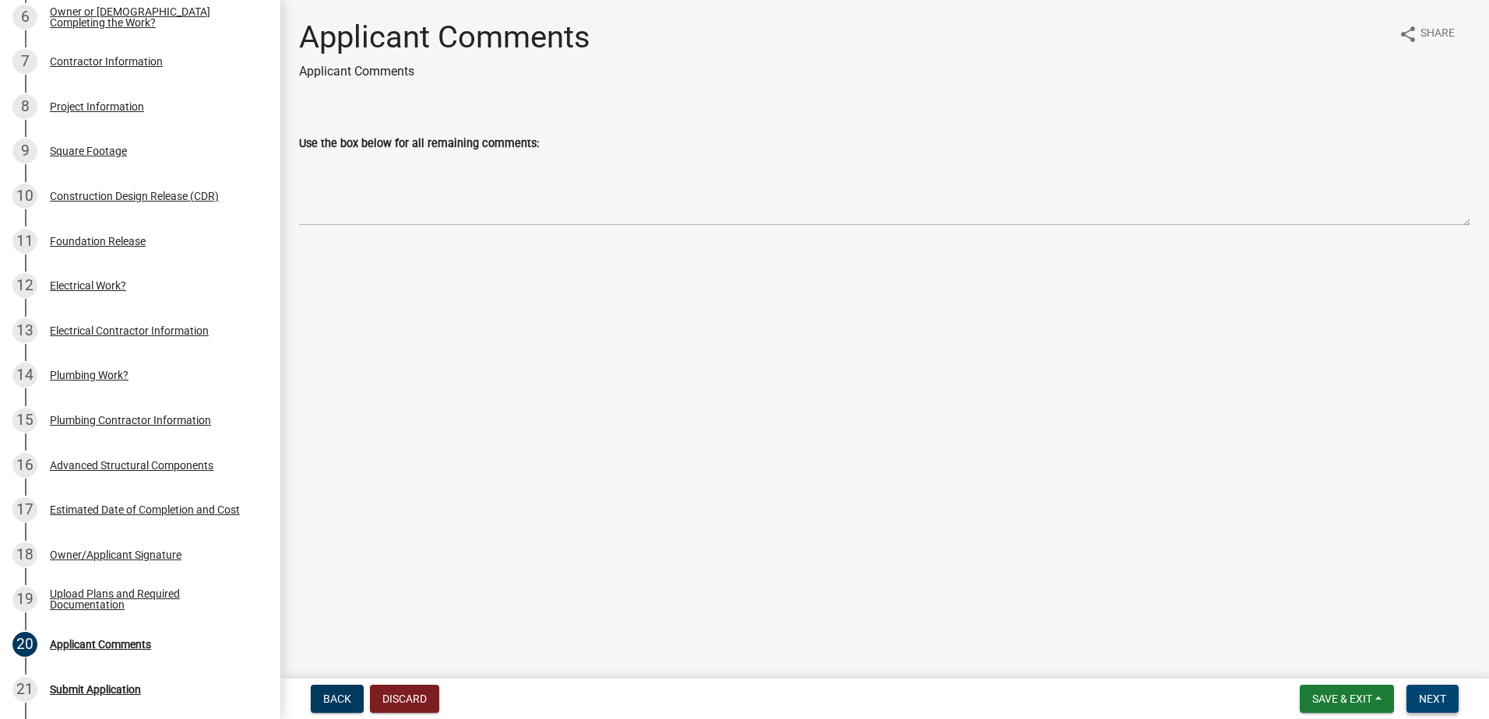
click at [1431, 694] on span "Next" at bounding box center [1432, 699] width 27 height 12
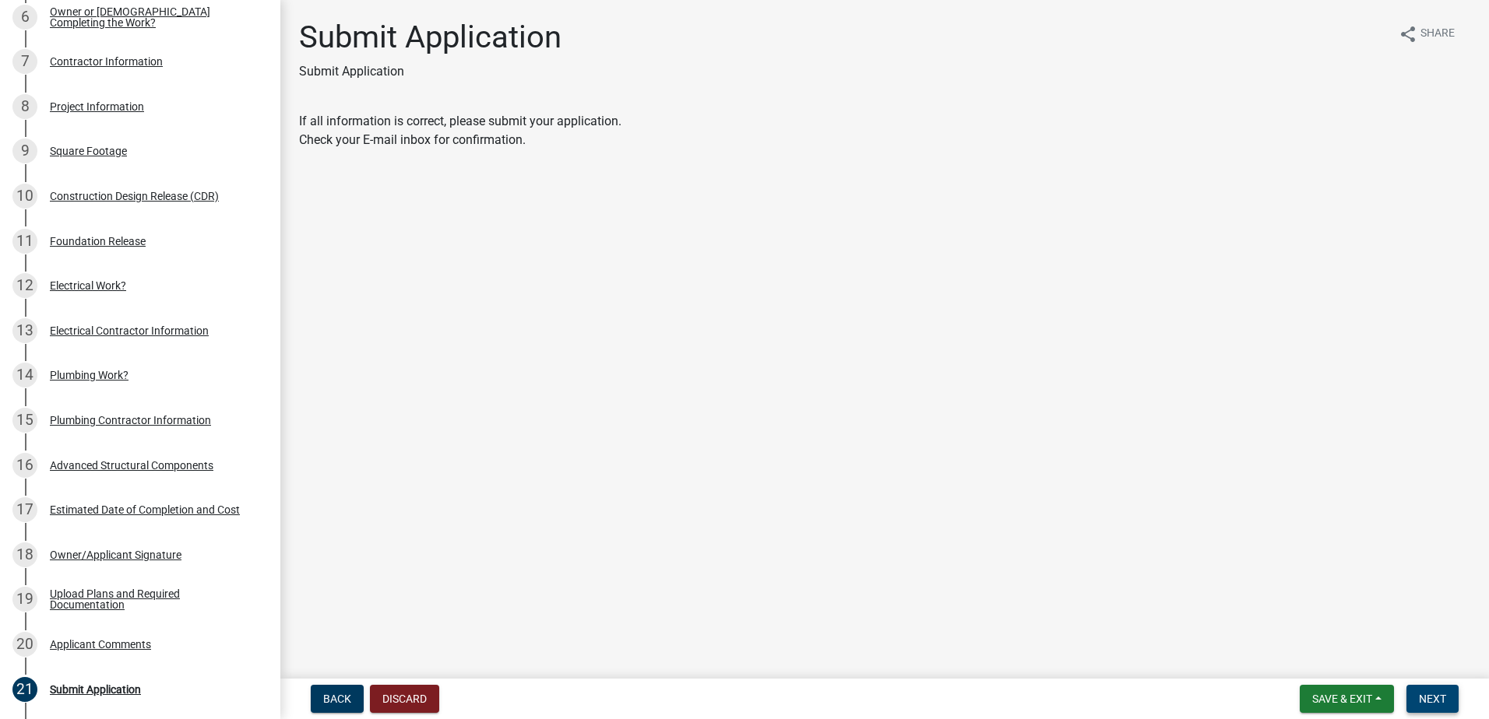
click at [1429, 699] on span "Next" at bounding box center [1432, 699] width 27 height 12
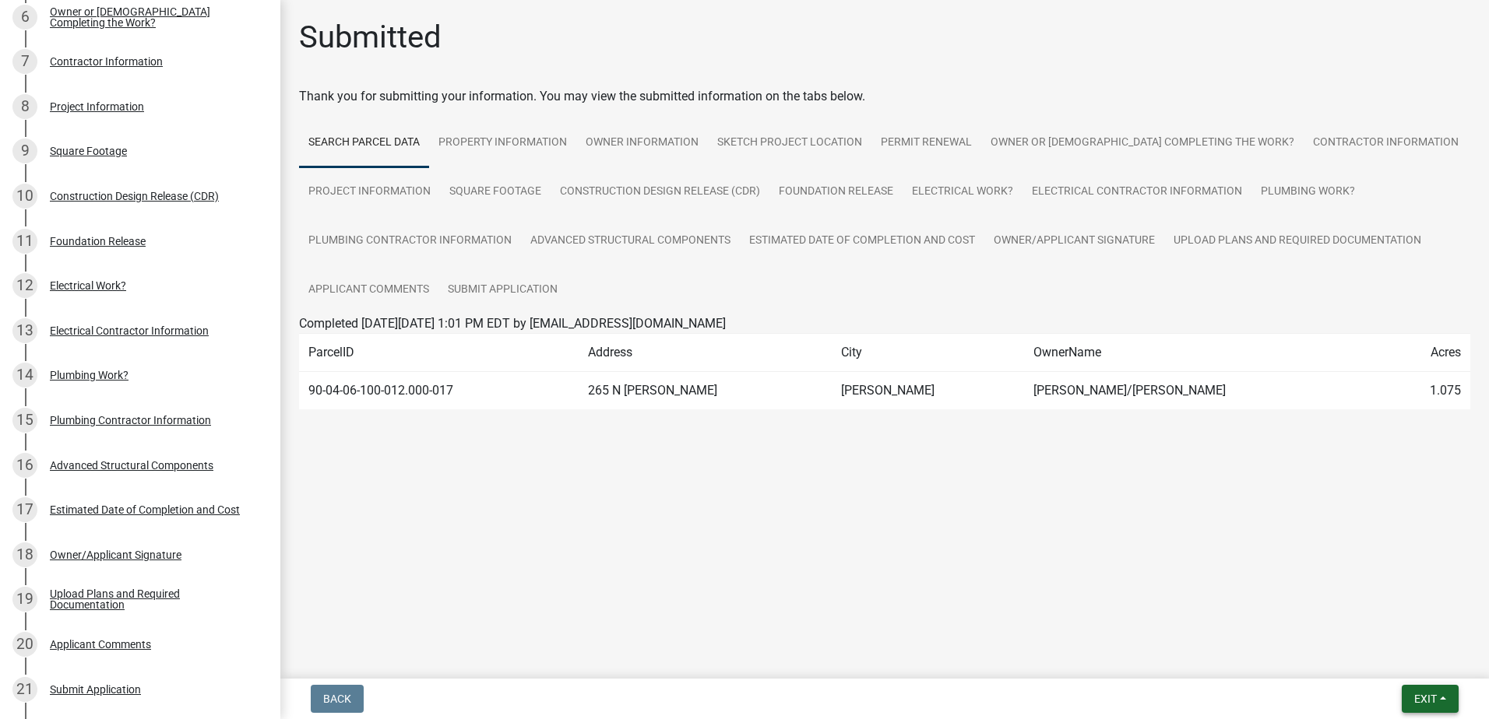
click at [1424, 705] on span "Exit" at bounding box center [1425, 699] width 23 height 12
click at [1400, 657] on button "Save & Exit" at bounding box center [1396, 658] width 125 height 37
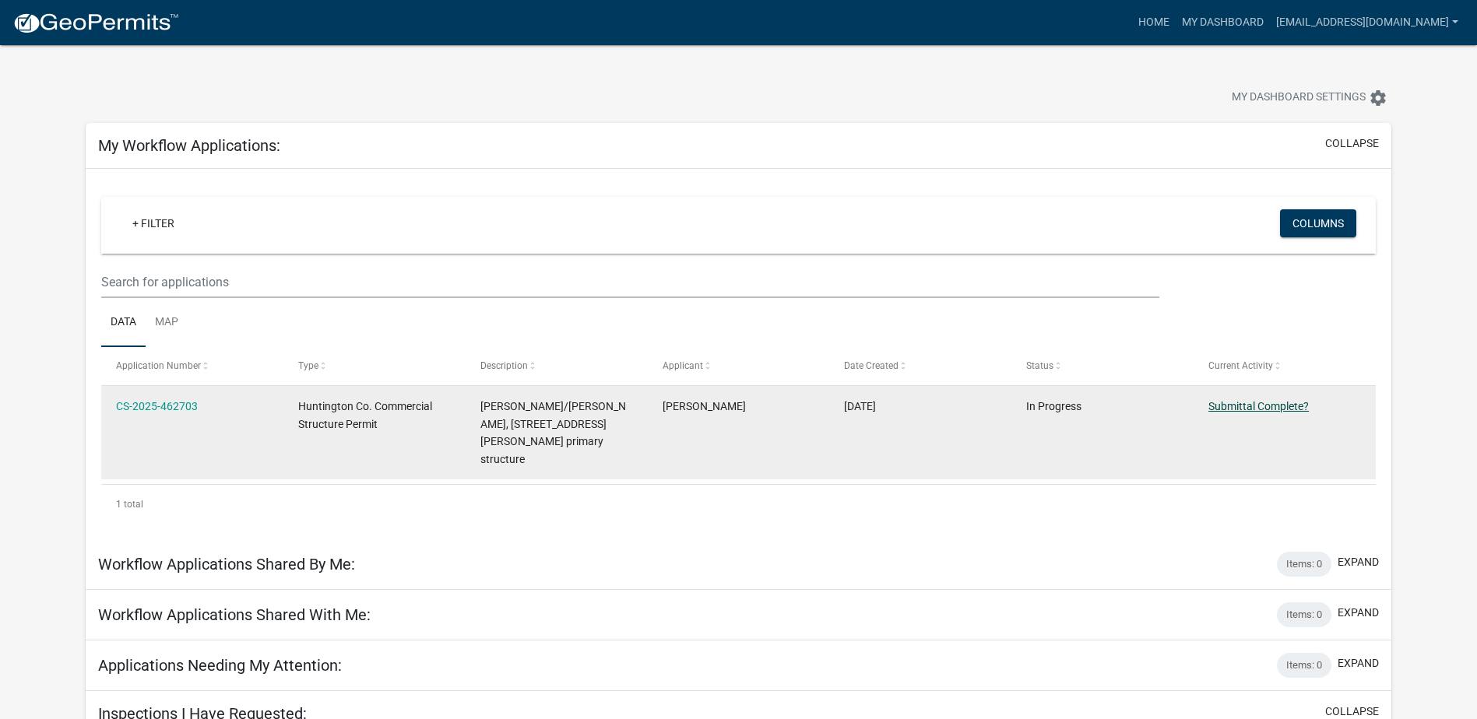
click at [1297, 409] on link "Submittal Complete?" at bounding box center [1258, 406] width 100 height 12
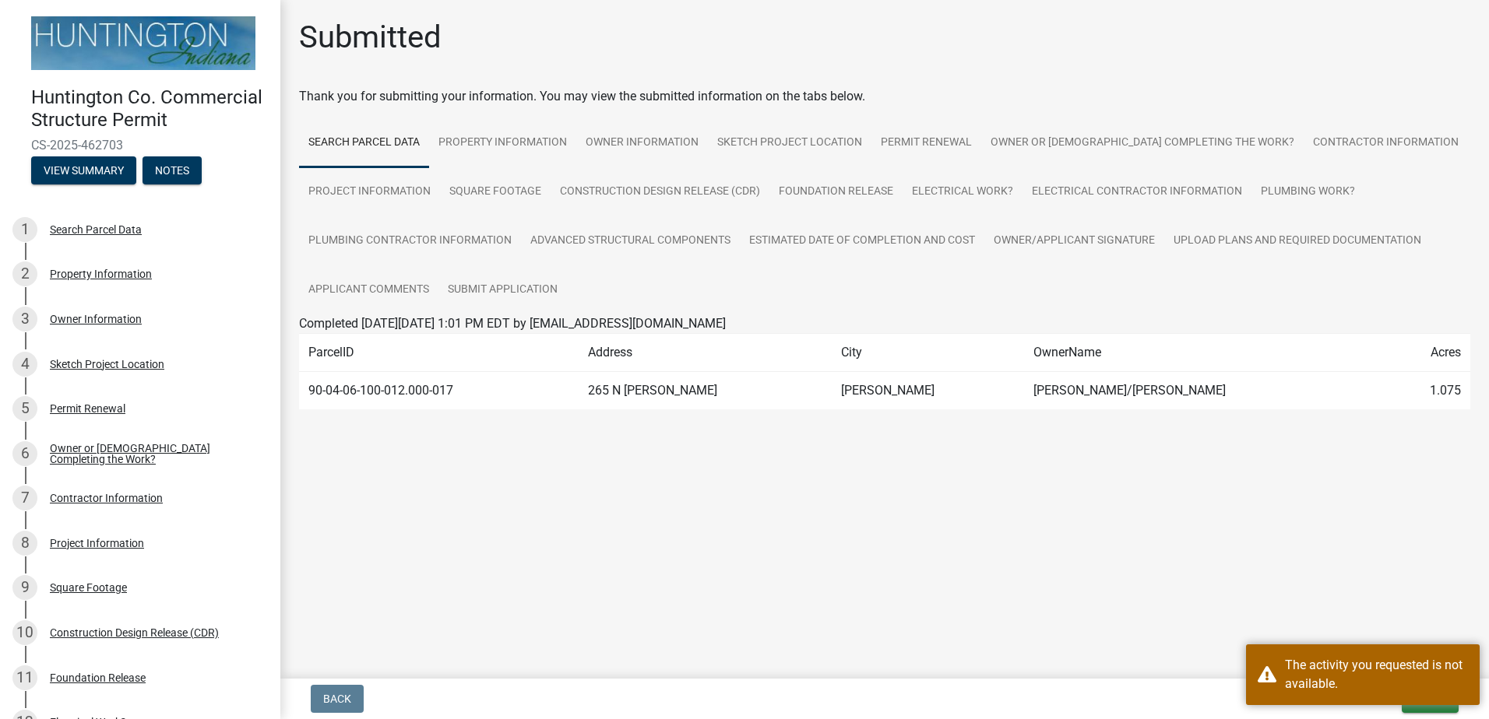
click at [1357, 484] on main "Submitted Thank you for submitting your information. You may view the submitted…" at bounding box center [884, 336] width 1208 height 673
click at [521, 288] on link "Submit Application" at bounding box center [502, 290] width 128 height 50
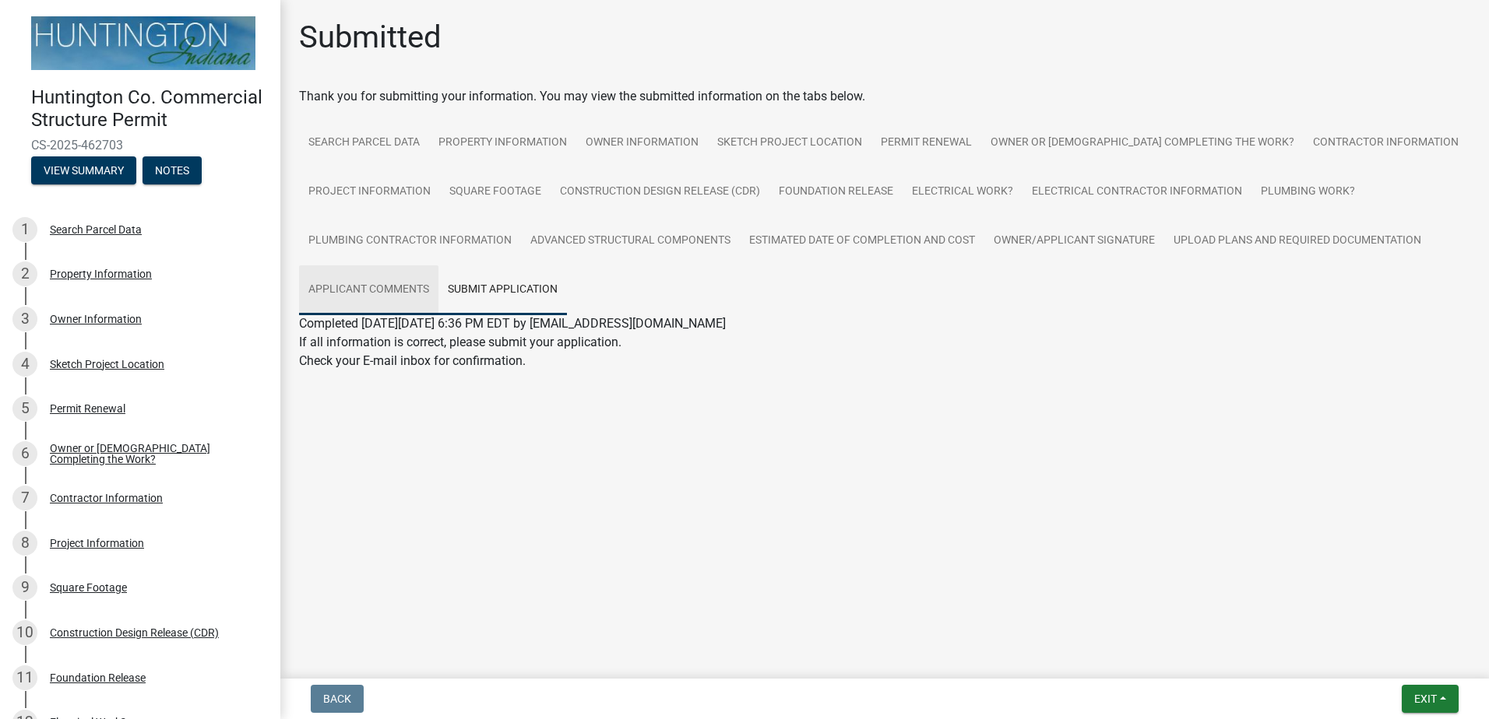
click at [346, 282] on link "Applicant Comments" at bounding box center [368, 290] width 139 height 50
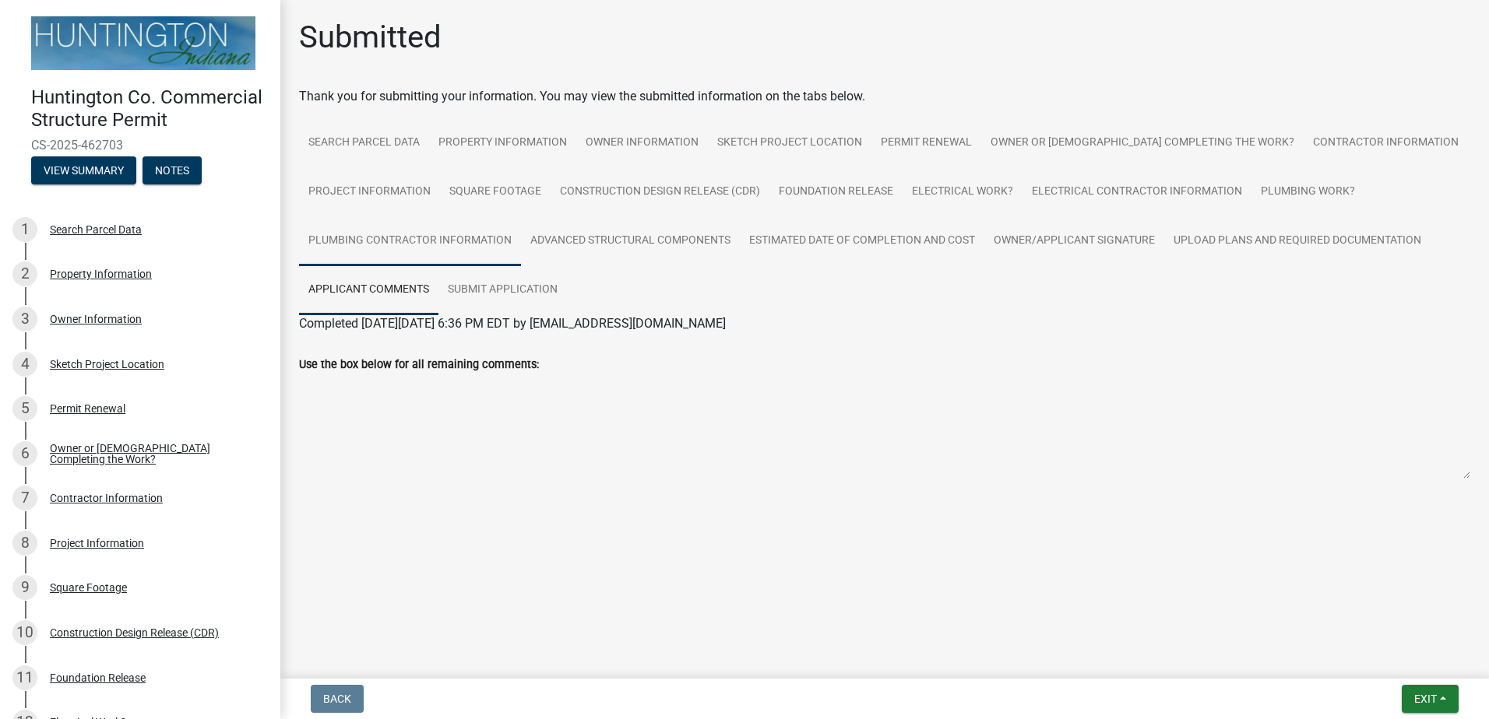
click at [336, 245] on link "Plumbing Contractor Information" at bounding box center [410, 241] width 222 height 50
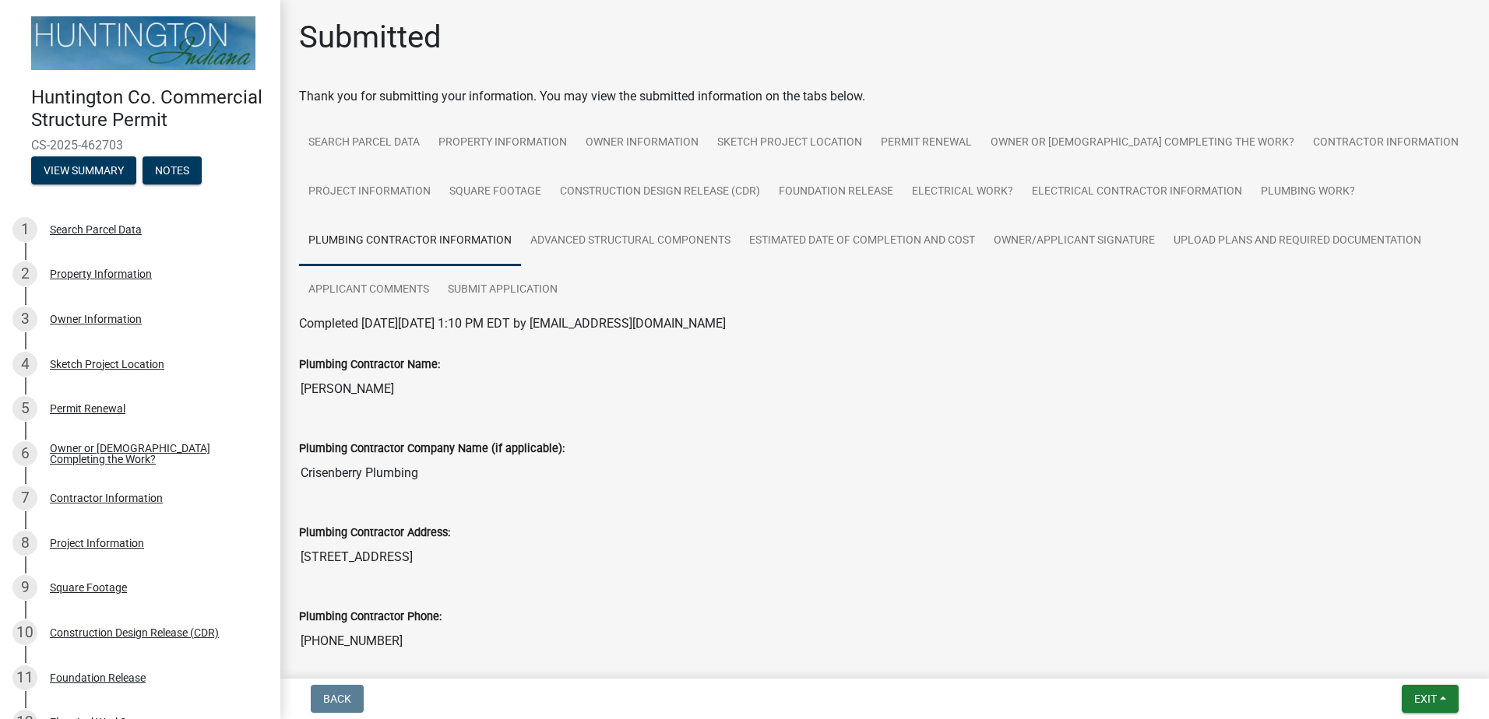
click at [498, 240] on link "Plumbing Contractor Information" at bounding box center [410, 241] width 222 height 50
click at [847, 239] on link "Estimated Date of Completion and Cost" at bounding box center [862, 241] width 244 height 50
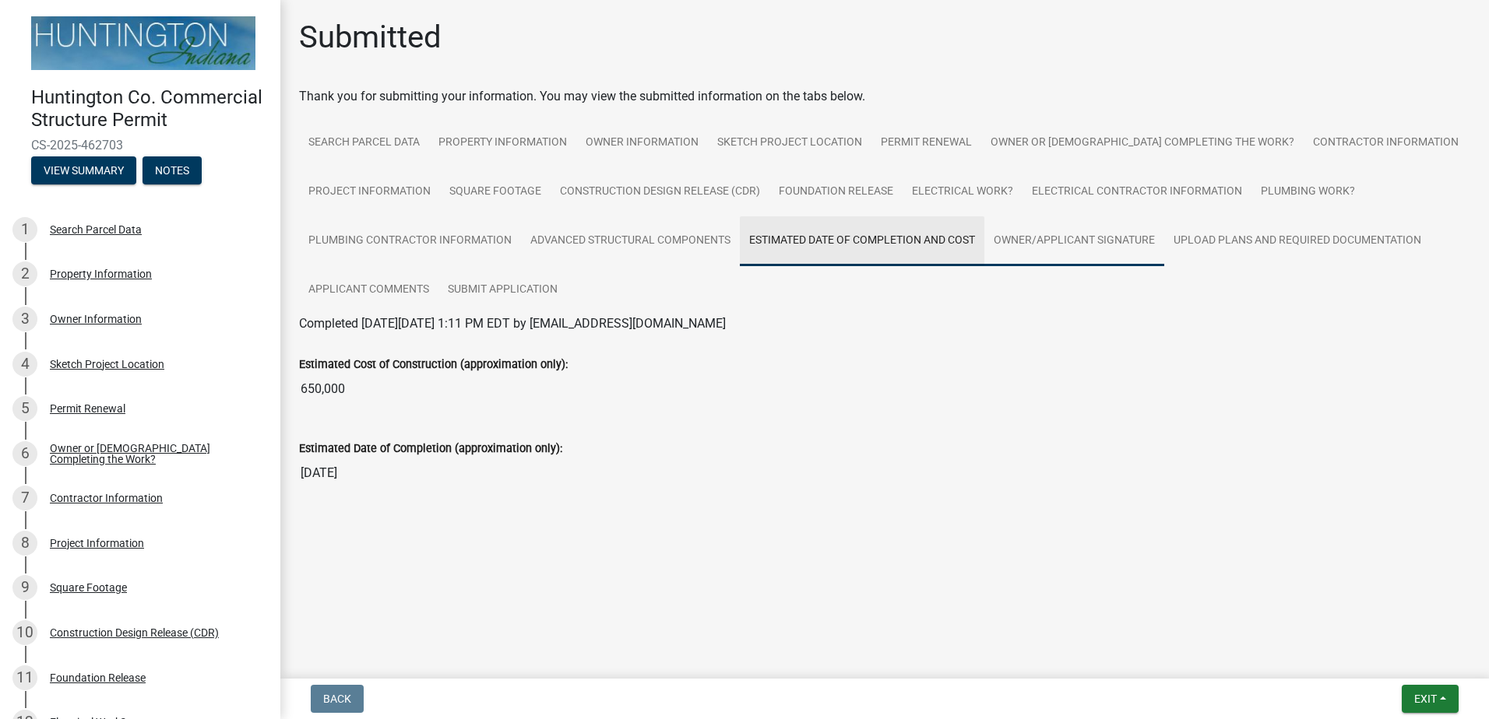
click at [1030, 235] on link "Owner/Applicant Signature" at bounding box center [1074, 241] width 180 height 50
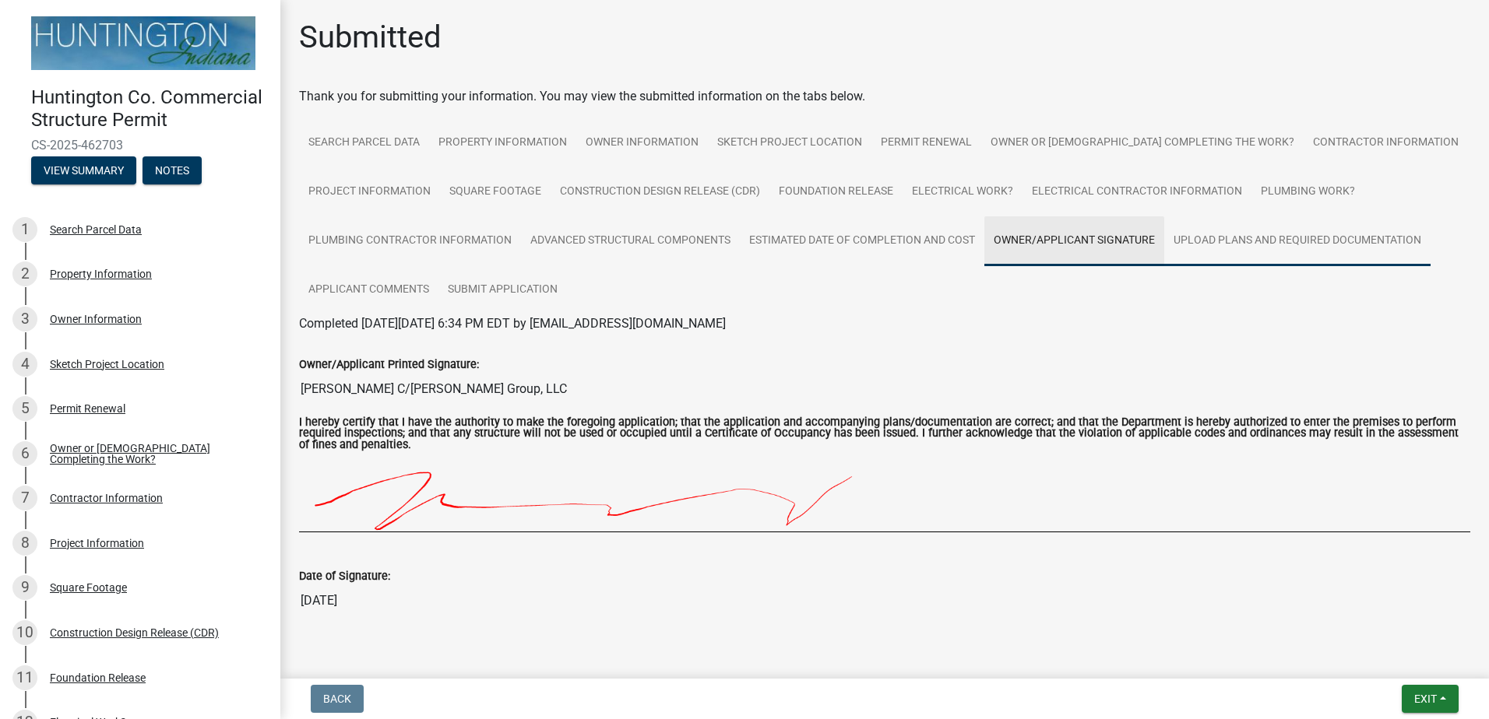
click at [1217, 234] on link "Upload Plans and Required Documentation" at bounding box center [1297, 241] width 266 height 50
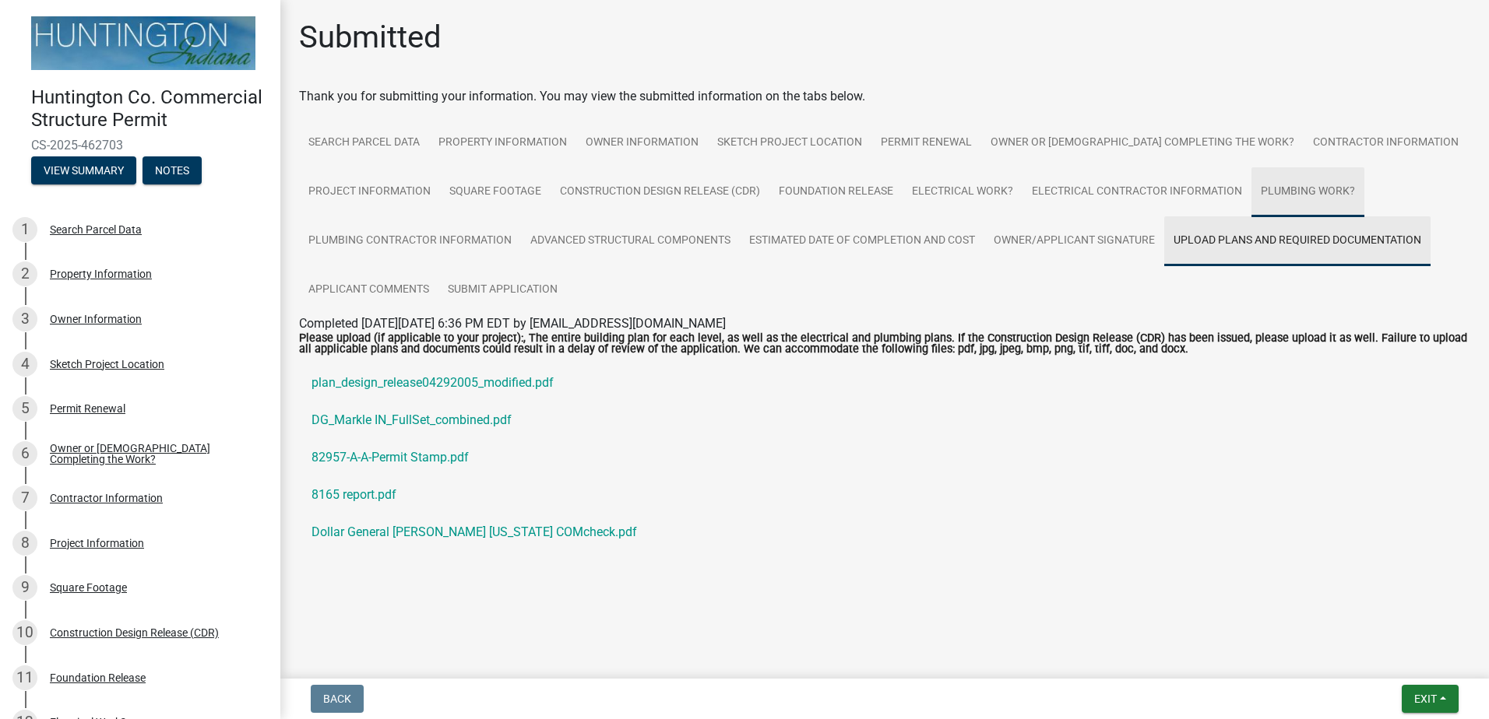
click at [1271, 191] on link "Plumbing Work?" at bounding box center [1307, 192] width 113 height 50
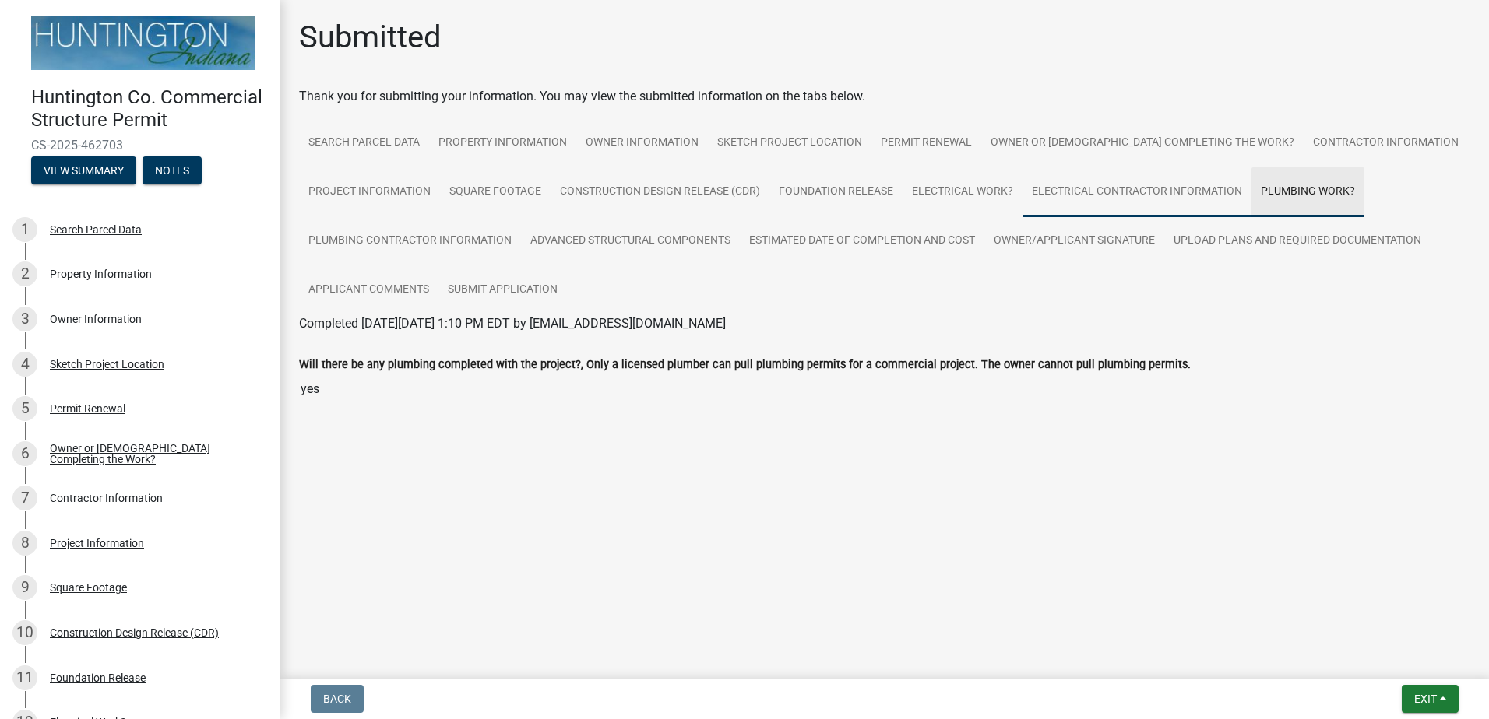
click at [1138, 181] on link "Electrical Contractor Information" at bounding box center [1136, 192] width 229 height 50
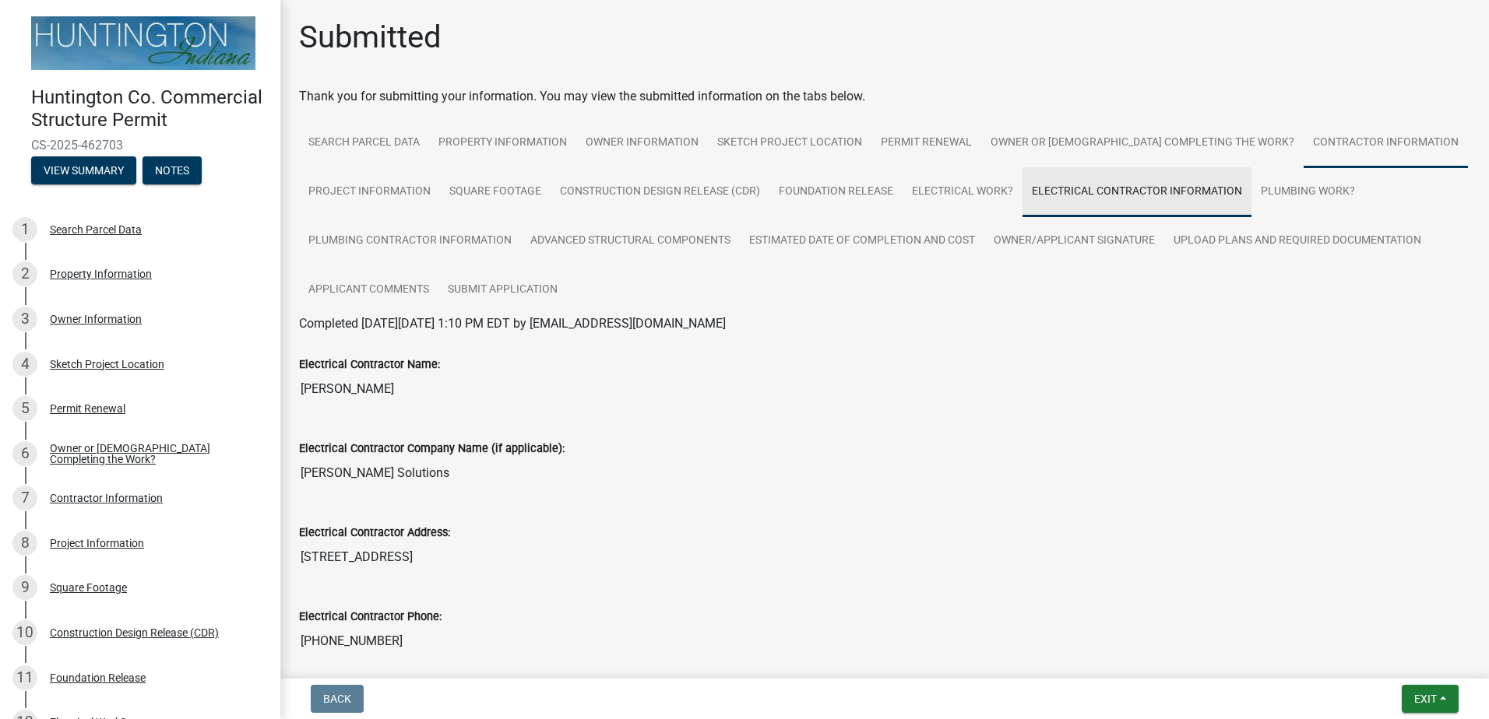
click at [1303, 134] on link "Contractor Information" at bounding box center [1385, 143] width 164 height 50
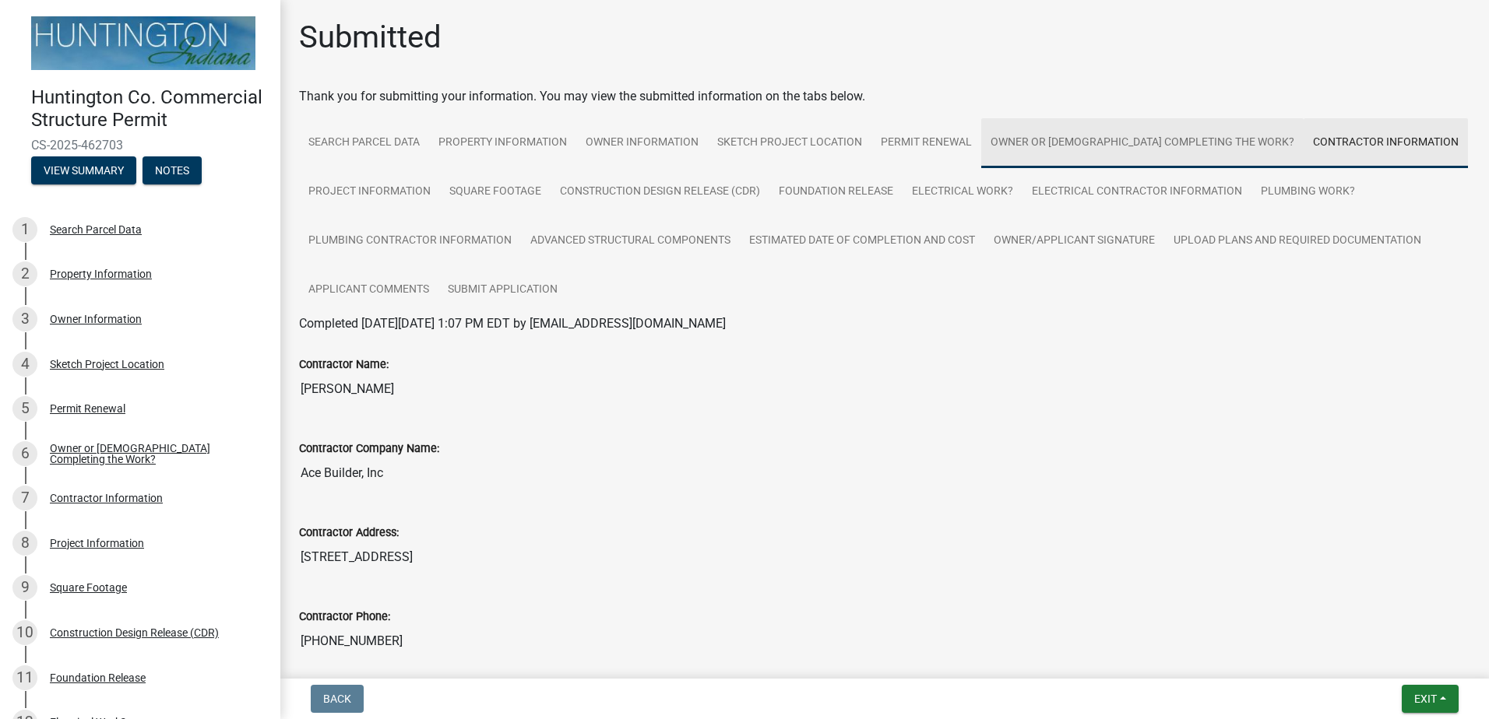
click at [1142, 130] on link "Owner or [DEMOGRAPHIC_DATA] Completing the Work?" at bounding box center [1142, 143] width 322 height 50
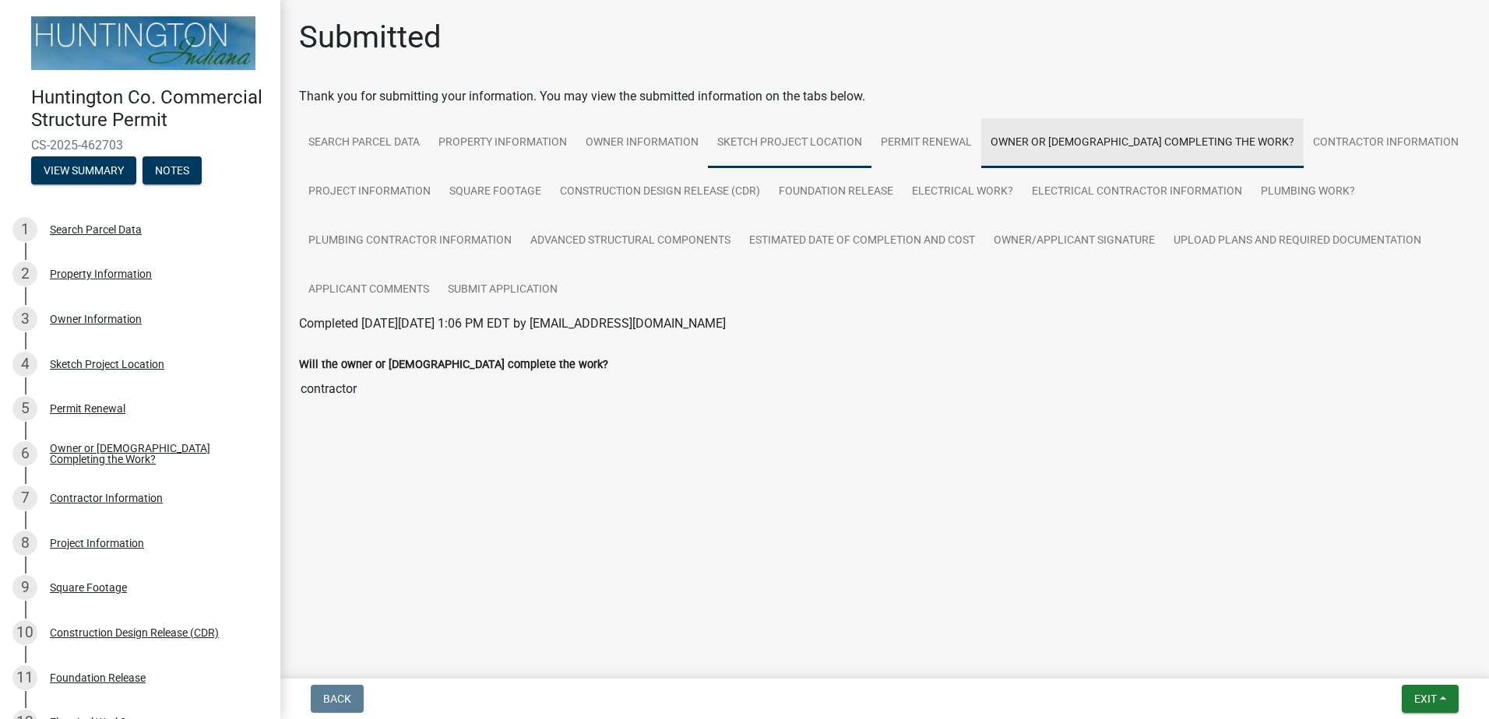
click at [854, 135] on link "Sketch Project Location" at bounding box center [790, 143] width 164 height 50
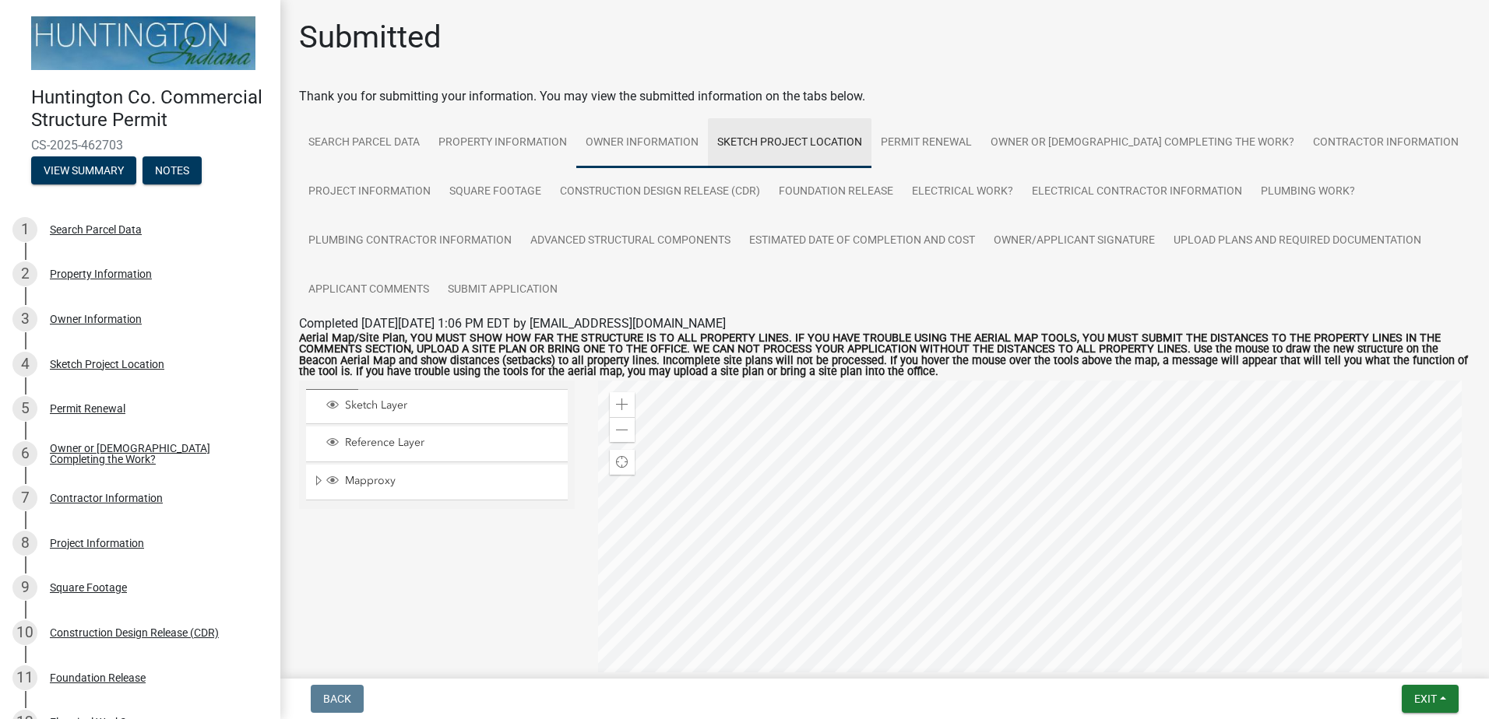
click at [611, 139] on link "Owner Information" at bounding box center [642, 143] width 132 height 50
click at [471, 140] on link "Property Information" at bounding box center [502, 143] width 147 height 50
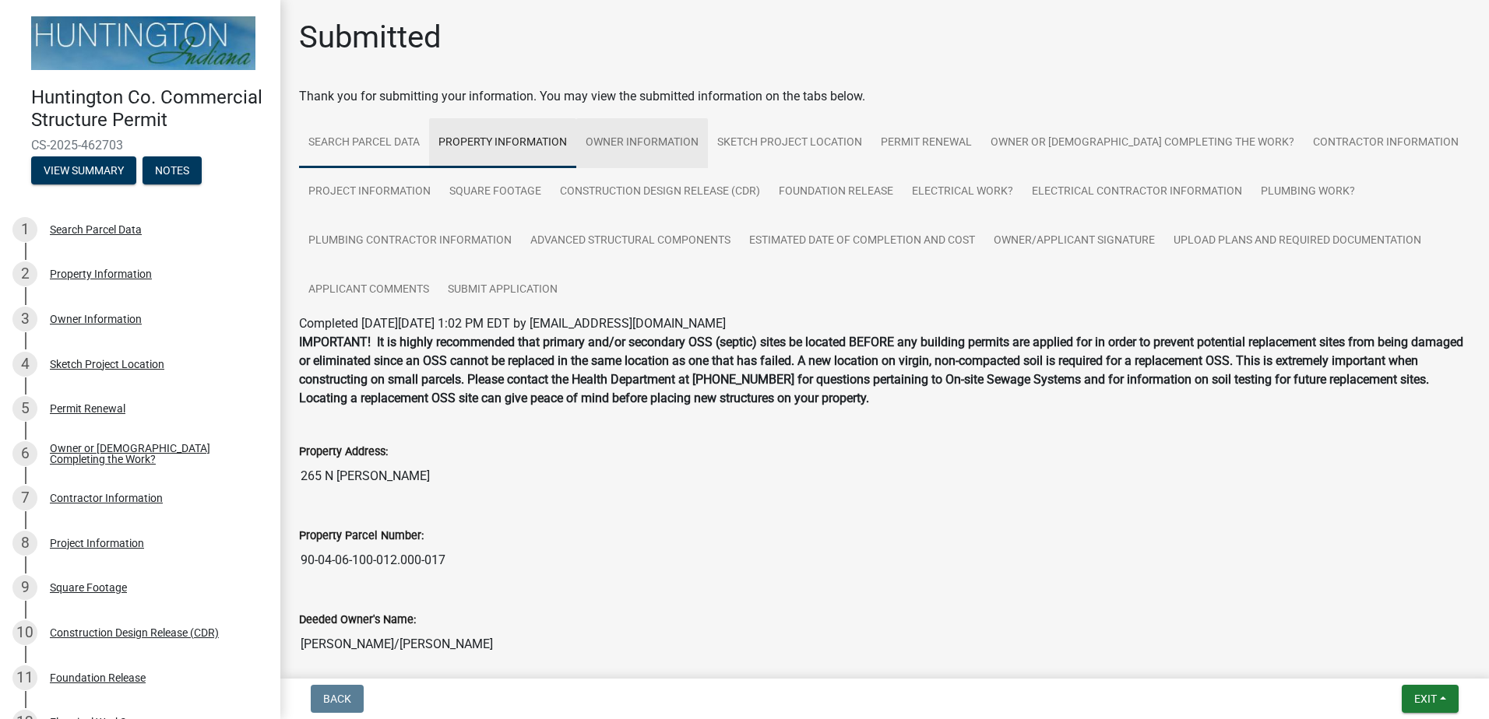
click at [395, 141] on link "Search Parcel Data" at bounding box center [364, 143] width 130 height 50
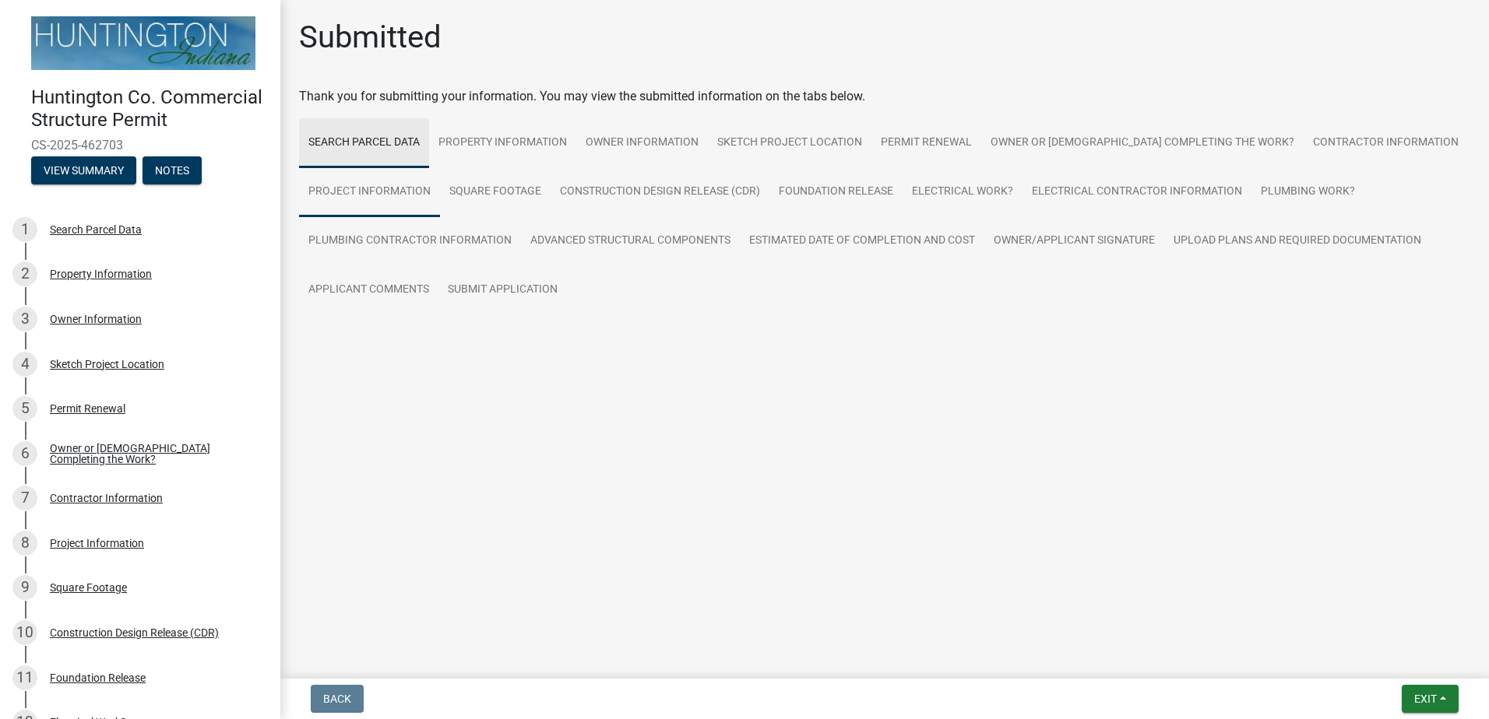
click at [405, 192] on link "Project Information" at bounding box center [369, 192] width 141 height 50
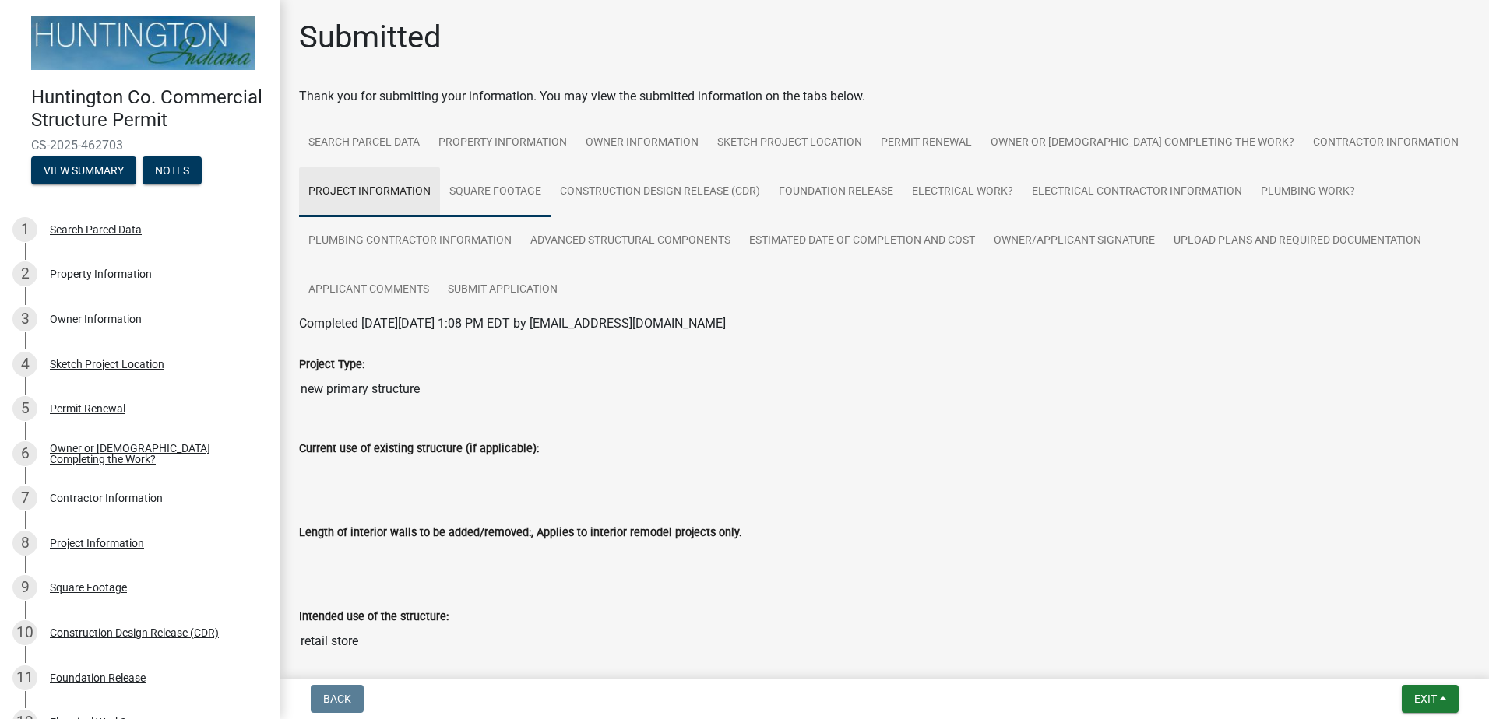
click at [479, 187] on link "Square Footage" at bounding box center [495, 192] width 111 height 50
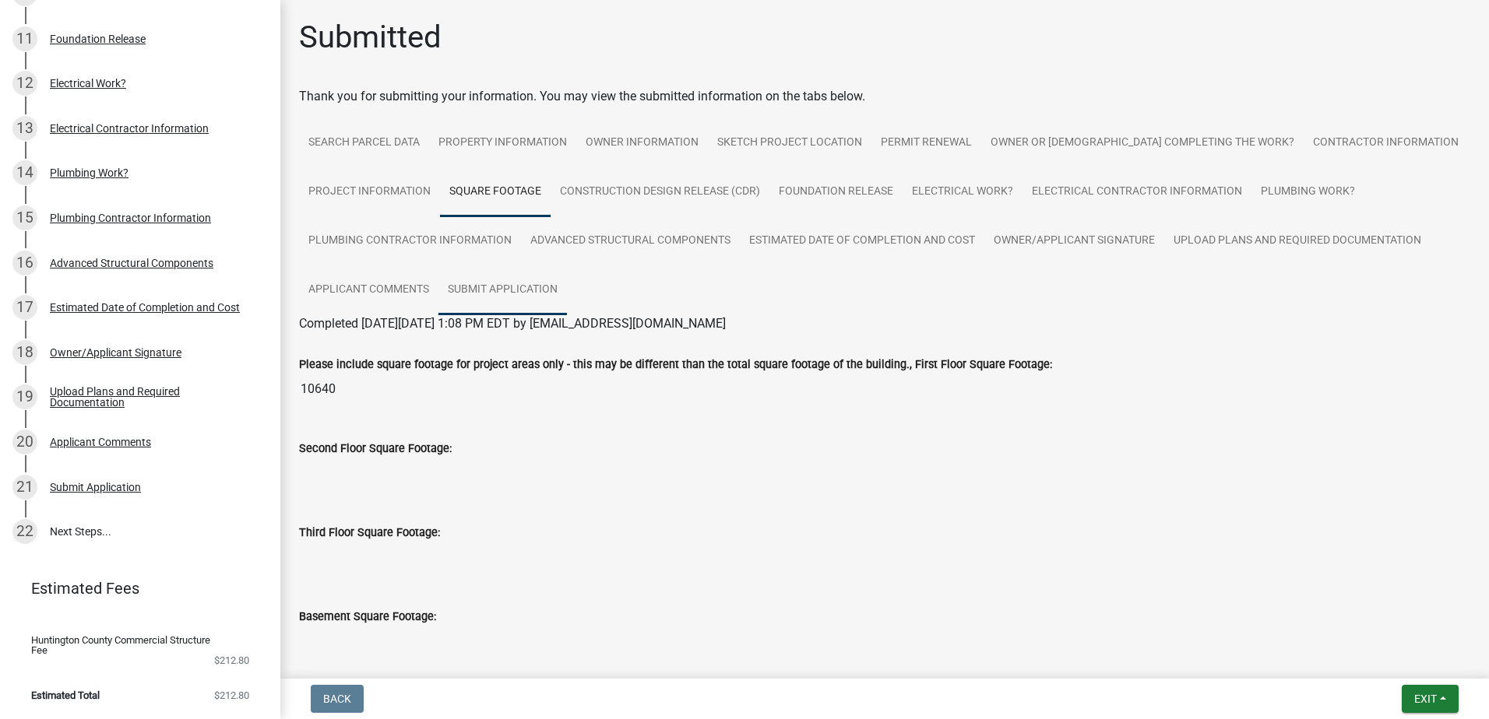
click at [474, 288] on link "Submit Application" at bounding box center [502, 290] width 128 height 50
